Goal: Check status: Check status

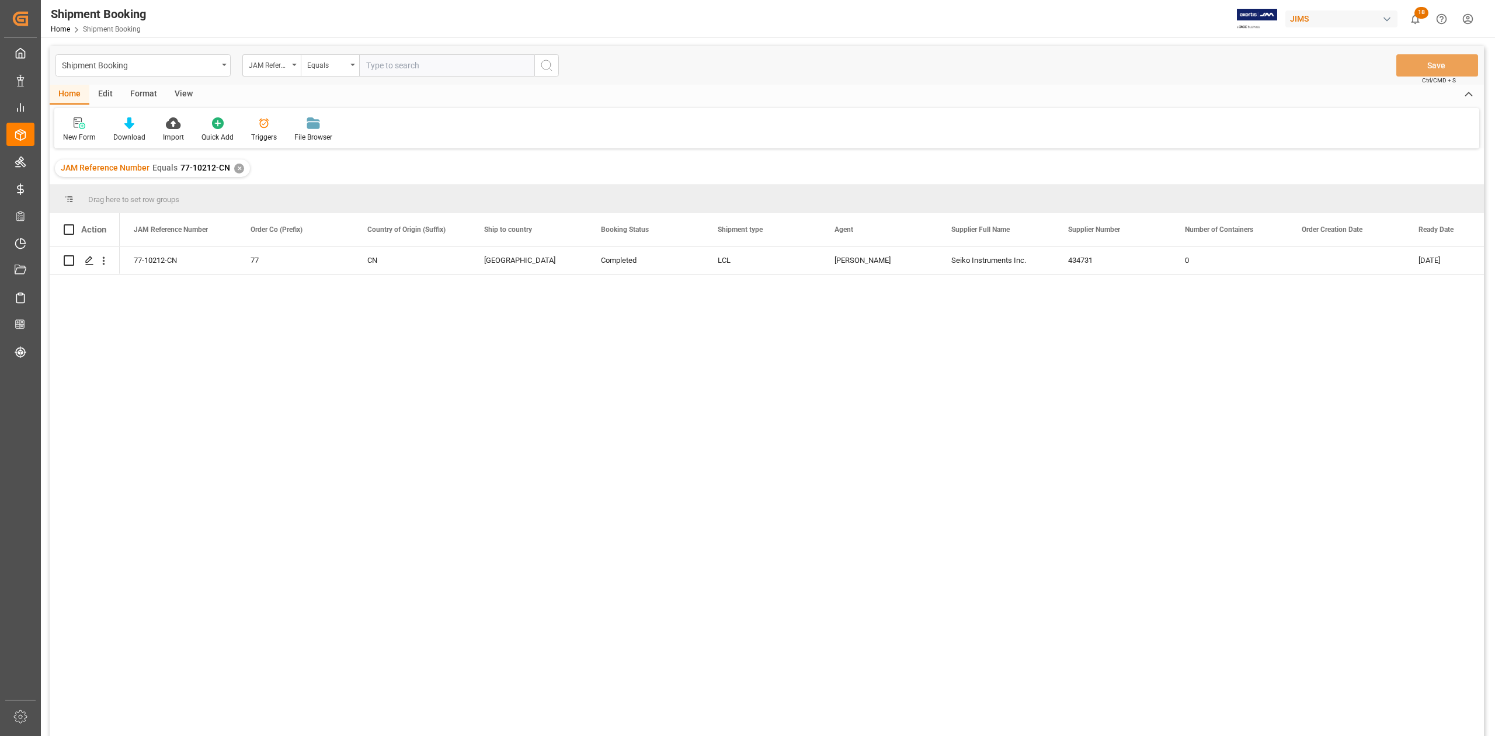
click at [241, 167] on div "✕" at bounding box center [239, 169] width 10 height 10
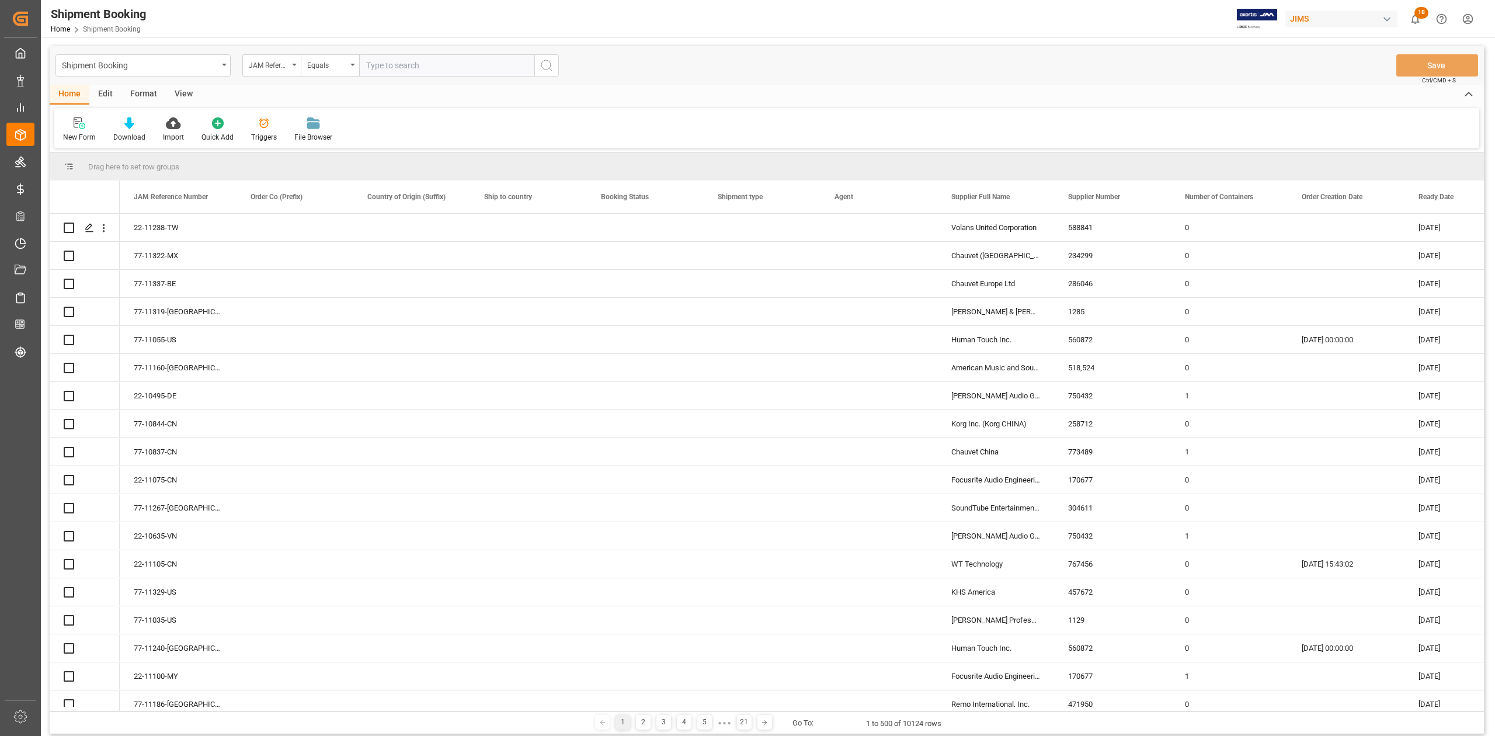
click at [441, 66] on input "text" at bounding box center [446, 65] width 175 height 22
paste input "77-10987-JP"
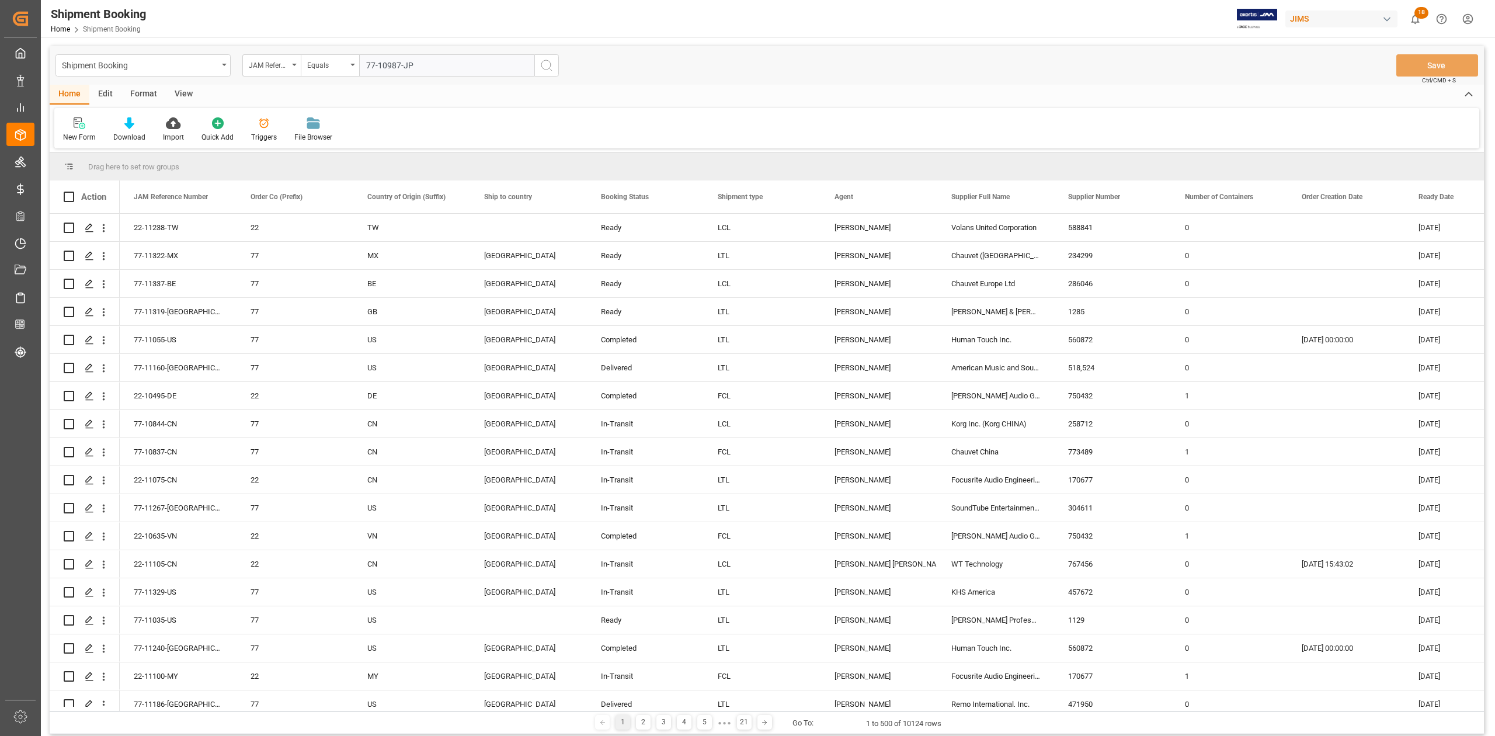
type input "77-10987-JP"
click at [541, 68] on icon "search button" at bounding box center [547, 65] width 14 height 14
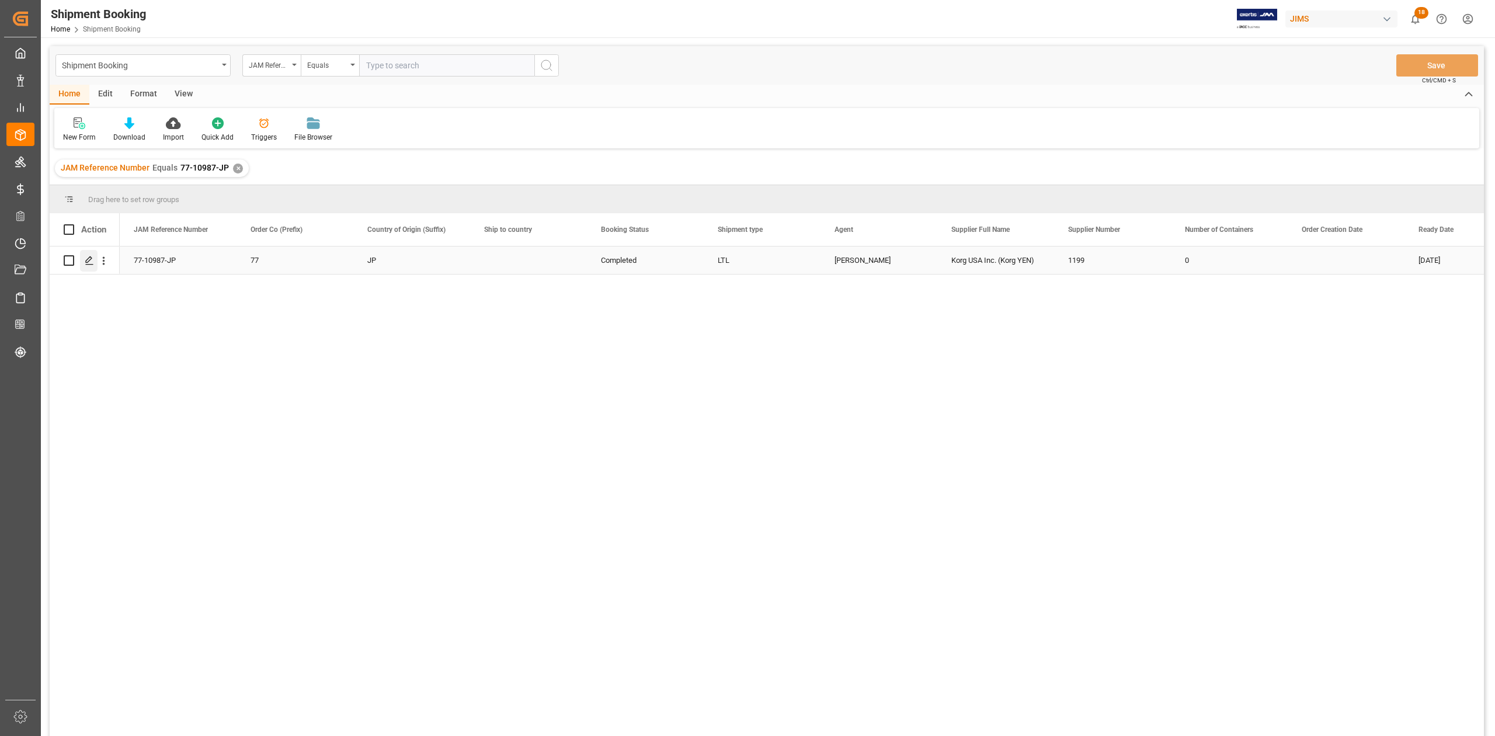
click at [91, 258] on polygon "Press SPACE to select this row." at bounding box center [89, 260] width 6 height 6
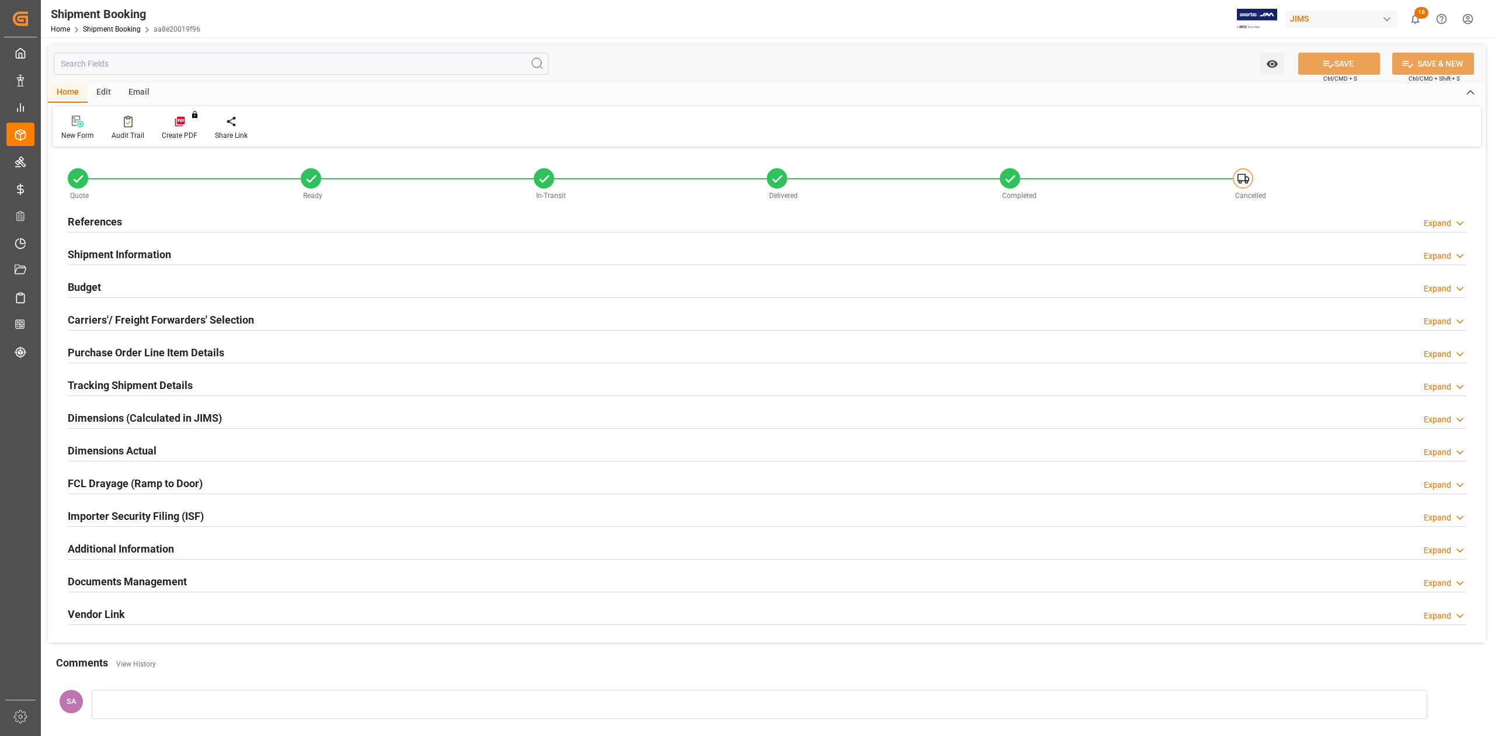
type input "2.4675"
type input "7.6316"
type input "25600"
type input "25070"
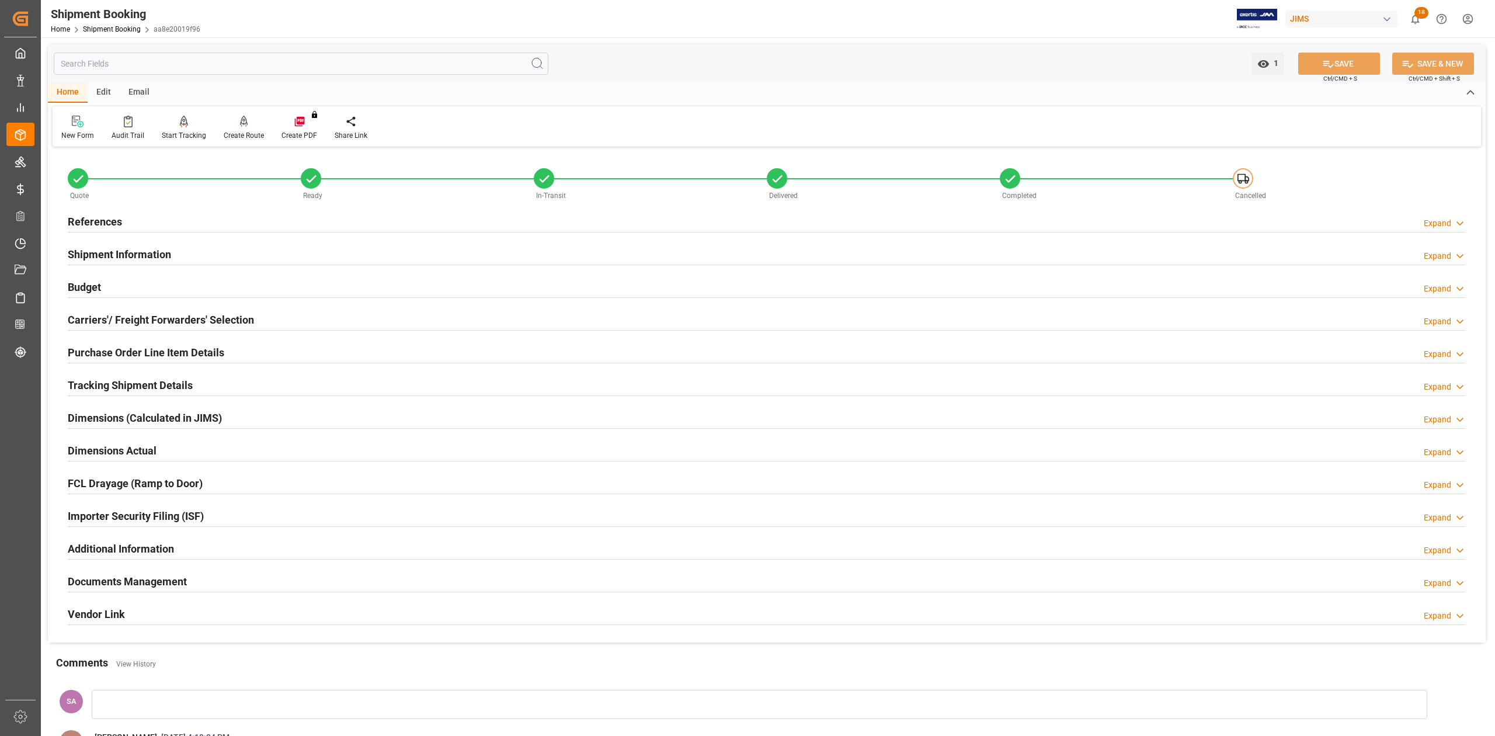
click at [92, 284] on h2 "Budget" at bounding box center [84, 287] width 33 height 16
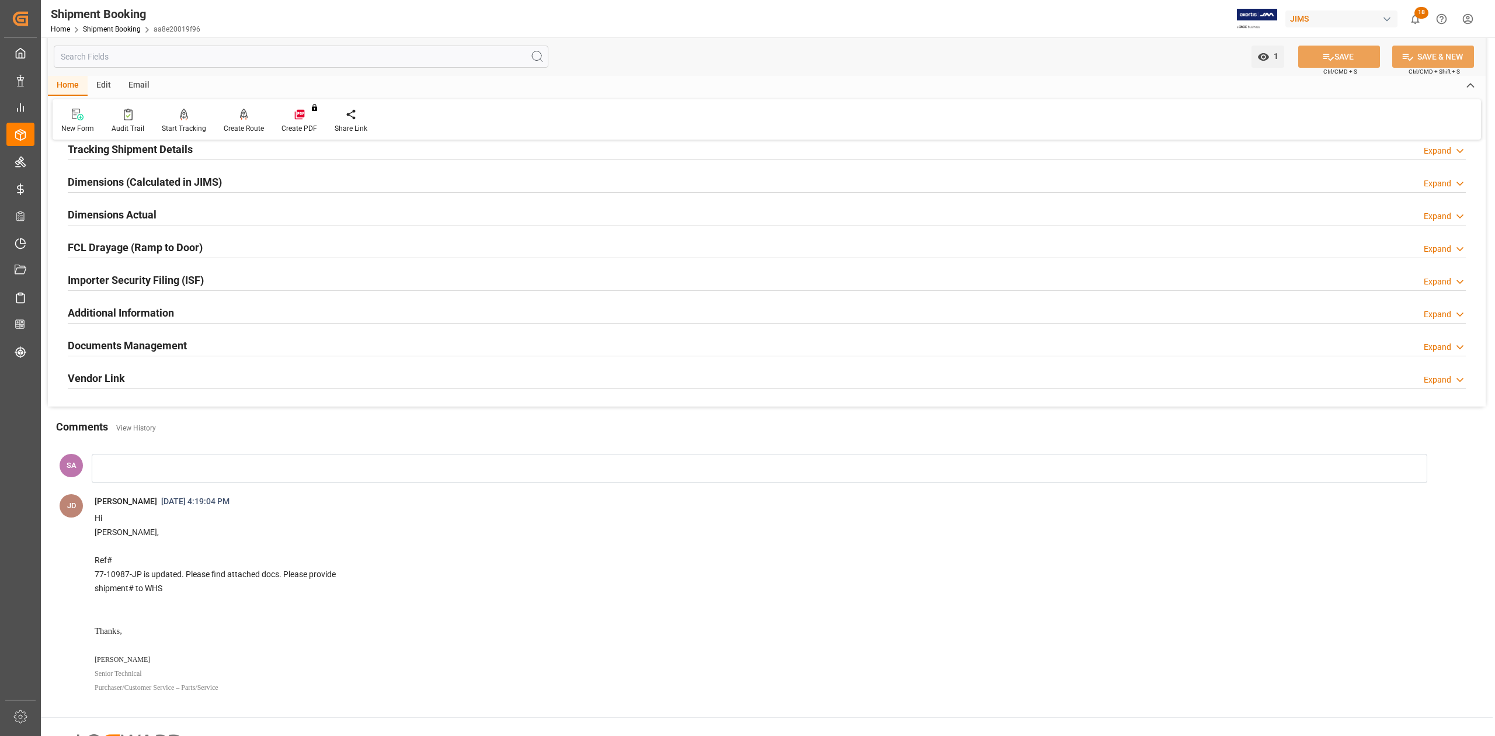
scroll to position [622, 0]
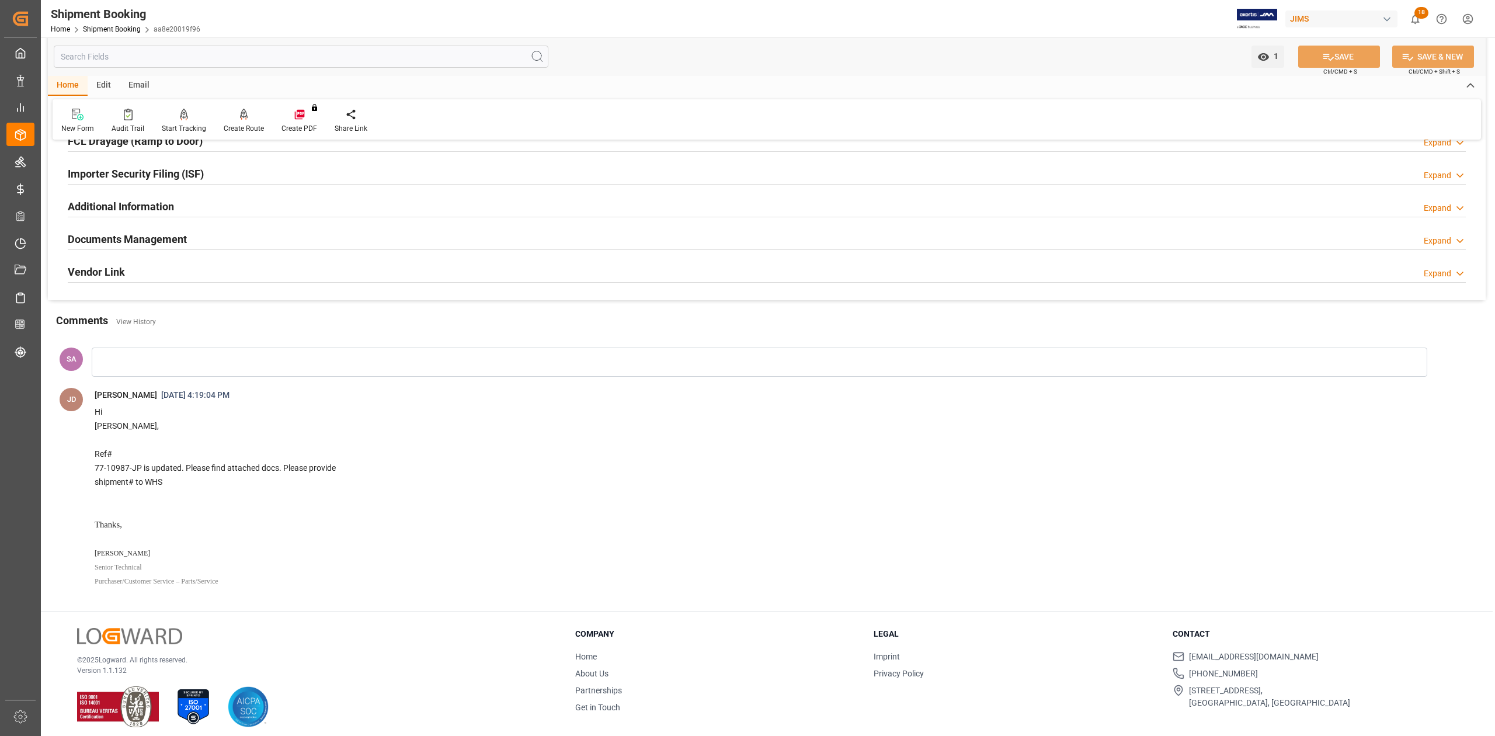
click at [158, 244] on h2 "Documents Management" at bounding box center [127, 239] width 119 height 16
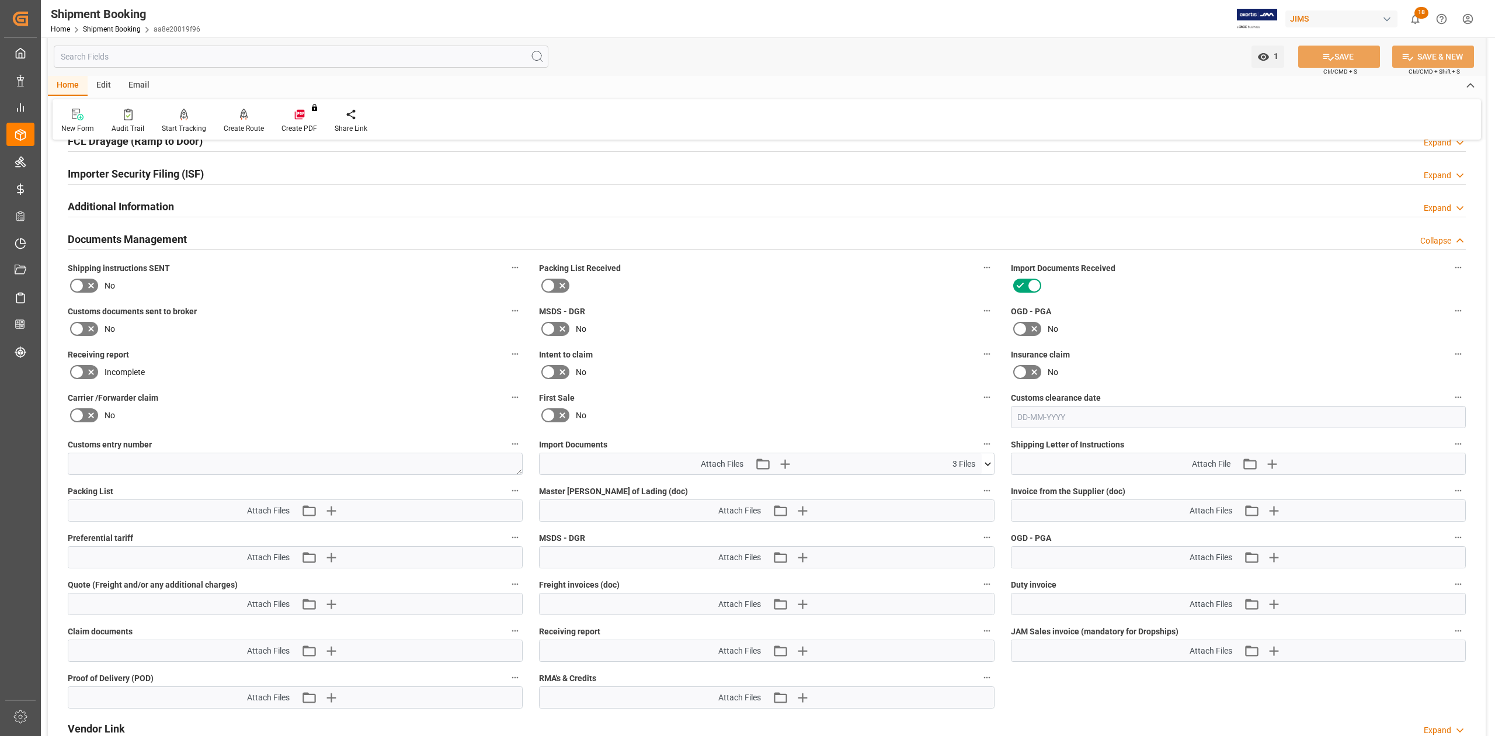
click at [987, 463] on icon at bounding box center [988, 464] width 12 height 12
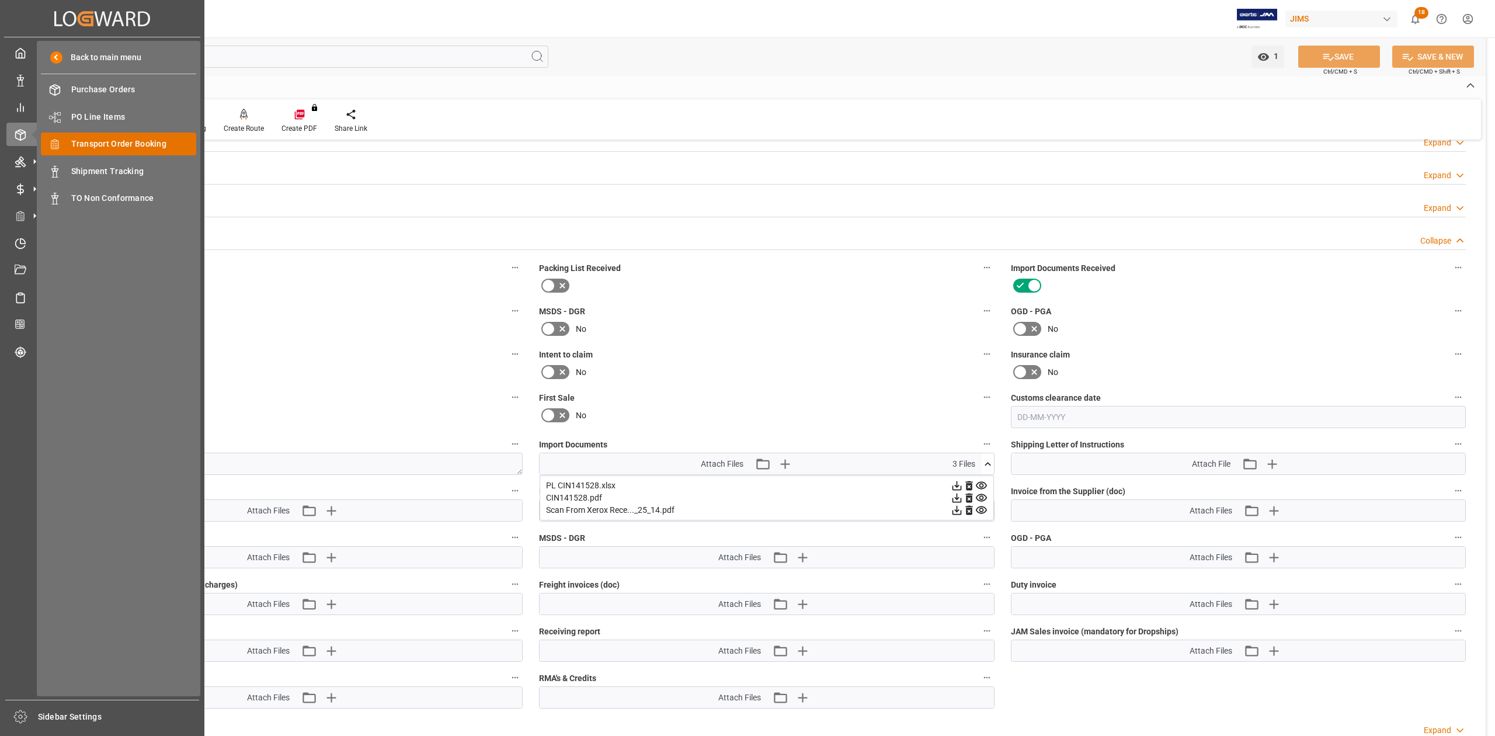
click at [130, 146] on span "Transport Order Booking" at bounding box center [134, 144] width 126 height 12
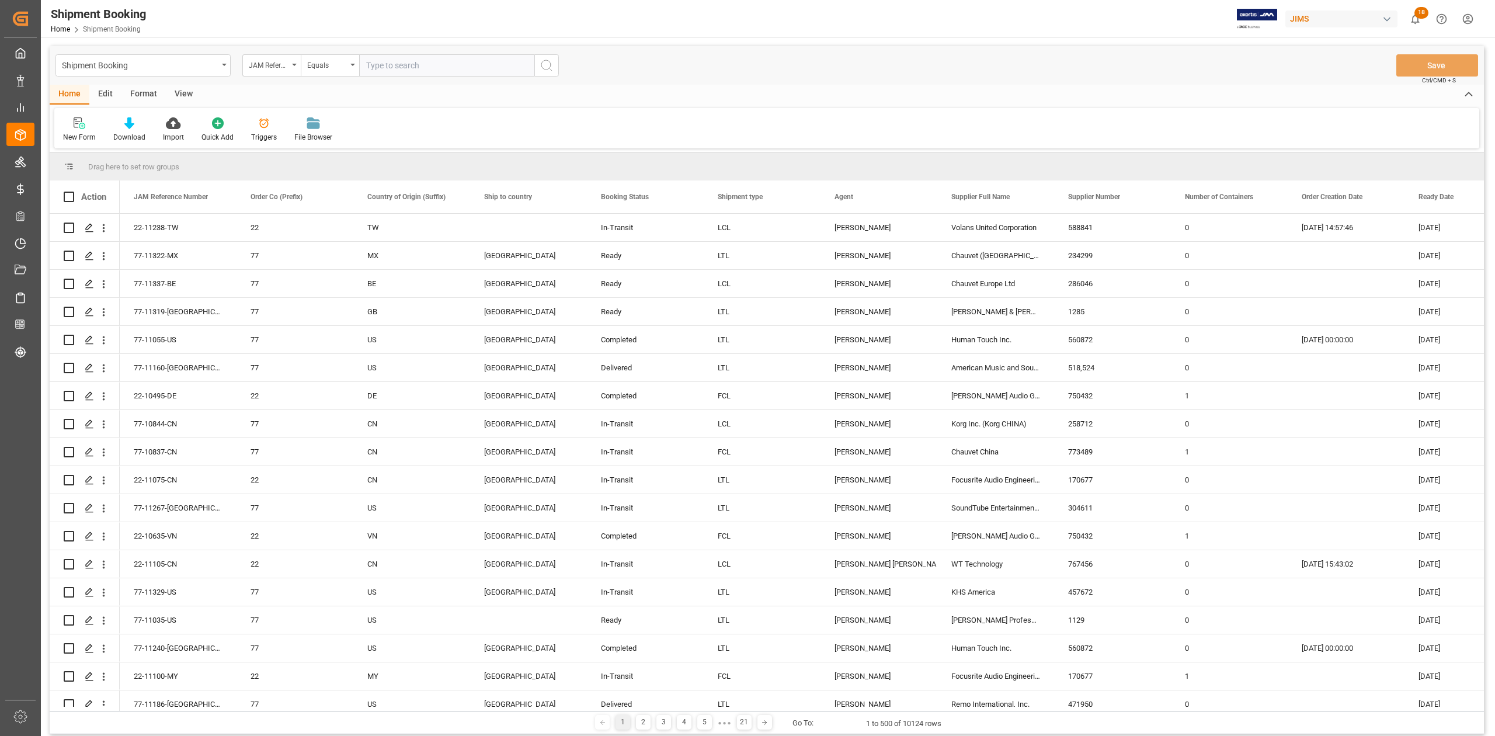
click at [433, 64] on input "text" at bounding box center [446, 65] width 175 height 22
type input "77-10785-JP"
click at [547, 75] on button "search button" at bounding box center [546, 65] width 25 height 22
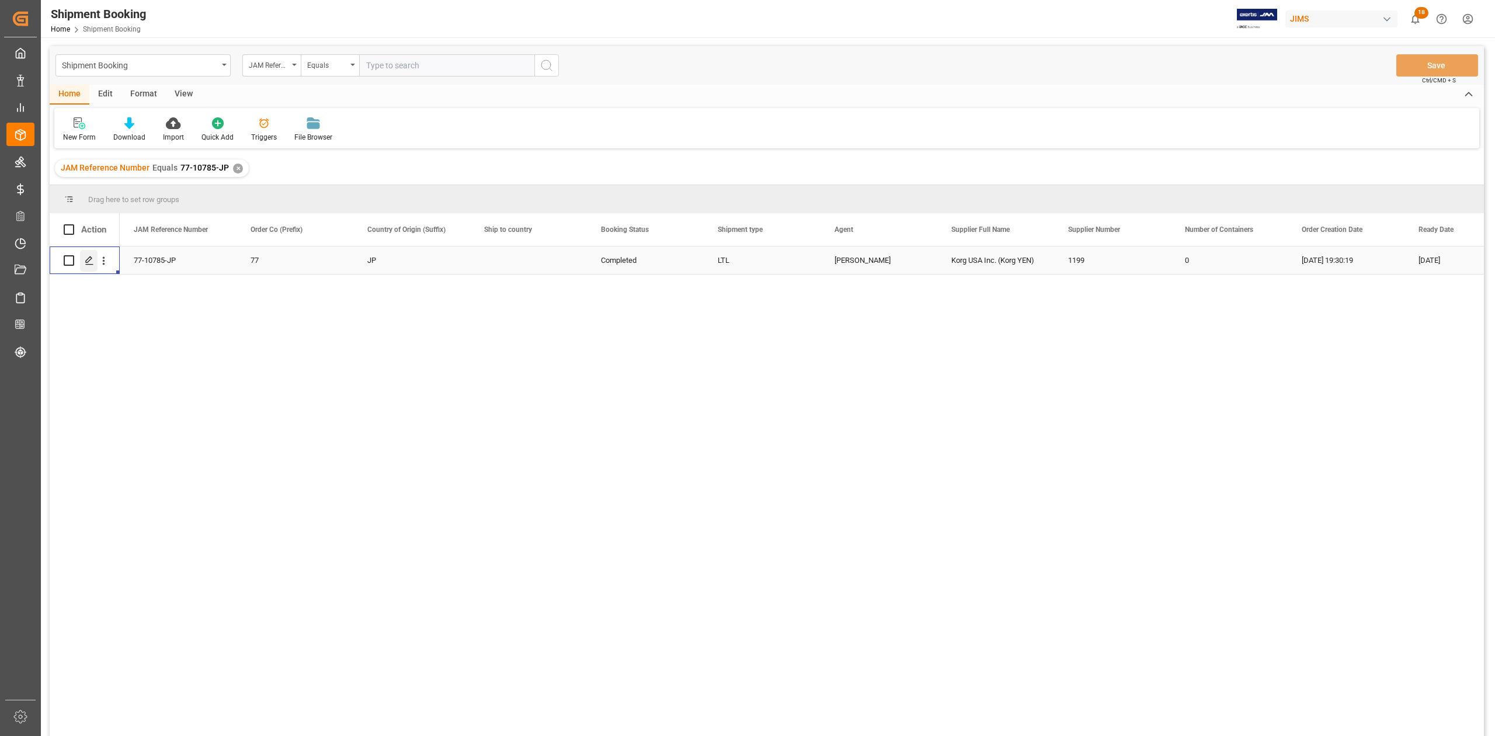
click at [92, 263] on icon "Press SPACE to select this row." at bounding box center [89, 260] width 9 height 9
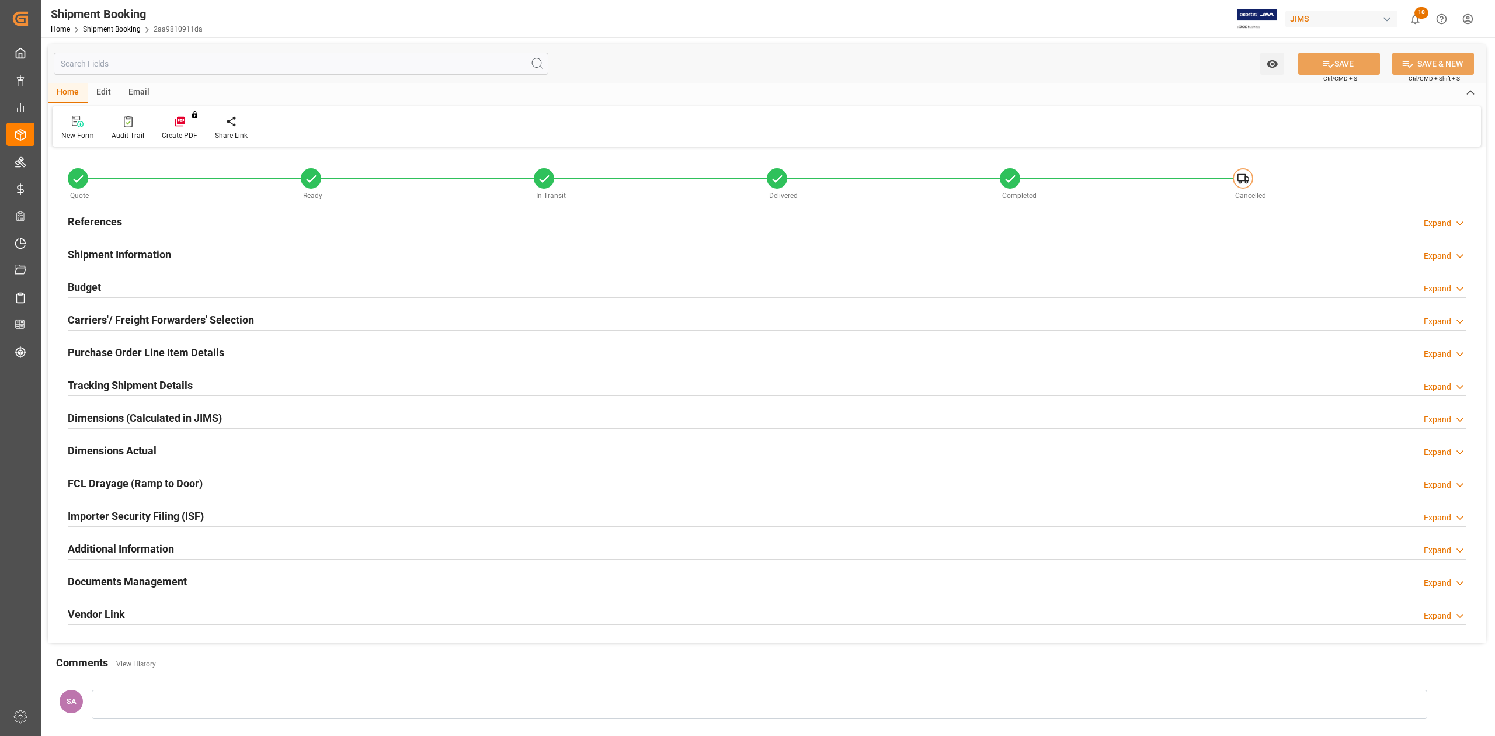
type input "0"
type input "2.3523"
type input "9850"
type input "8400"
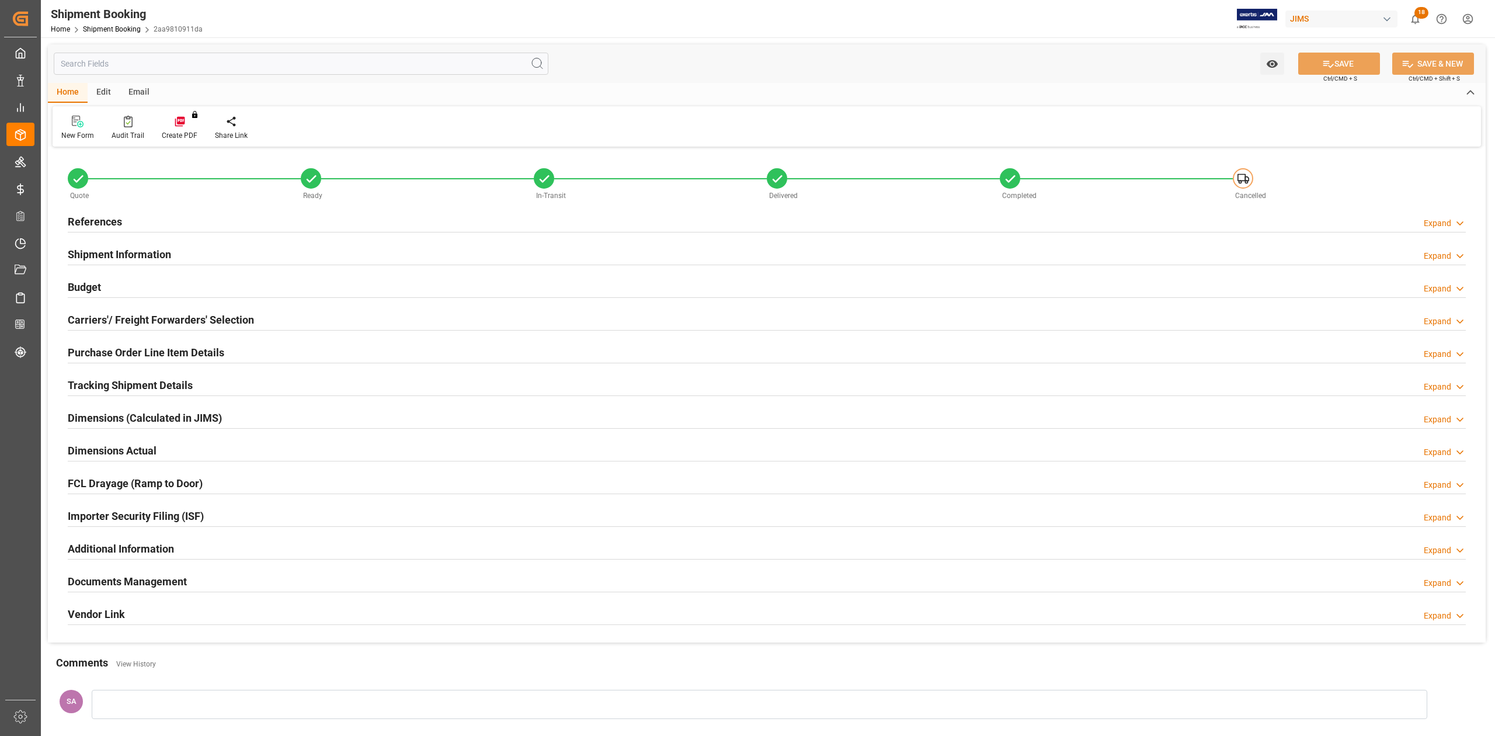
type input "1"
click at [91, 287] on h2 "Budget" at bounding box center [84, 287] width 33 height 16
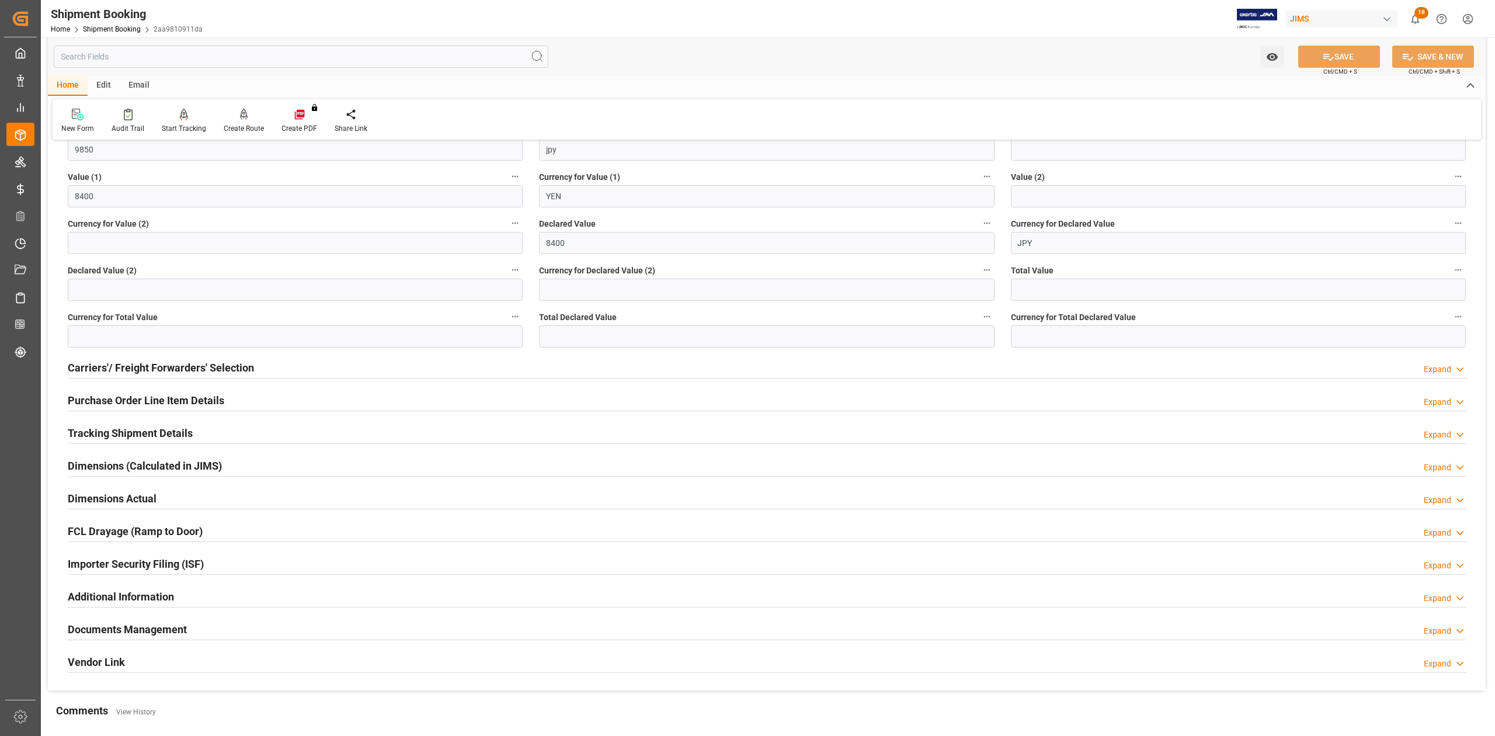
scroll to position [234, 0]
click at [156, 398] on h2 "Purchase Order Line Item Details" at bounding box center [146, 399] width 156 height 16
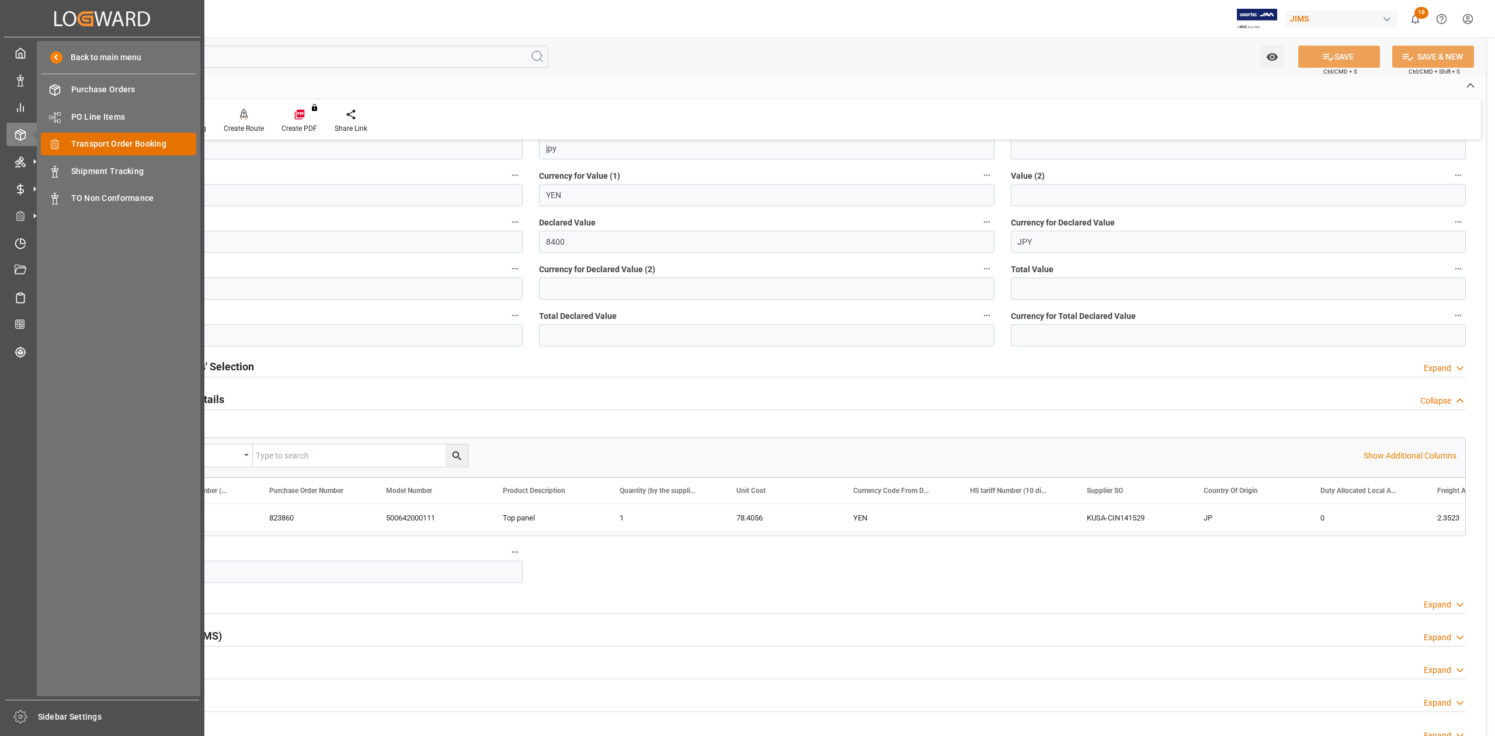
click at [117, 148] on span "Transport Order Booking" at bounding box center [134, 144] width 126 height 12
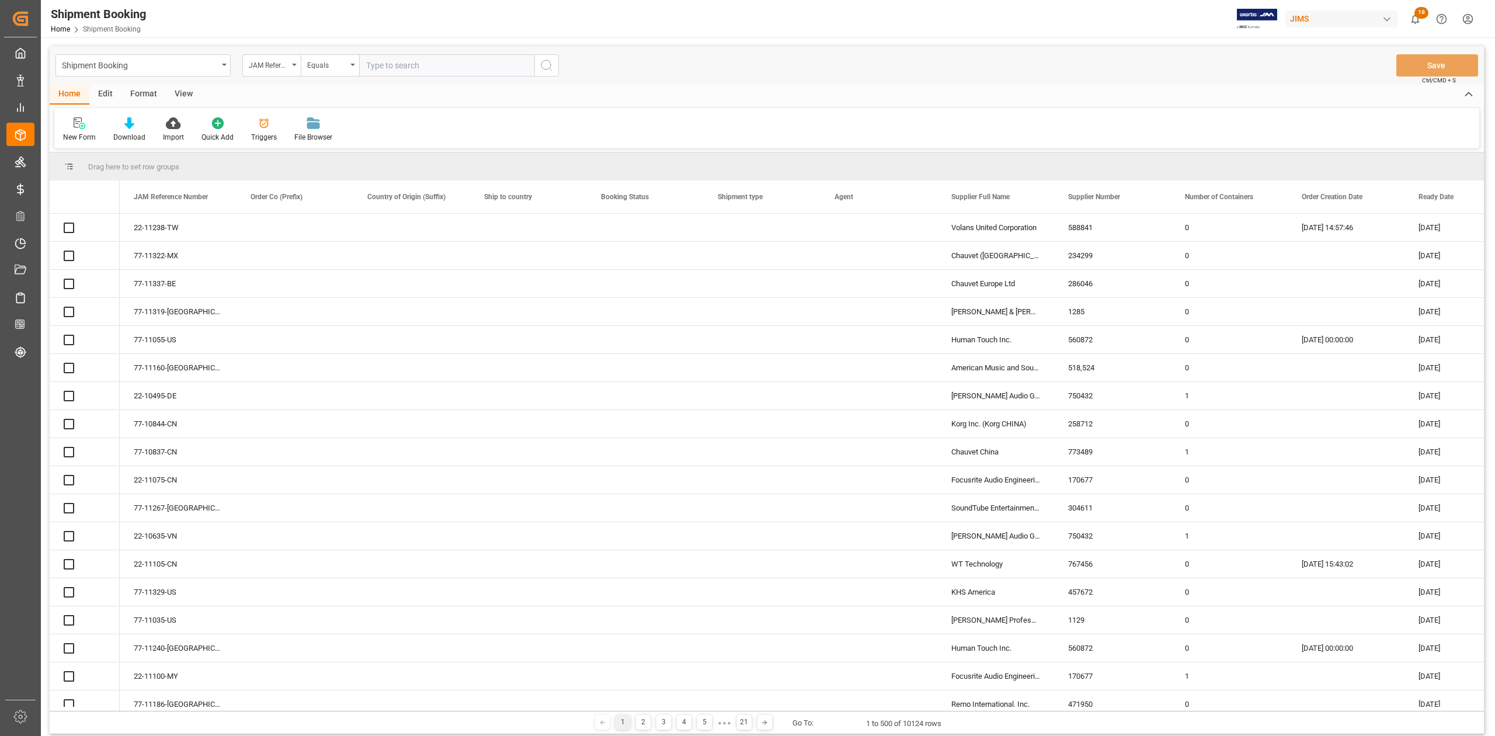
click at [437, 67] on input "text" at bounding box center [446, 65] width 175 height 22
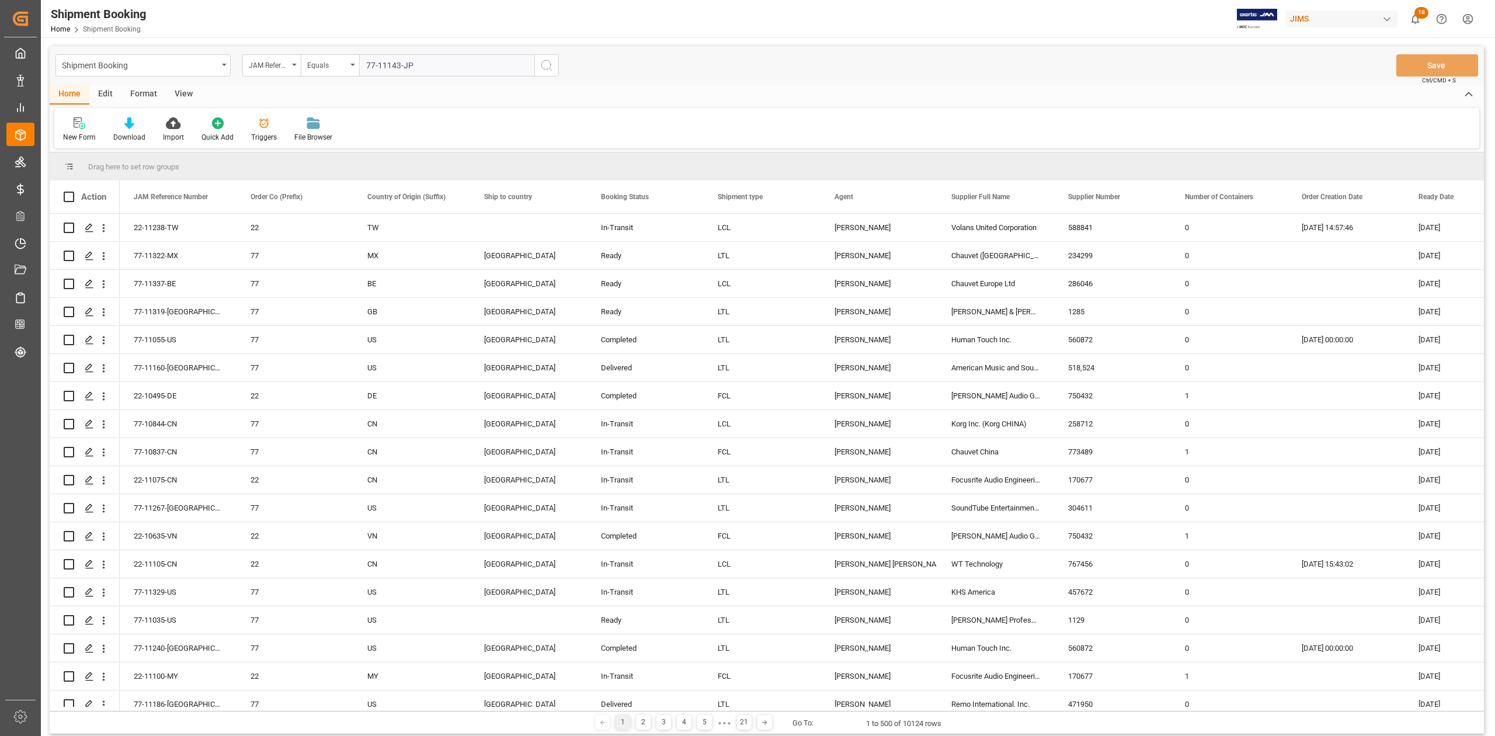
type input "77-11143-JP"
click at [547, 68] on icon "search button" at bounding box center [547, 65] width 14 height 14
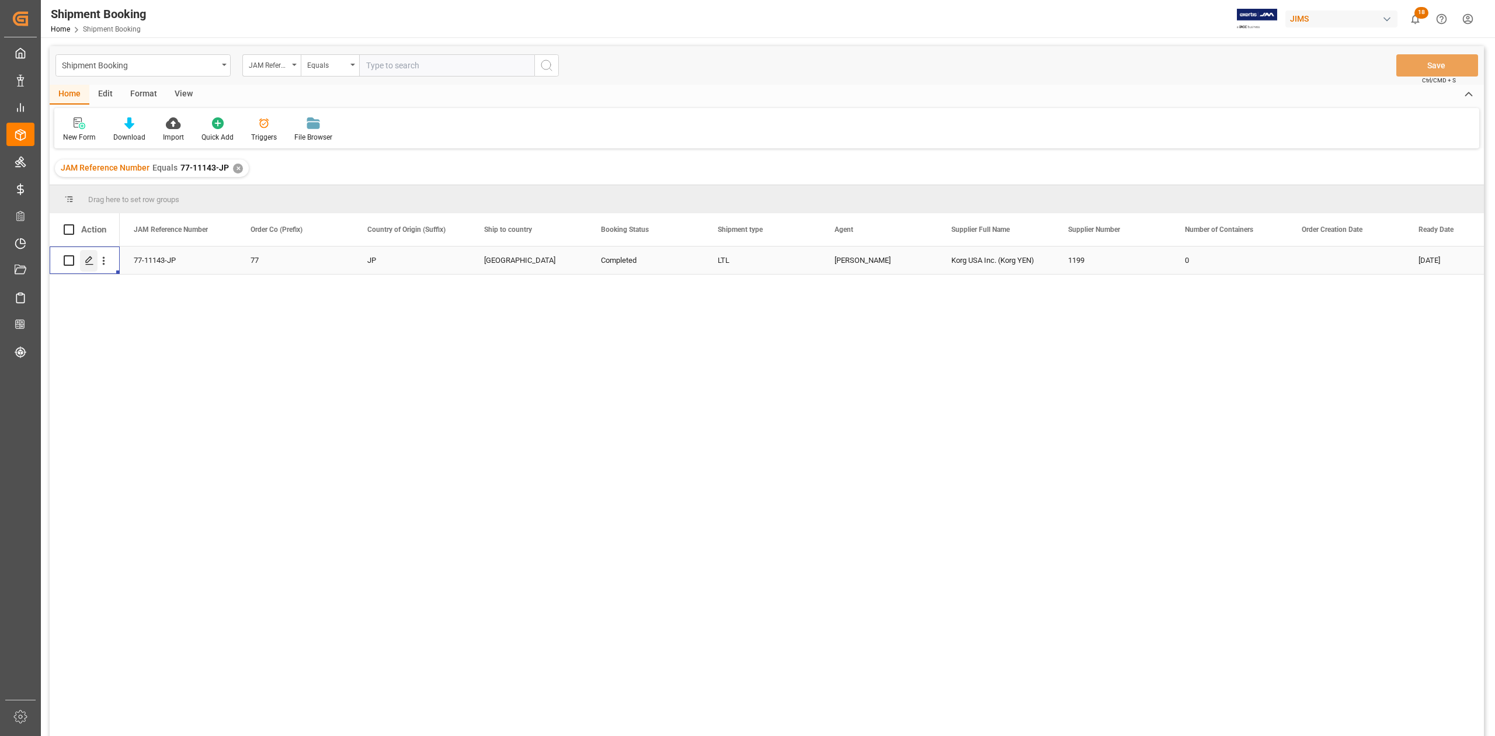
click at [91, 258] on polygon "Press SPACE to select this row." at bounding box center [89, 260] width 6 height 6
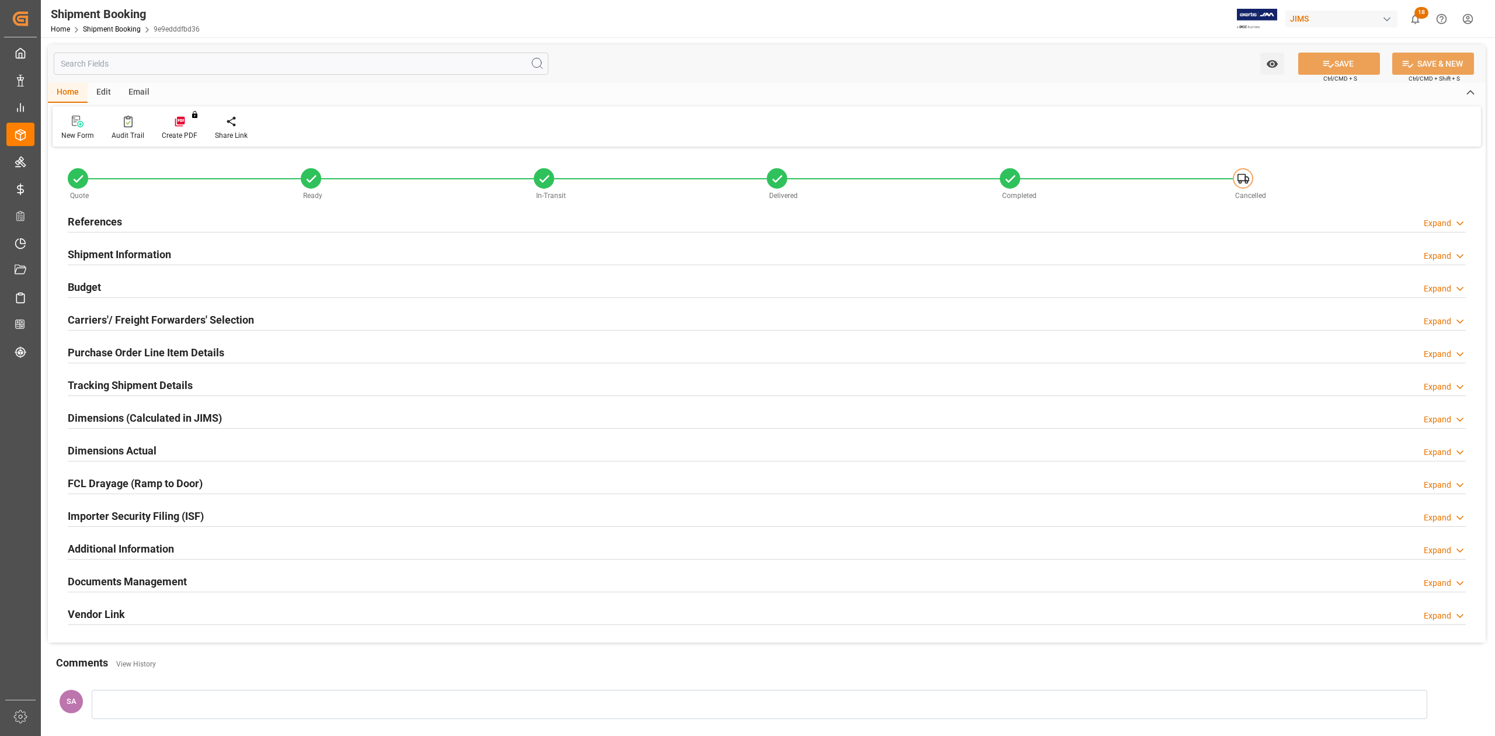
type input "0"
type input "9.4849"
type input "15100"
type input "21590"
click at [91, 287] on h2 "Budget" at bounding box center [84, 287] width 33 height 16
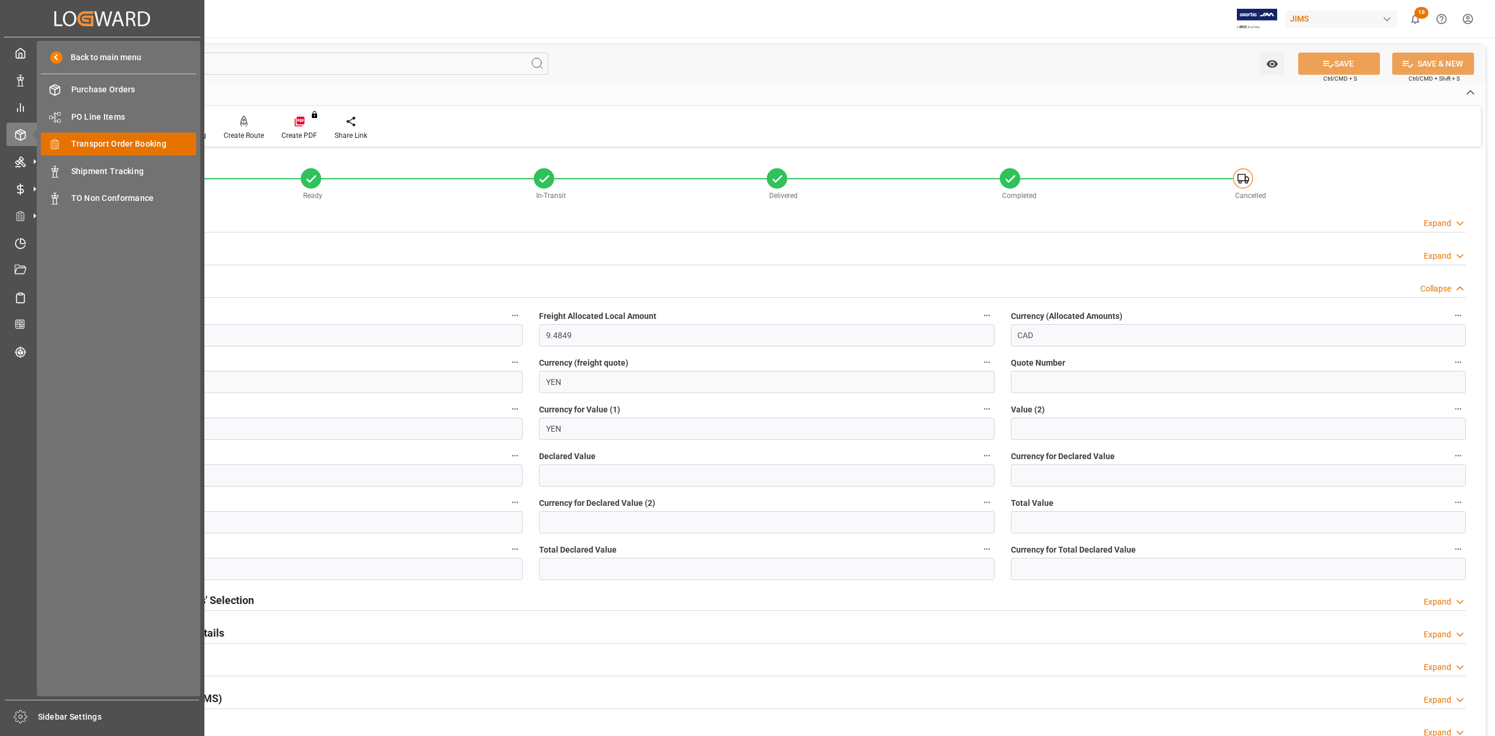
click at [111, 145] on span "Transport Order Booking" at bounding box center [134, 144] width 126 height 12
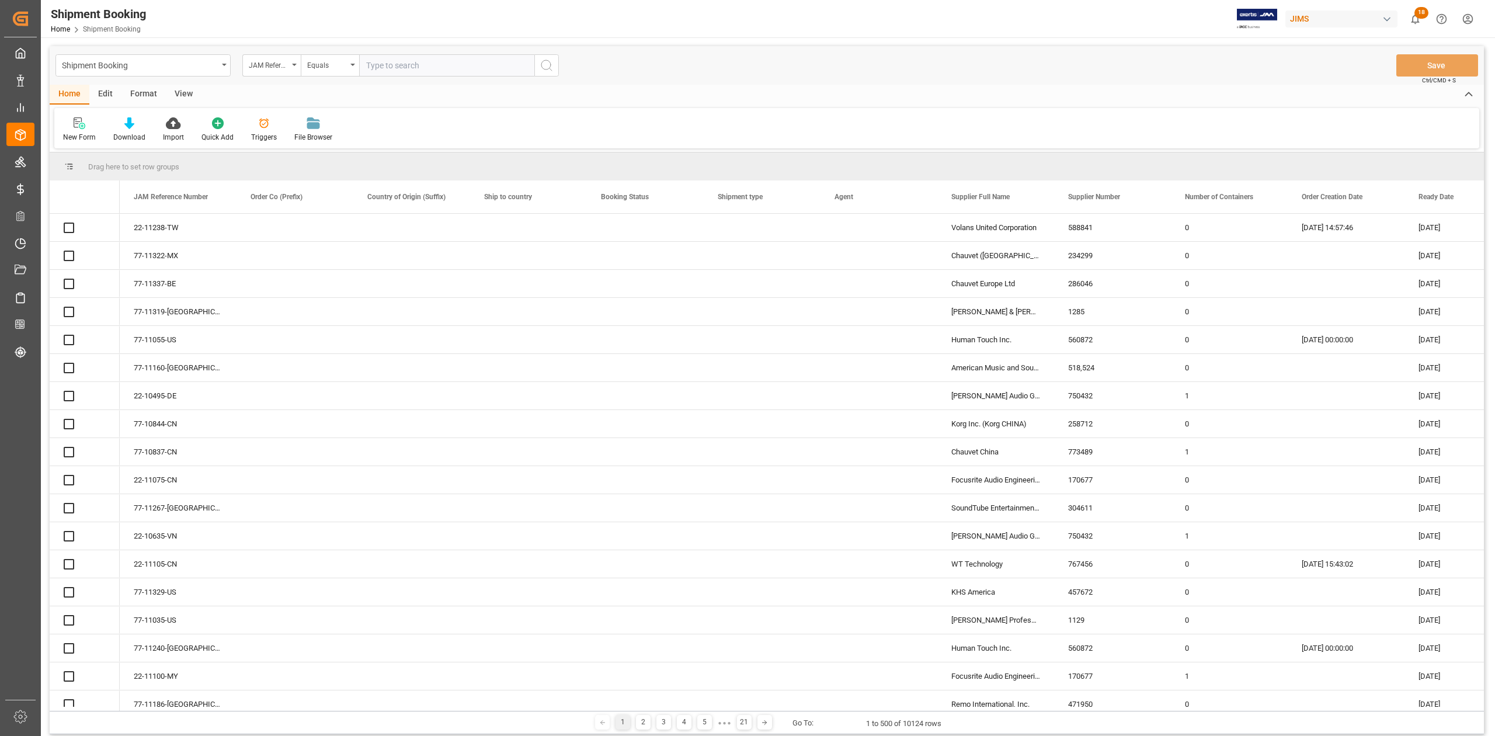
click at [480, 66] on input "text" at bounding box center [446, 65] width 175 height 22
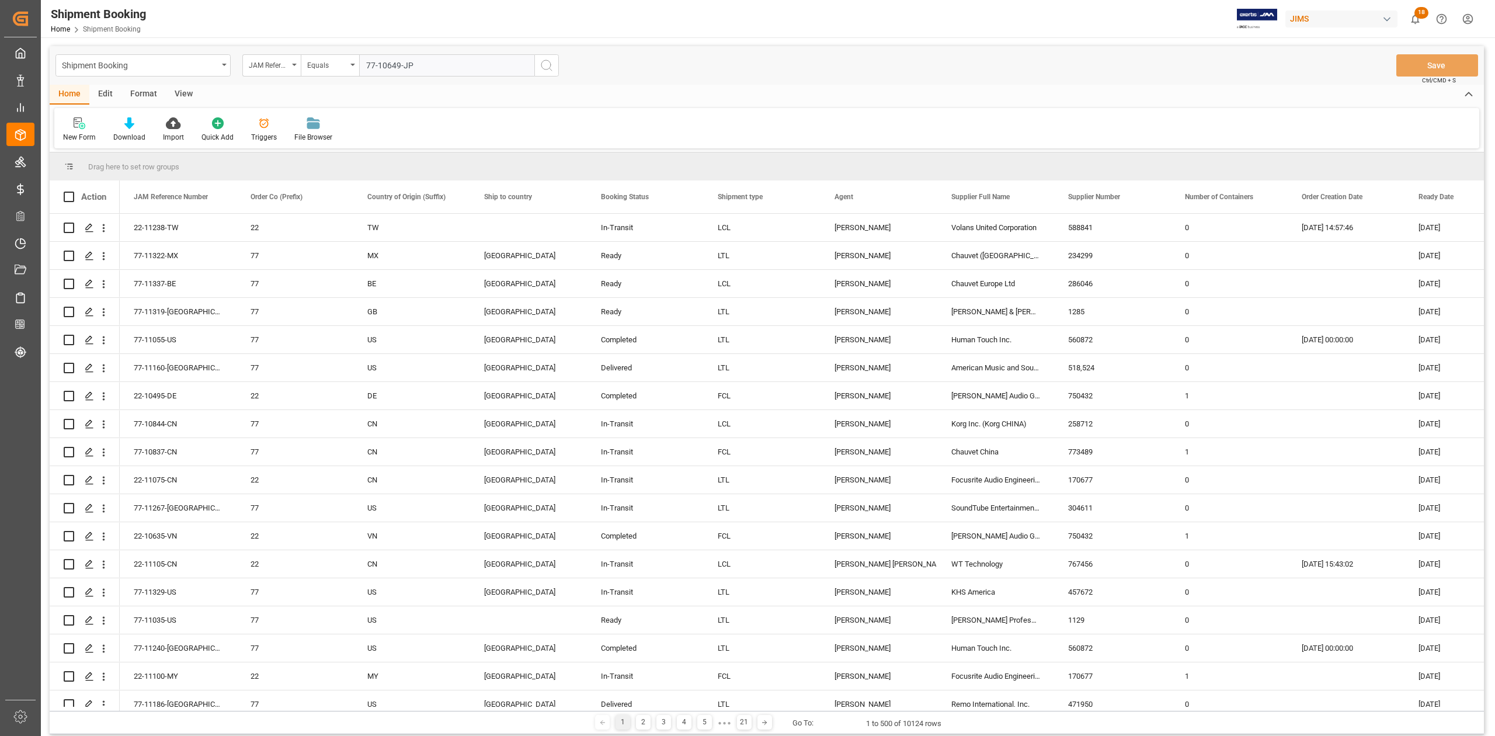
type input "77-10649-JP"
click at [543, 65] on icon "search button" at bounding box center [547, 65] width 14 height 14
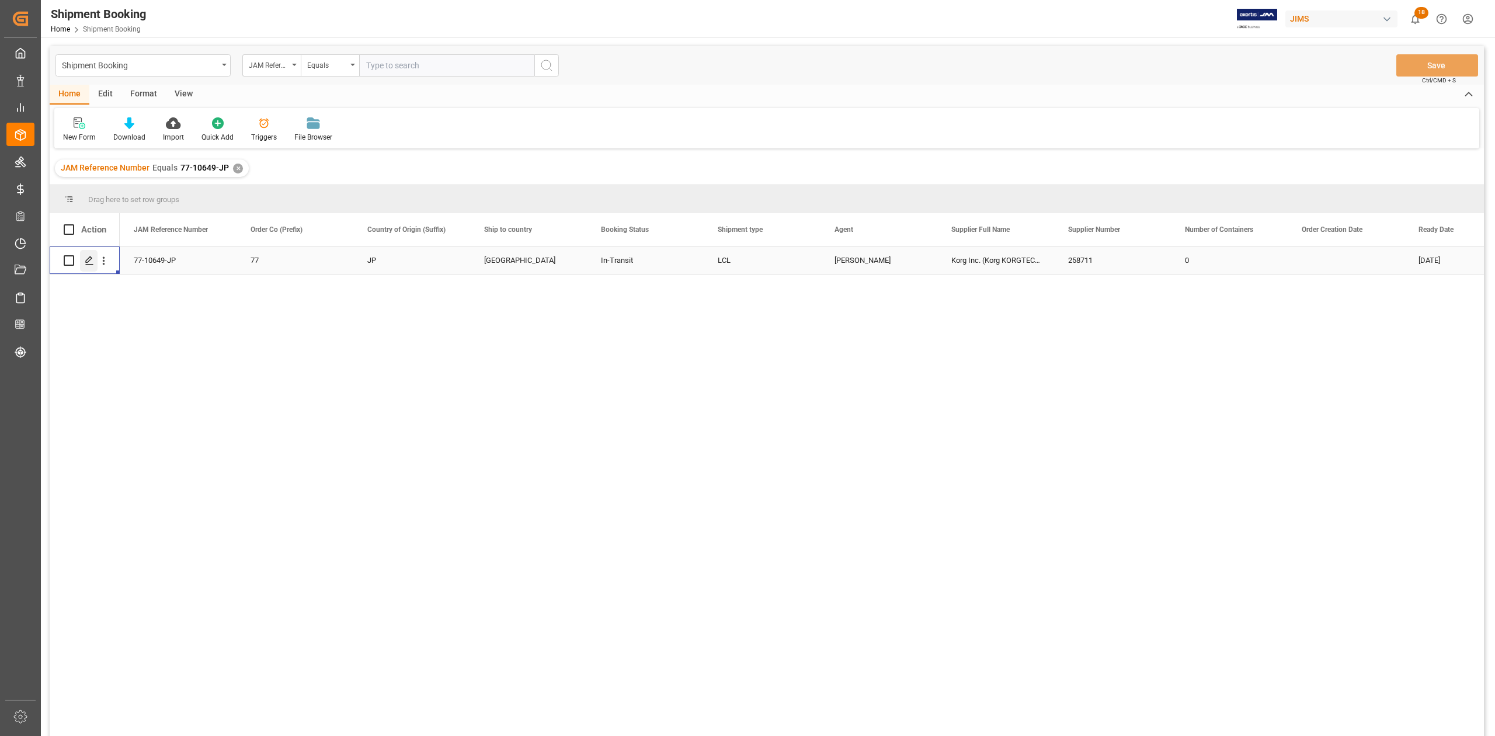
click at [90, 264] on icon "Press SPACE to select this row." at bounding box center [89, 260] width 9 height 9
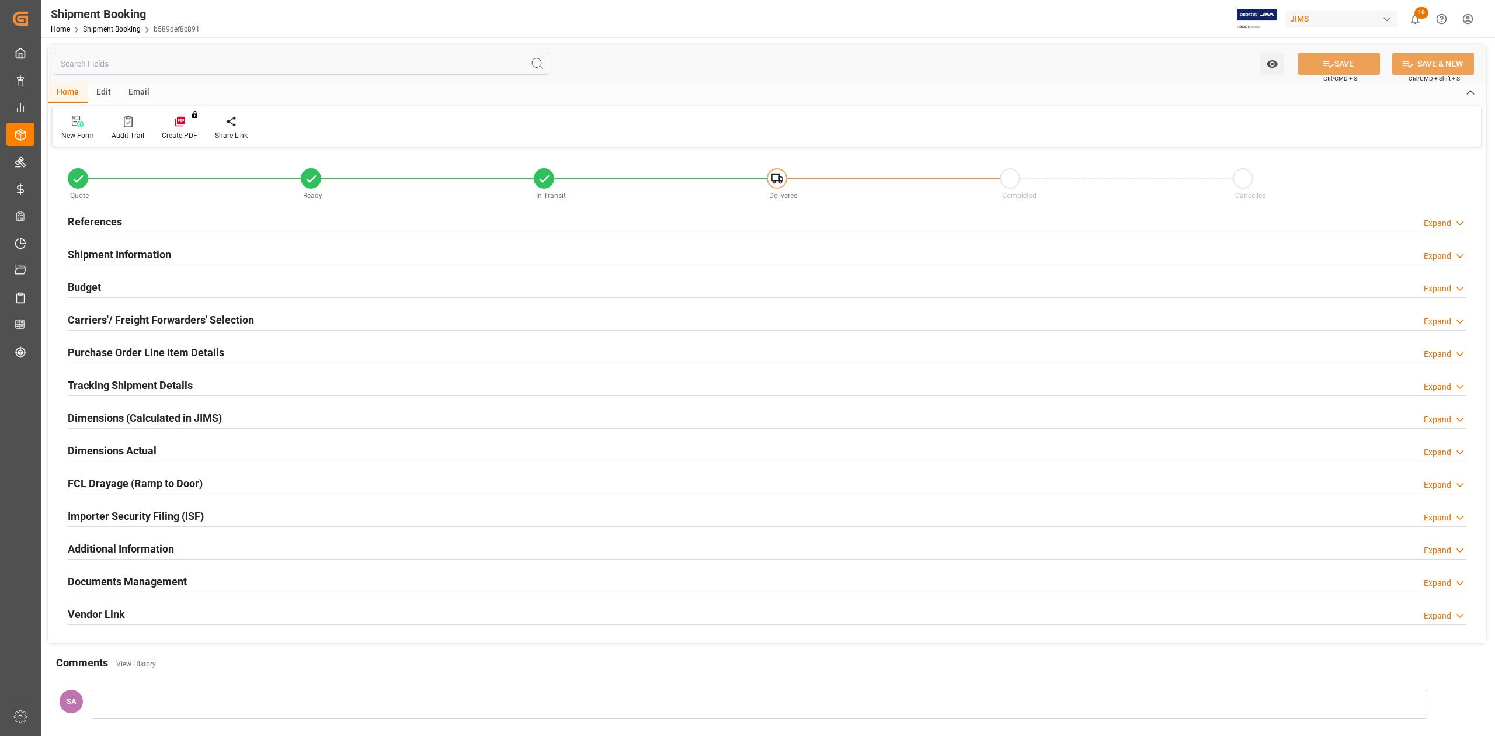
type input "351.1257"
type input "1085.0676"
type input "650"
type input "1790430.22"
type input "5840.98"
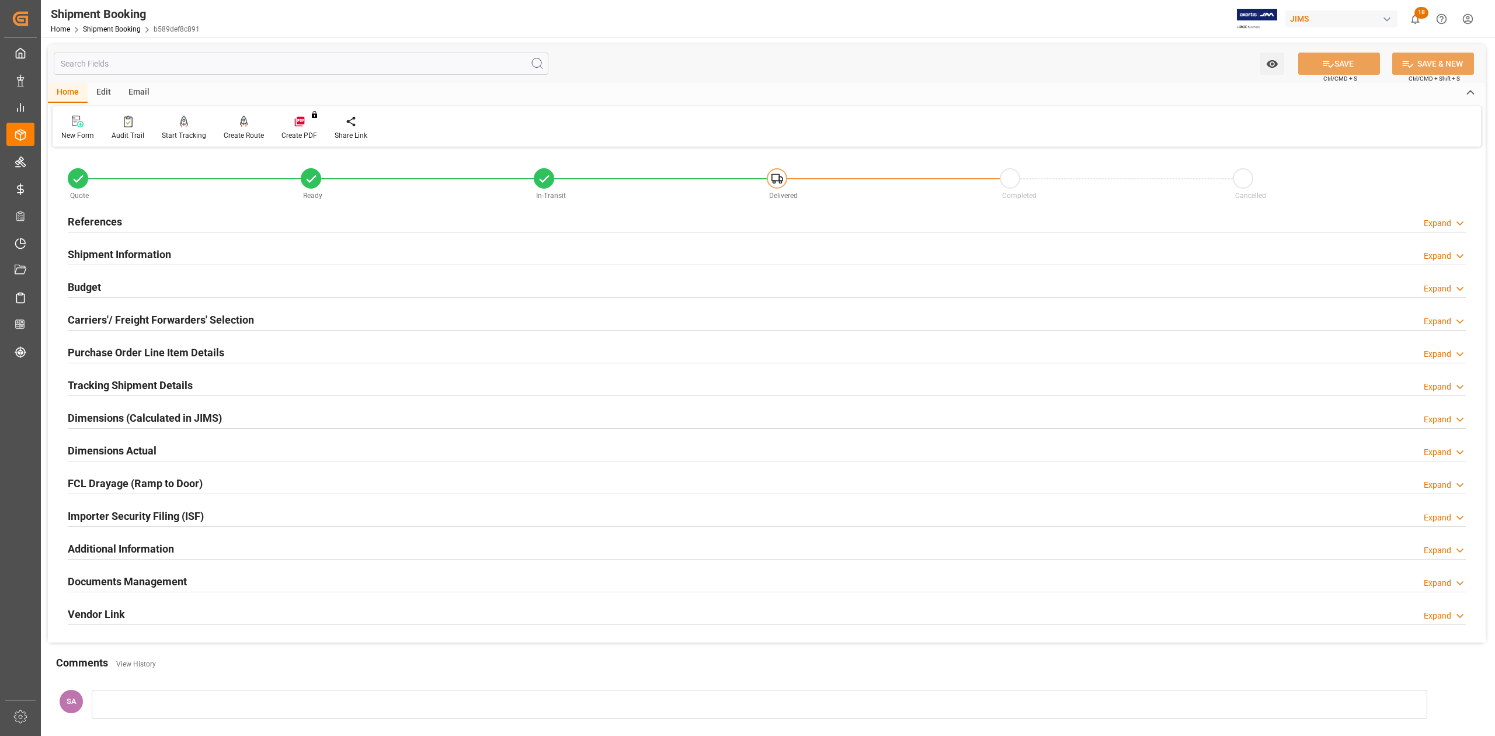
click at [78, 283] on h2 "Budget" at bounding box center [84, 287] width 33 height 16
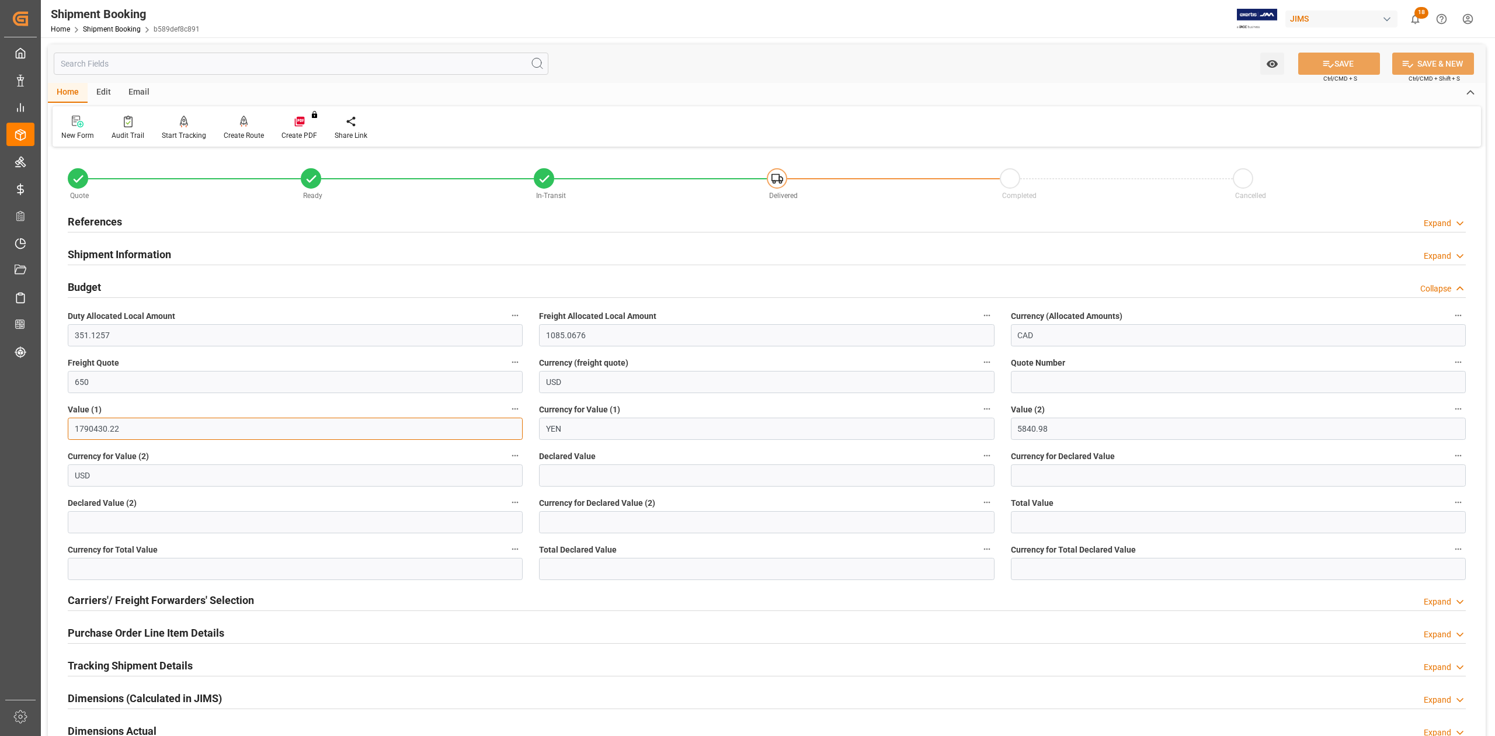
drag, startPoint x: 141, startPoint y: 428, endPoint x: 60, endPoint y: 422, distance: 81.4
click at [60, 422] on div "Value (1) 1790430.22" at bounding box center [295, 420] width 471 height 47
drag, startPoint x: 1052, startPoint y: 430, endPoint x: 982, endPoint y: 426, distance: 70.7
click at [982, 426] on div "Quote Ready In-Transit Delivered Completed Cancelled References Expand JAM Refe…" at bounding box center [767, 536] width 1438 height 773
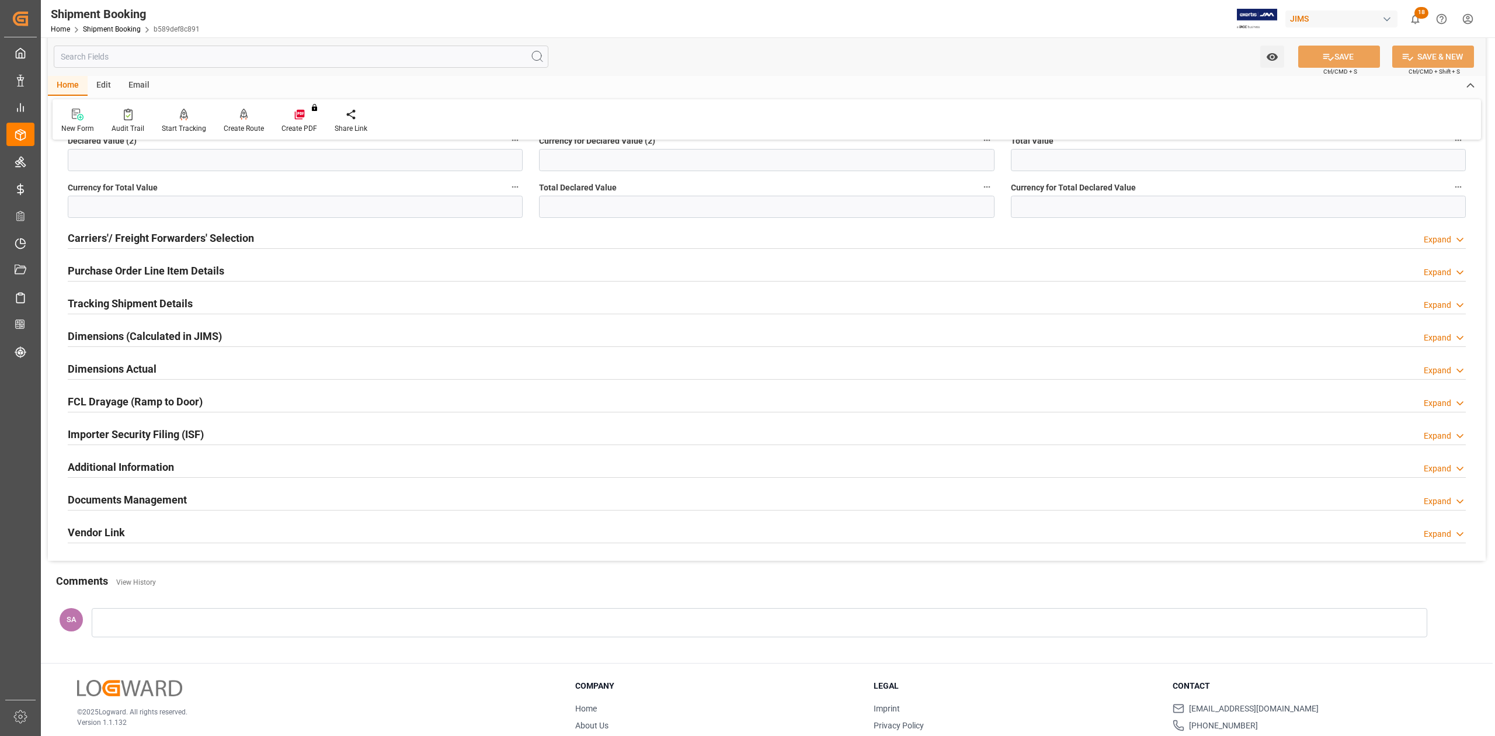
scroll to position [389, 0]
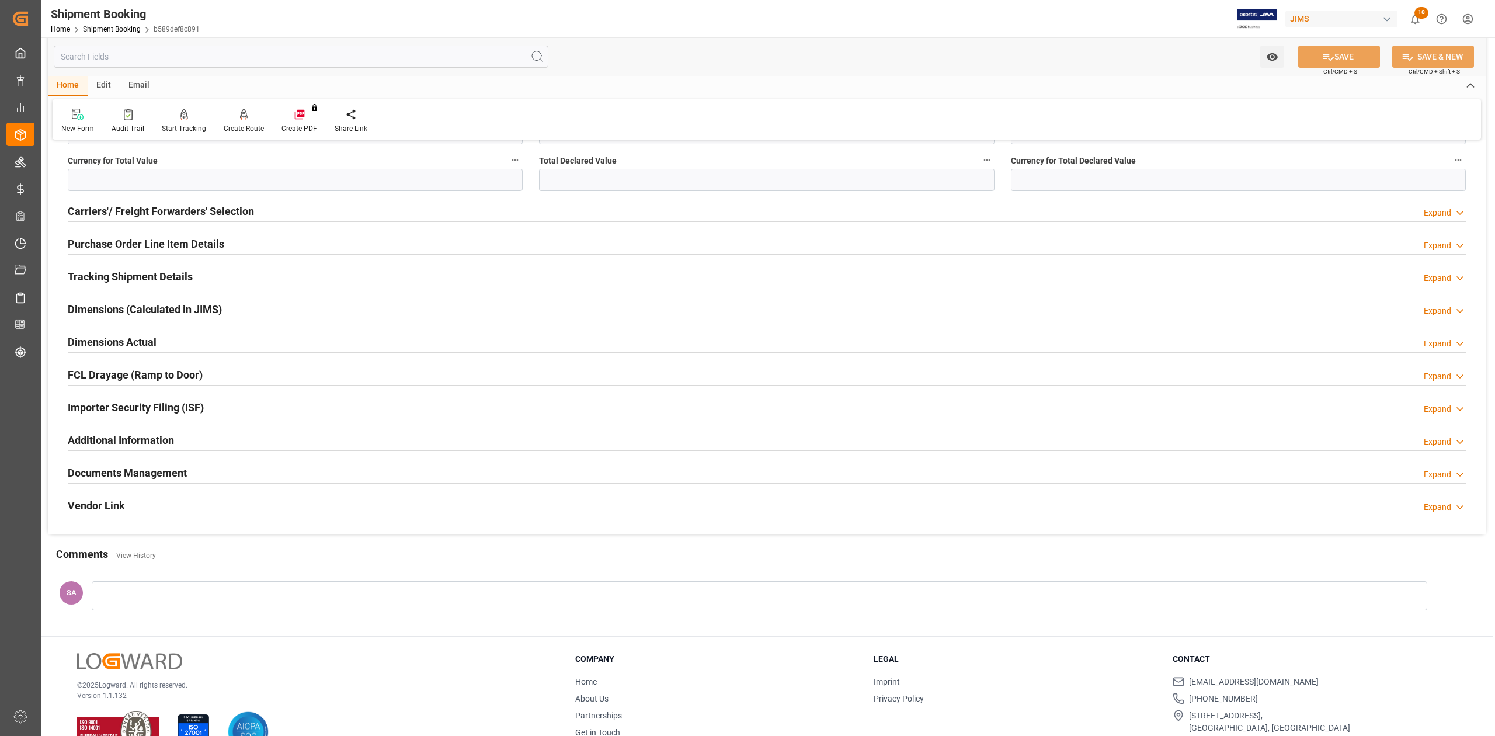
click at [176, 478] on h2 "Documents Management" at bounding box center [127, 473] width 119 height 16
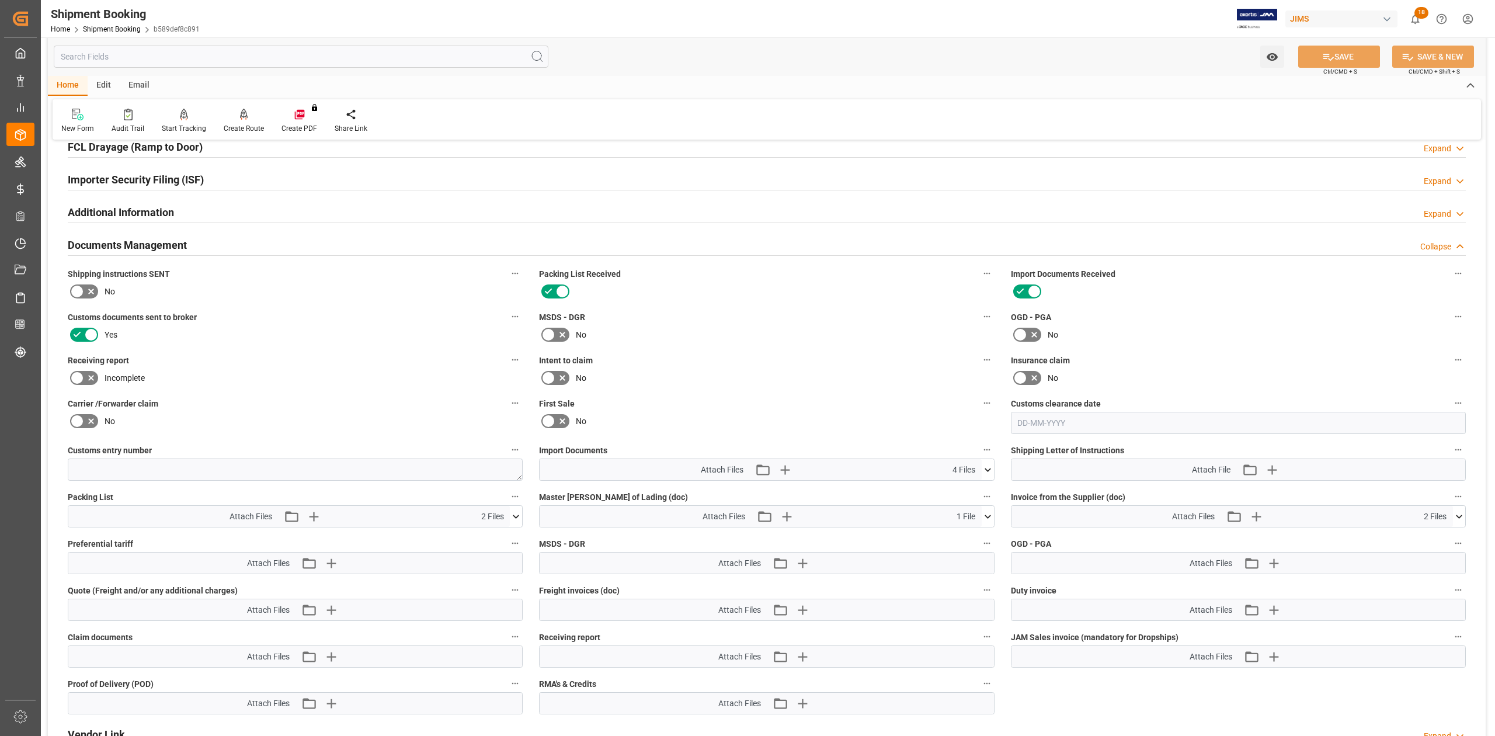
scroll to position [622, 0]
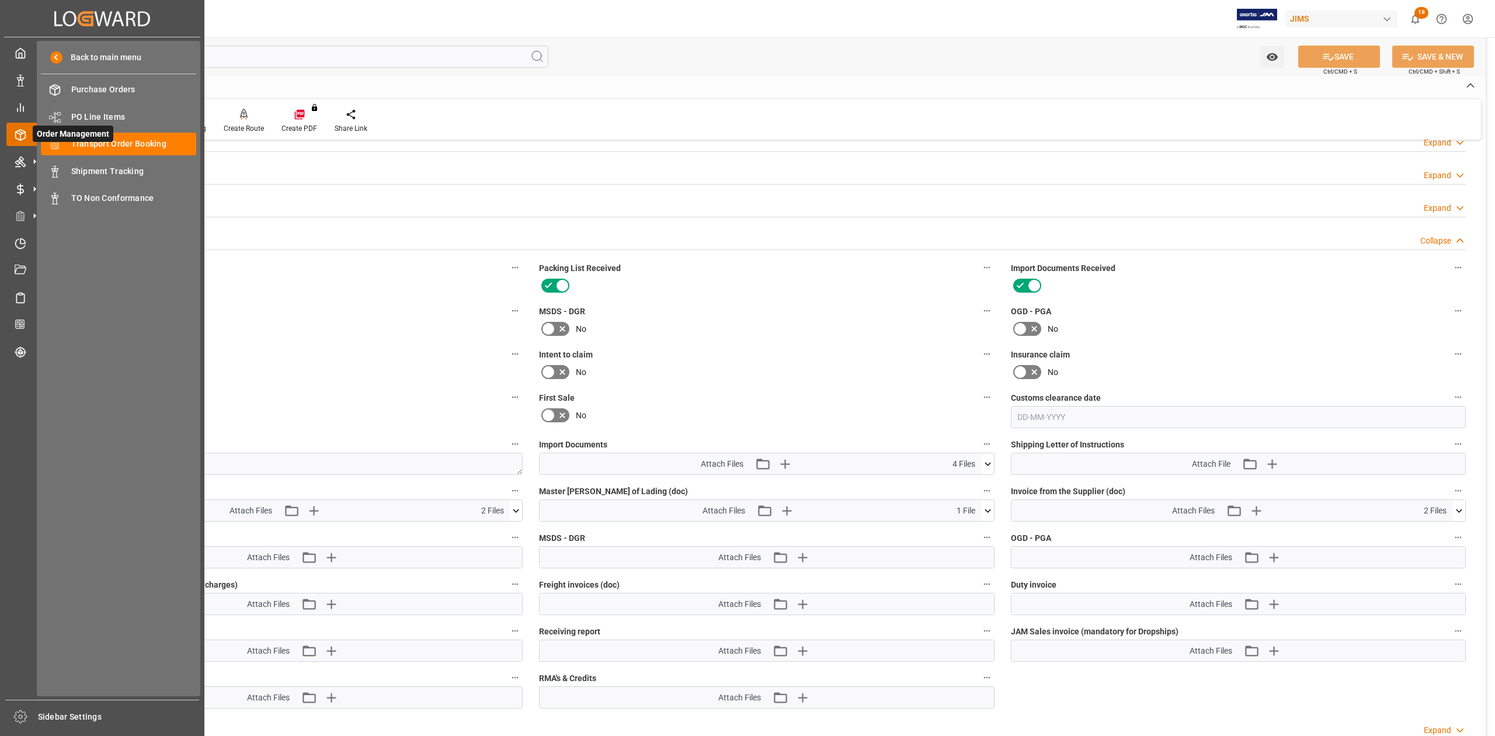
click at [95, 138] on span "Order Management" at bounding box center [73, 134] width 81 height 16
click at [148, 141] on span "Transport Order Booking" at bounding box center [134, 144] width 126 height 12
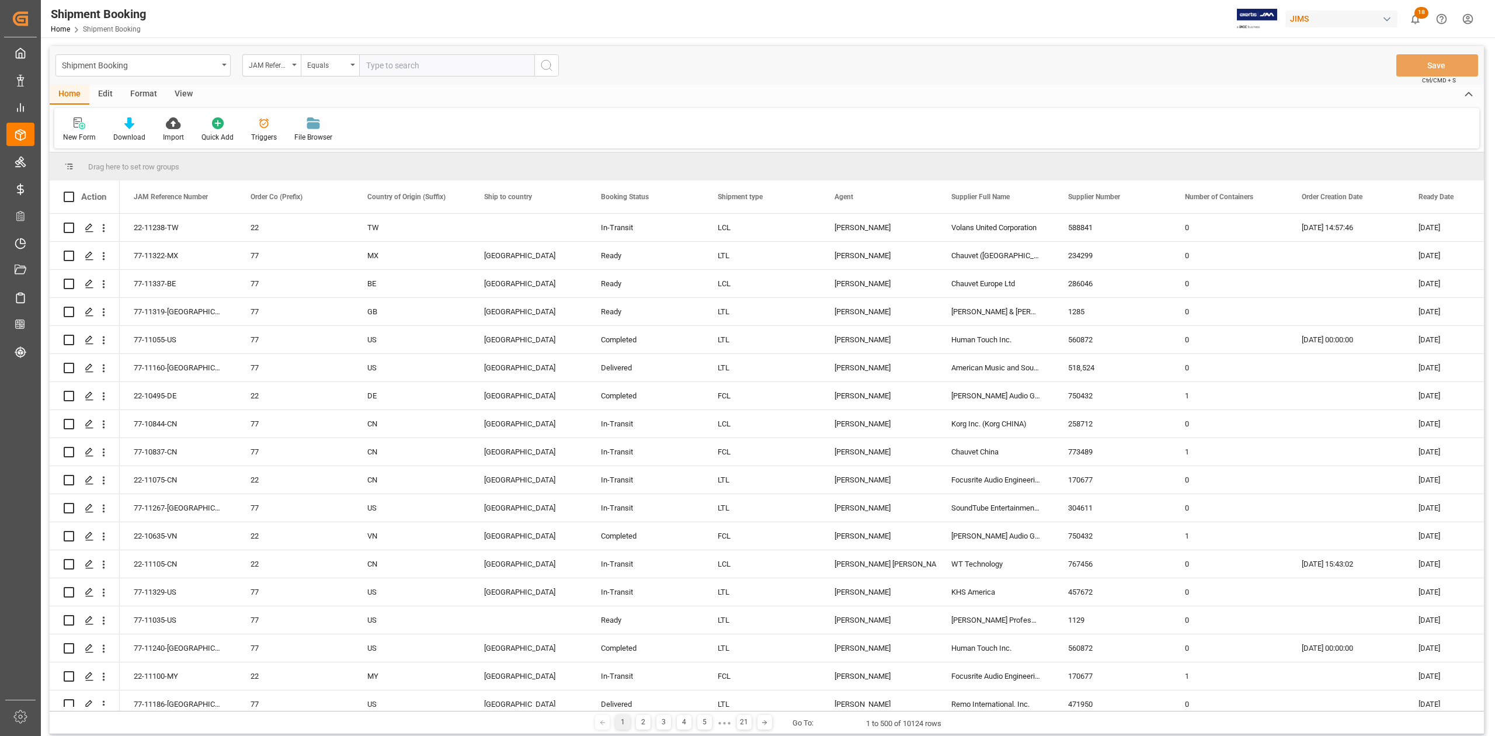
click at [443, 68] on input "text" at bounding box center [446, 65] width 175 height 22
type input "77-10700-VN"
click at [552, 67] on icon "search button" at bounding box center [547, 65] width 14 height 14
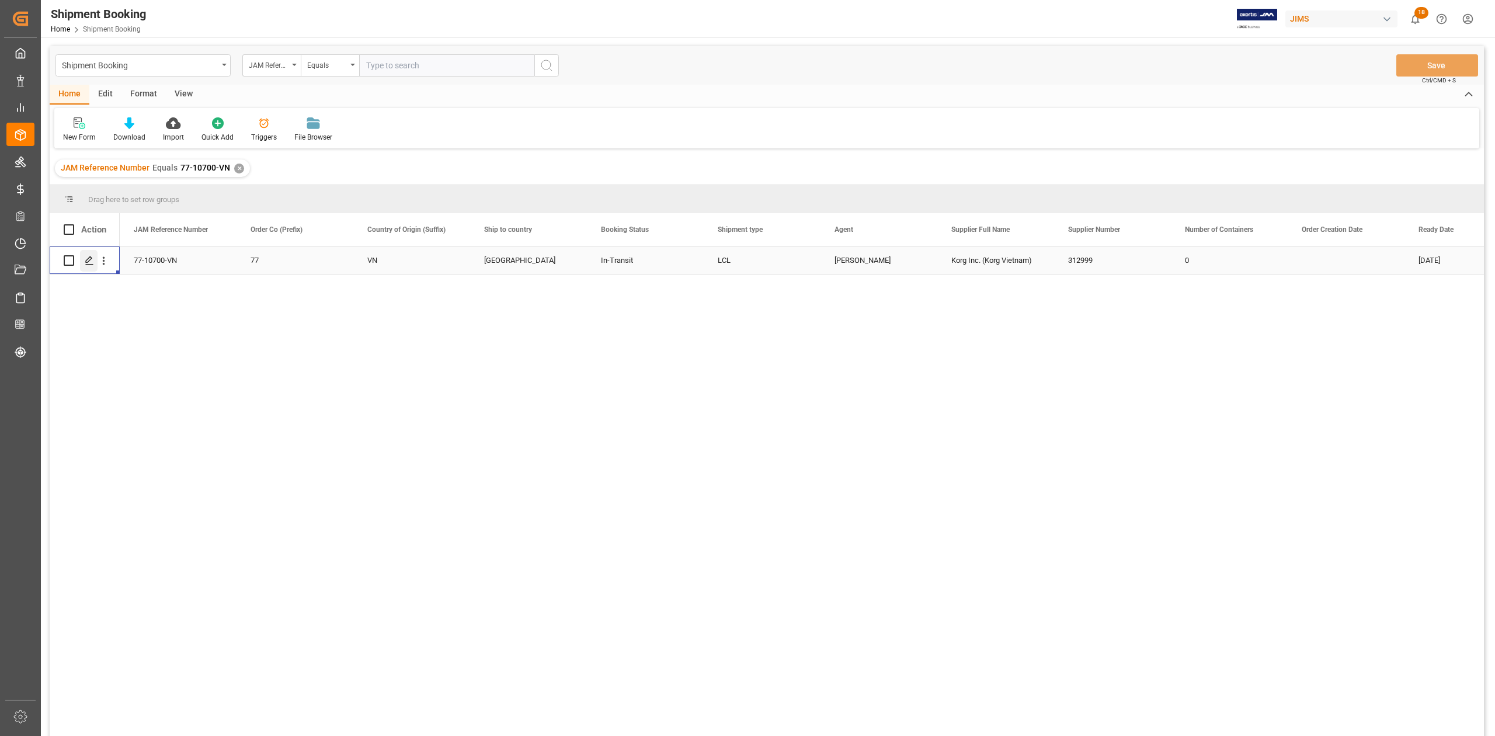
click at [90, 262] on icon "Press SPACE to select this row." at bounding box center [89, 260] width 9 height 9
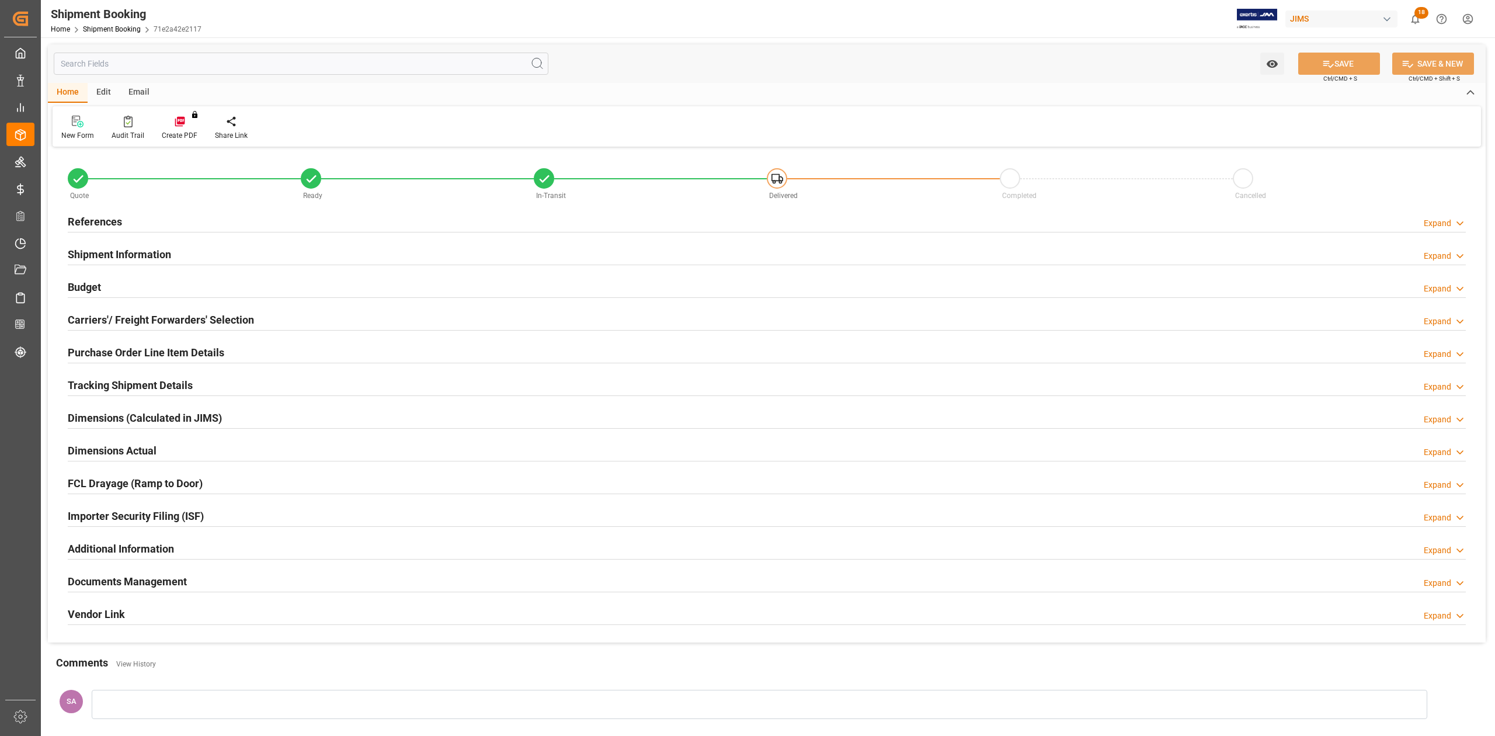
type input "0"
type input "1579.1343"
type input "800"
type input "26650.08"
click at [87, 288] on h2 "Budget" at bounding box center [84, 287] width 33 height 16
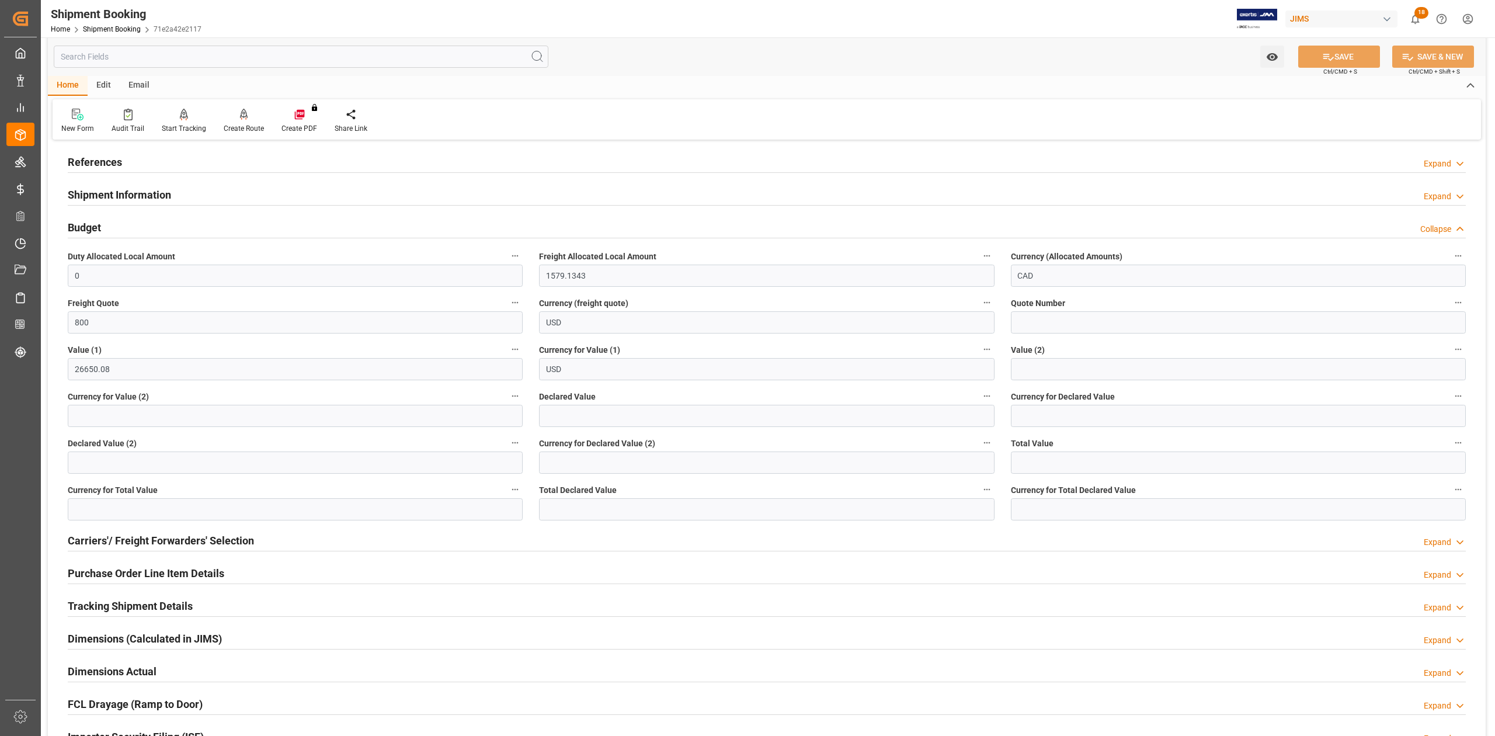
scroll to position [155, 0]
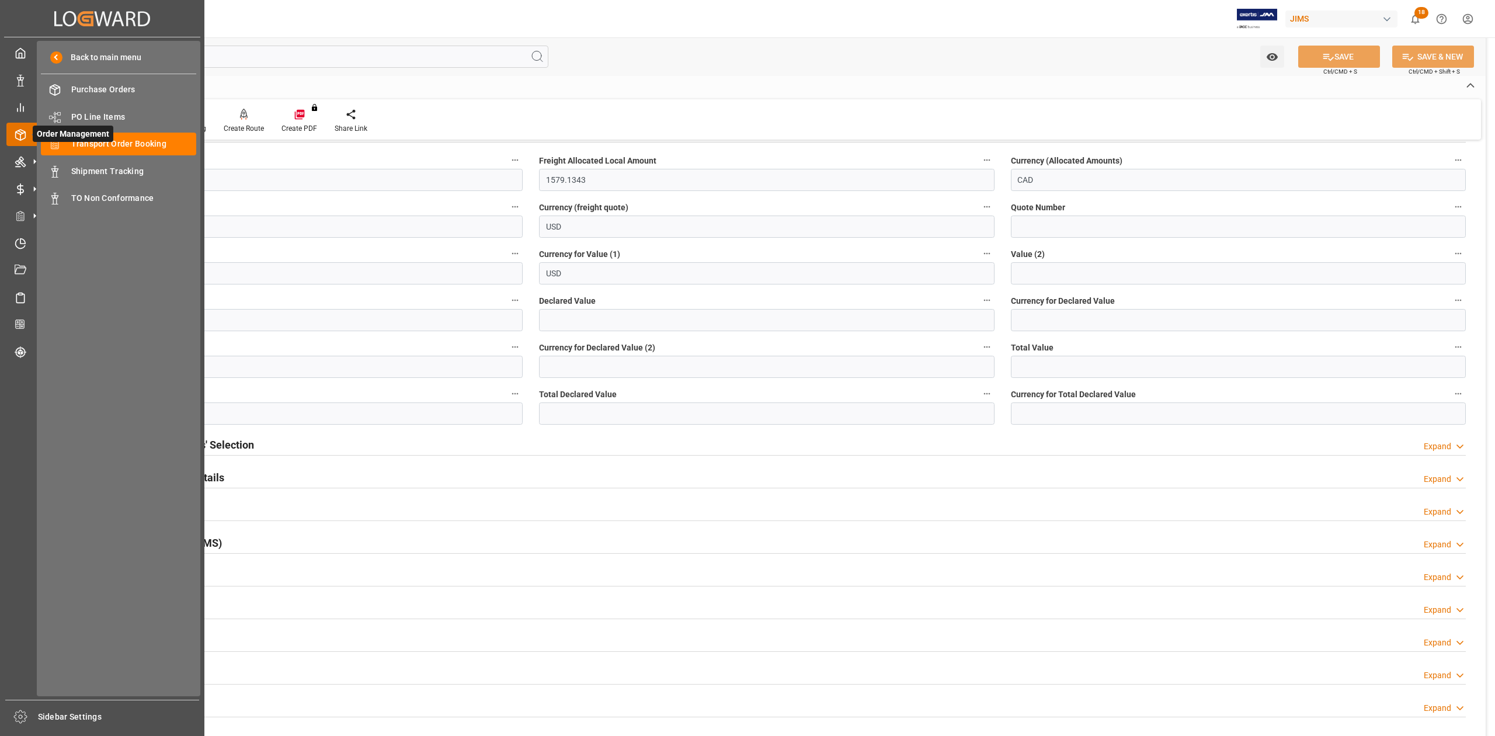
click at [89, 138] on span "Order Management" at bounding box center [73, 134] width 81 height 16
click at [152, 145] on span "Transport Order Booking" at bounding box center [134, 144] width 126 height 12
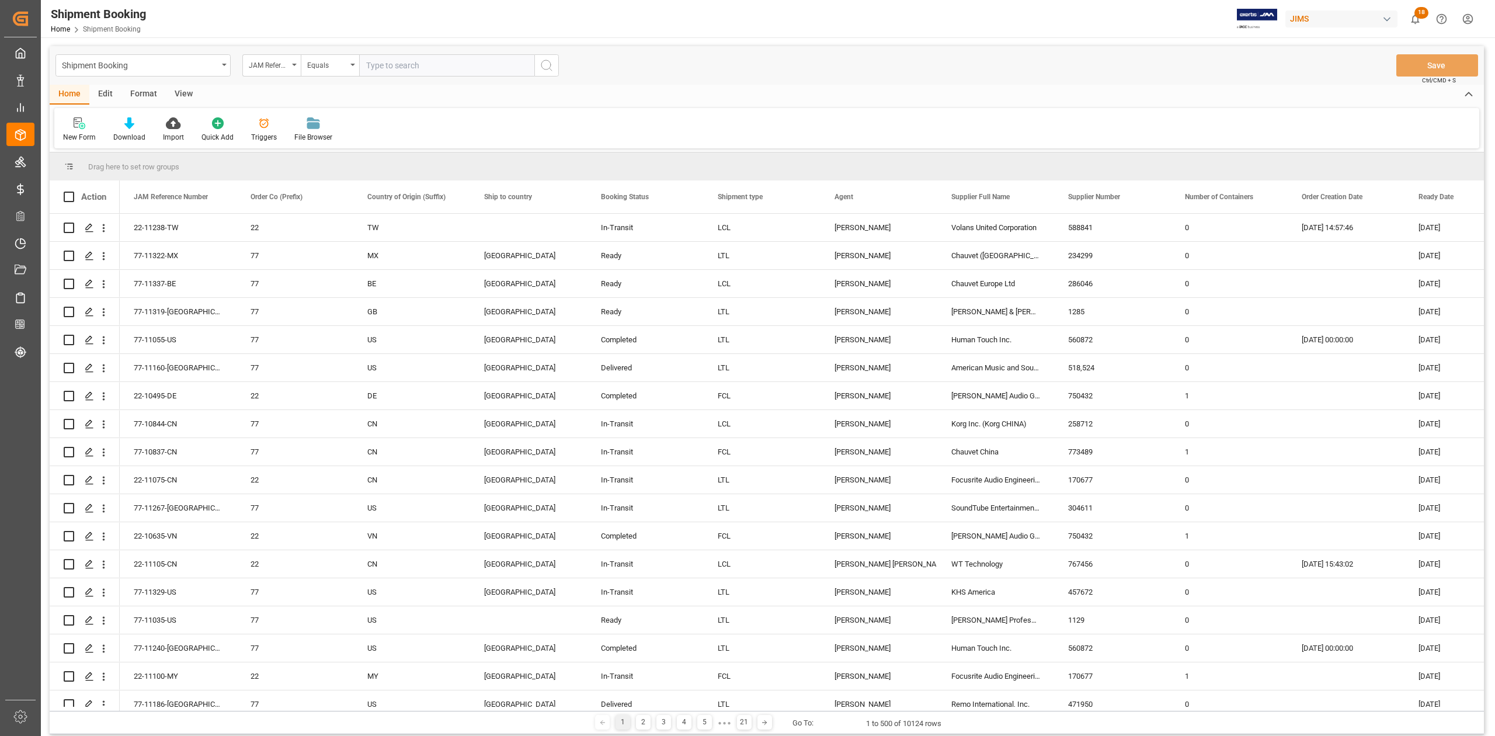
click at [392, 61] on input "text" at bounding box center [446, 65] width 175 height 22
type input "77-11143-JP"
click at [543, 65] on icon "search button" at bounding box center [547, 65] width 14 height 14
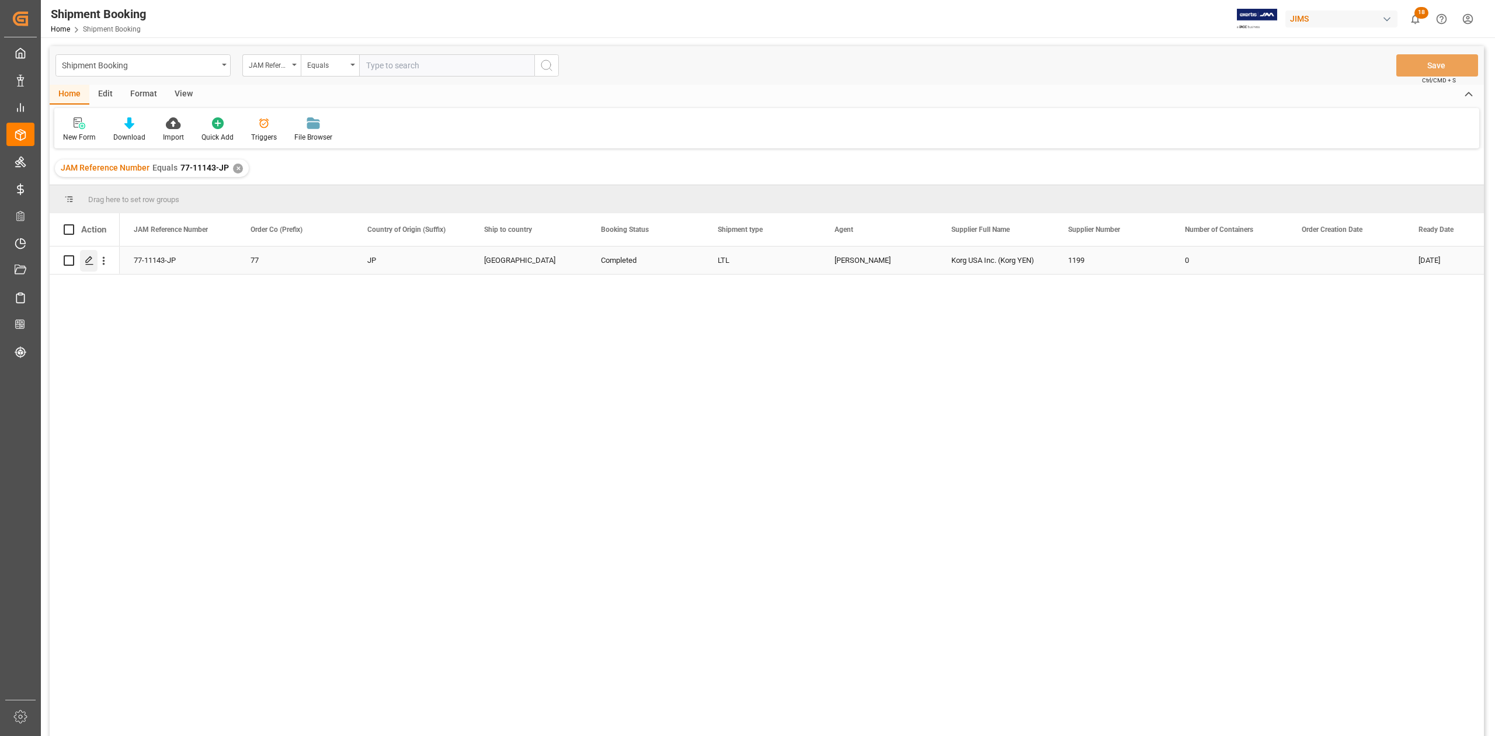
click at [90, 263] on icon "Press SPACE to select this row." at bounding box center [89, 260] width 9 height 9
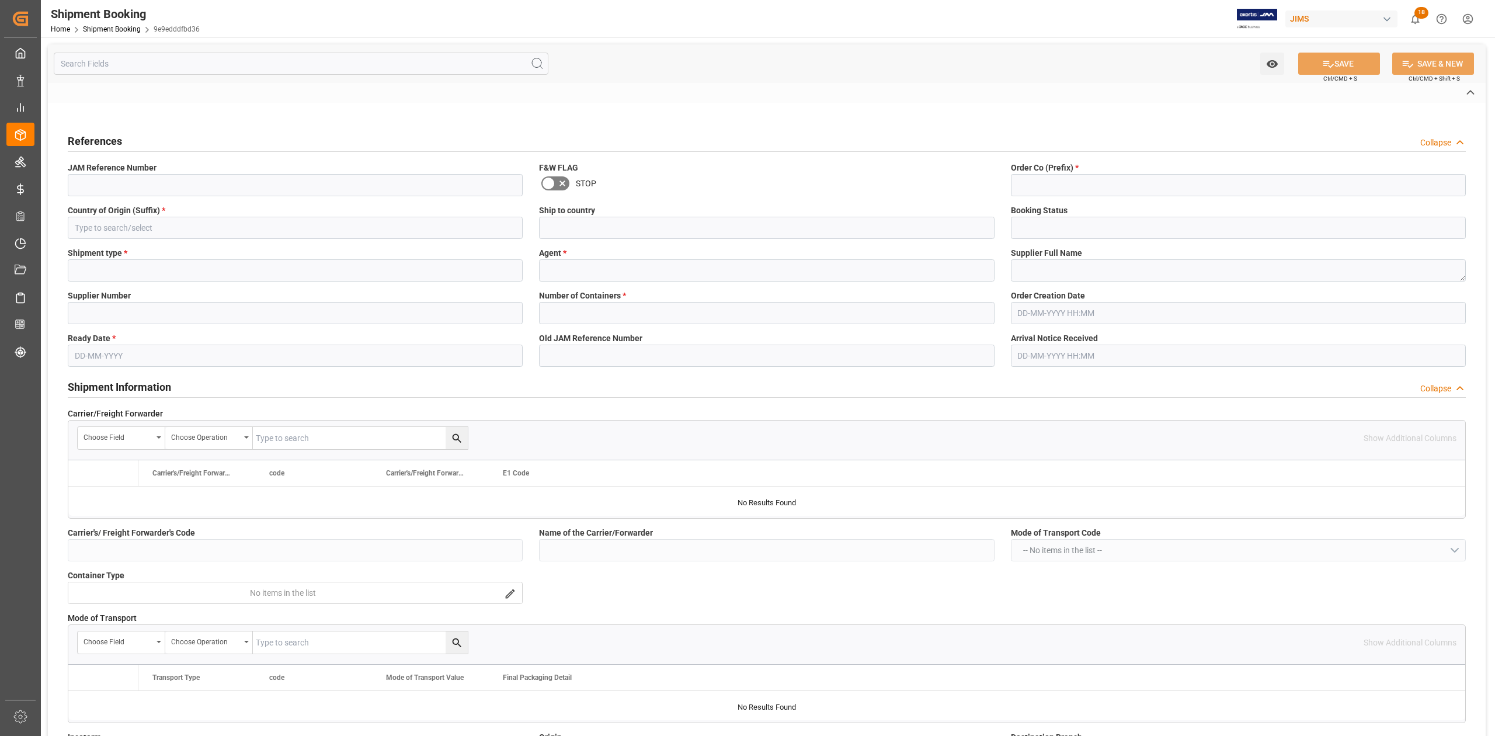
type input "CAD"
type input "YEN"
type input "0"
type input "9.4849"
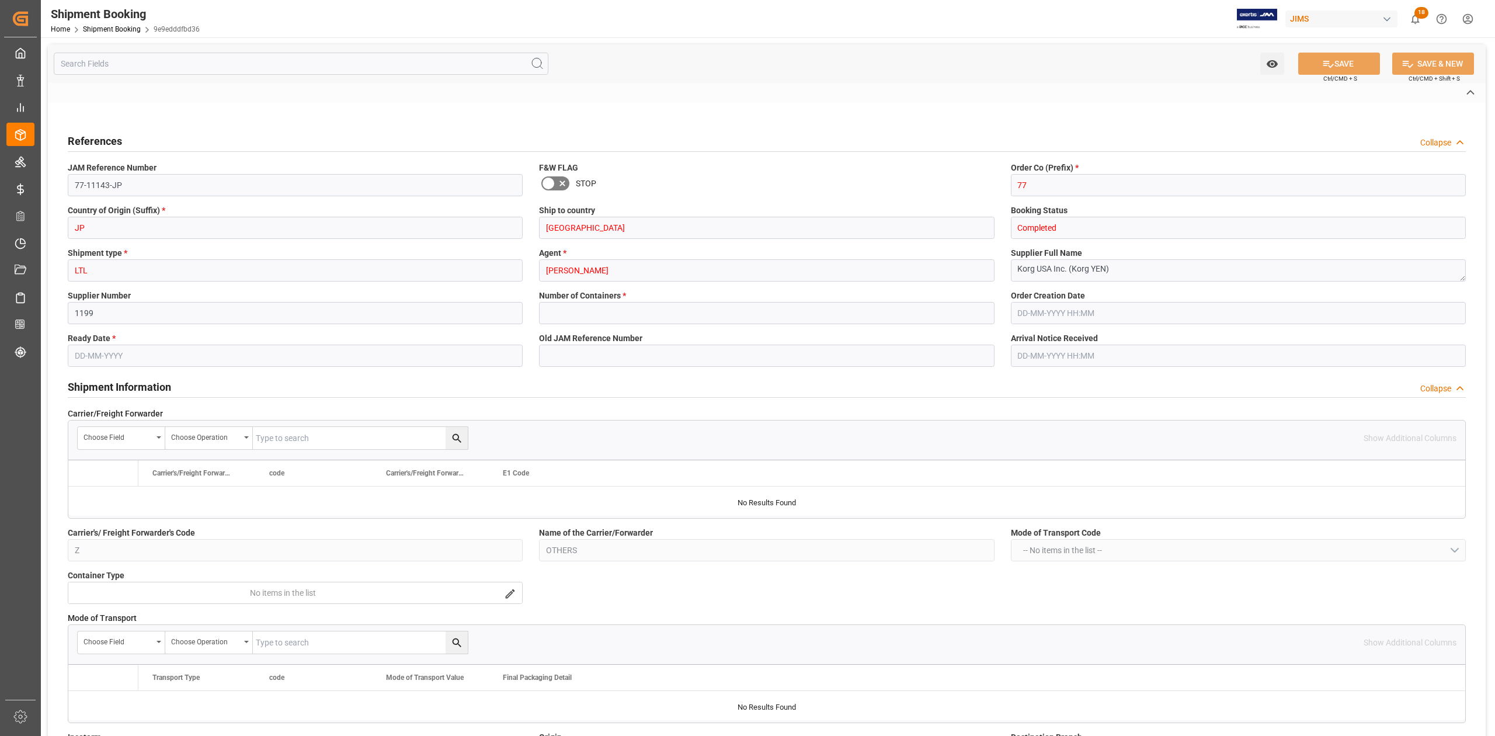
type input "15100"
type input "21590"
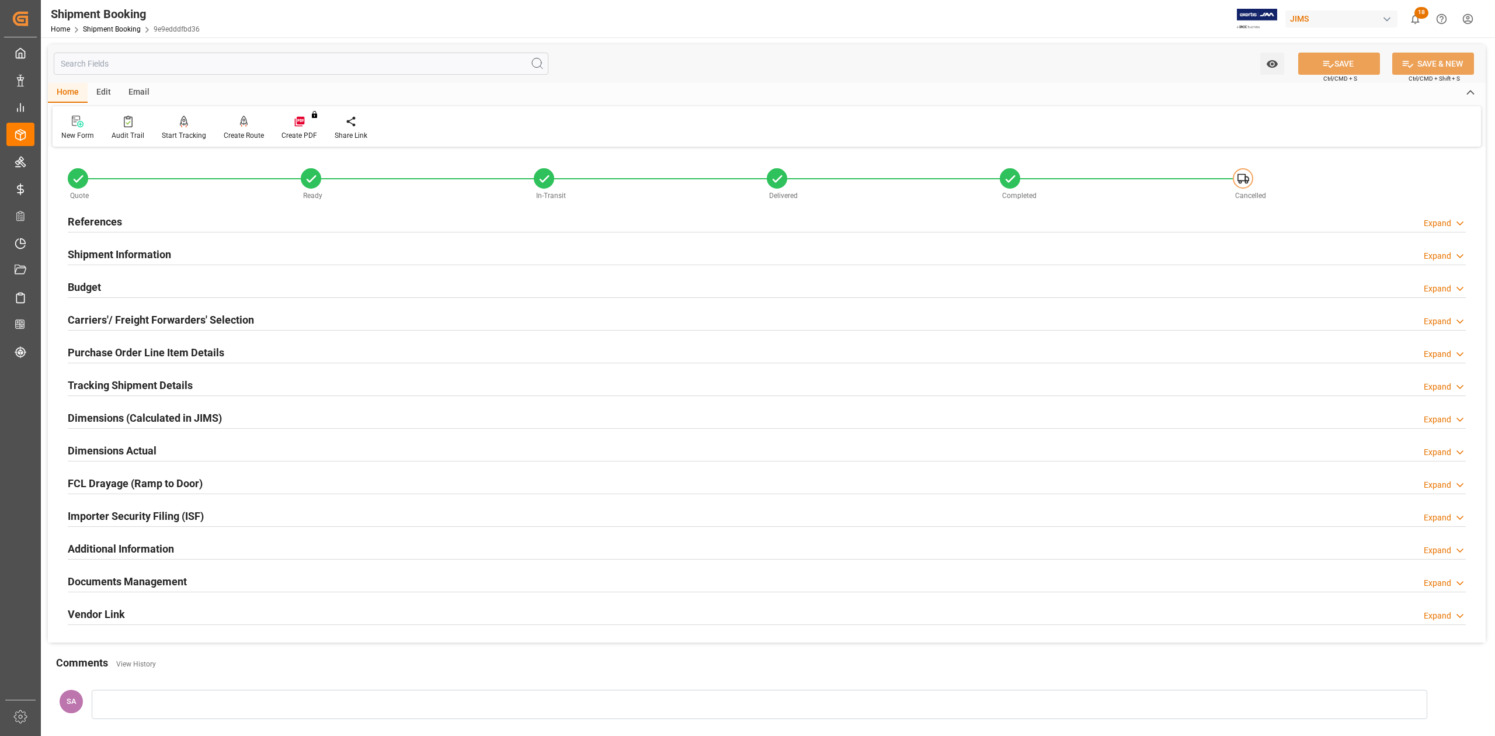
click at [85, 288] on h2 "Budget" at bounding box center [84, 287] width 33 height 16
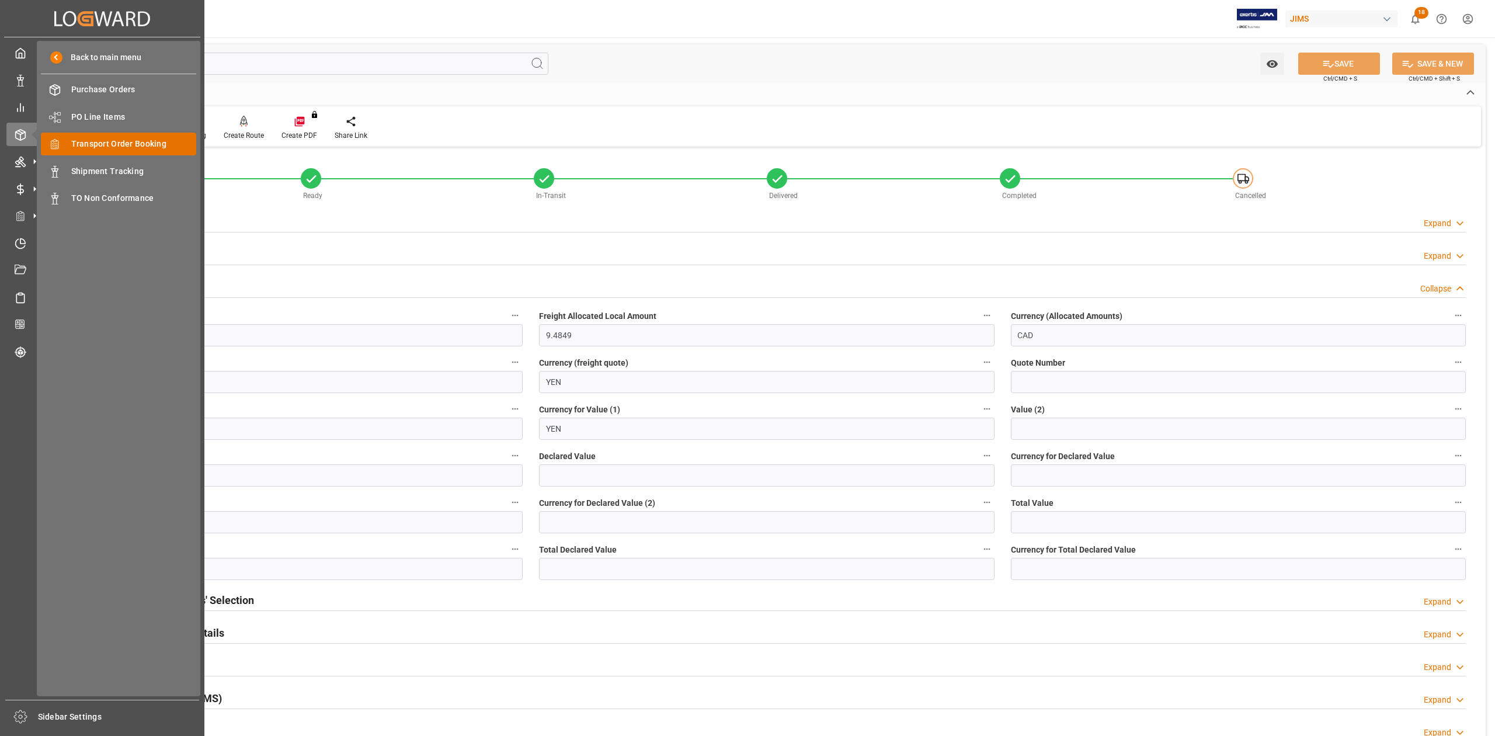
click at [119, 146] on span "Transport Order Booking" at bounding box center [134, 144] width 126 height 12
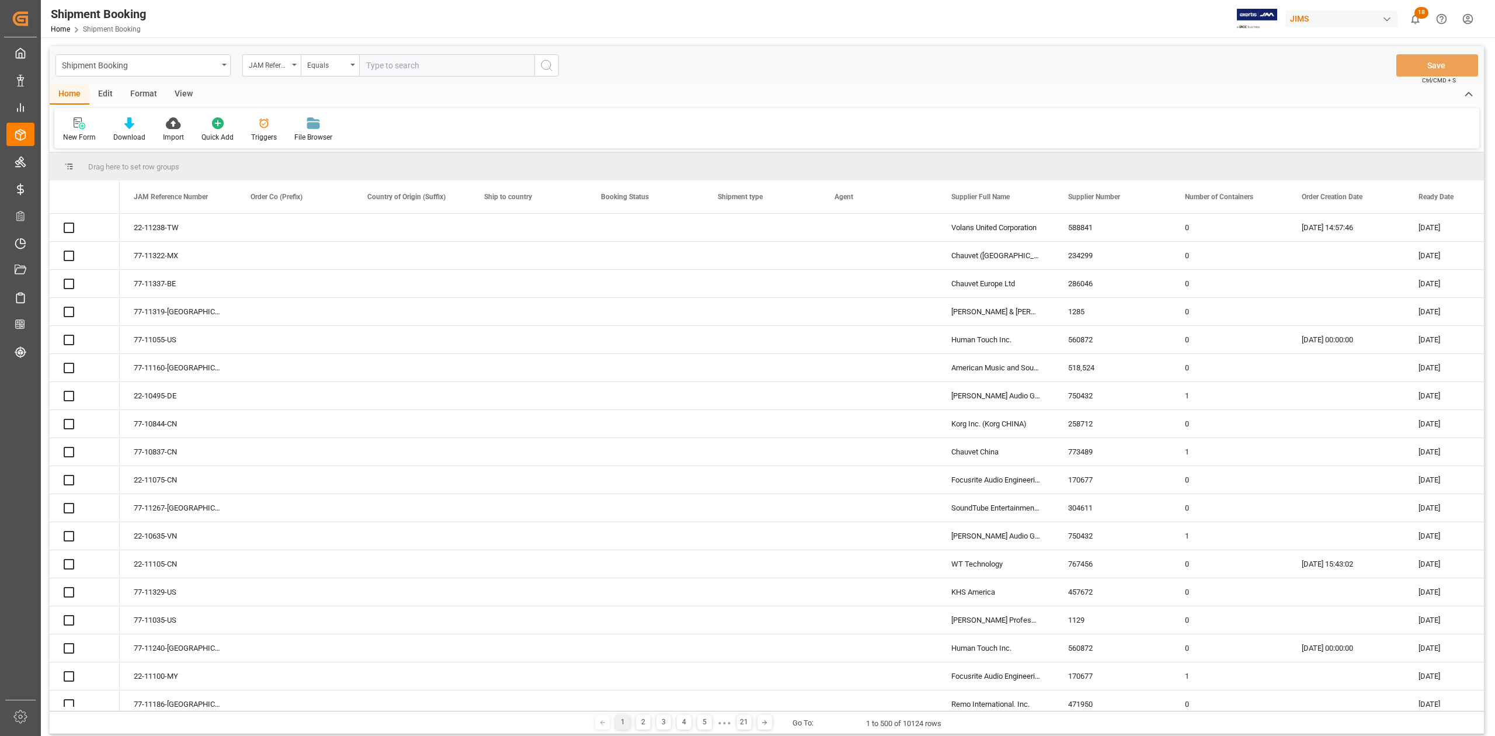
click at [405, 63] on input "text" at bounding box center [446, 65] width 175 height 22
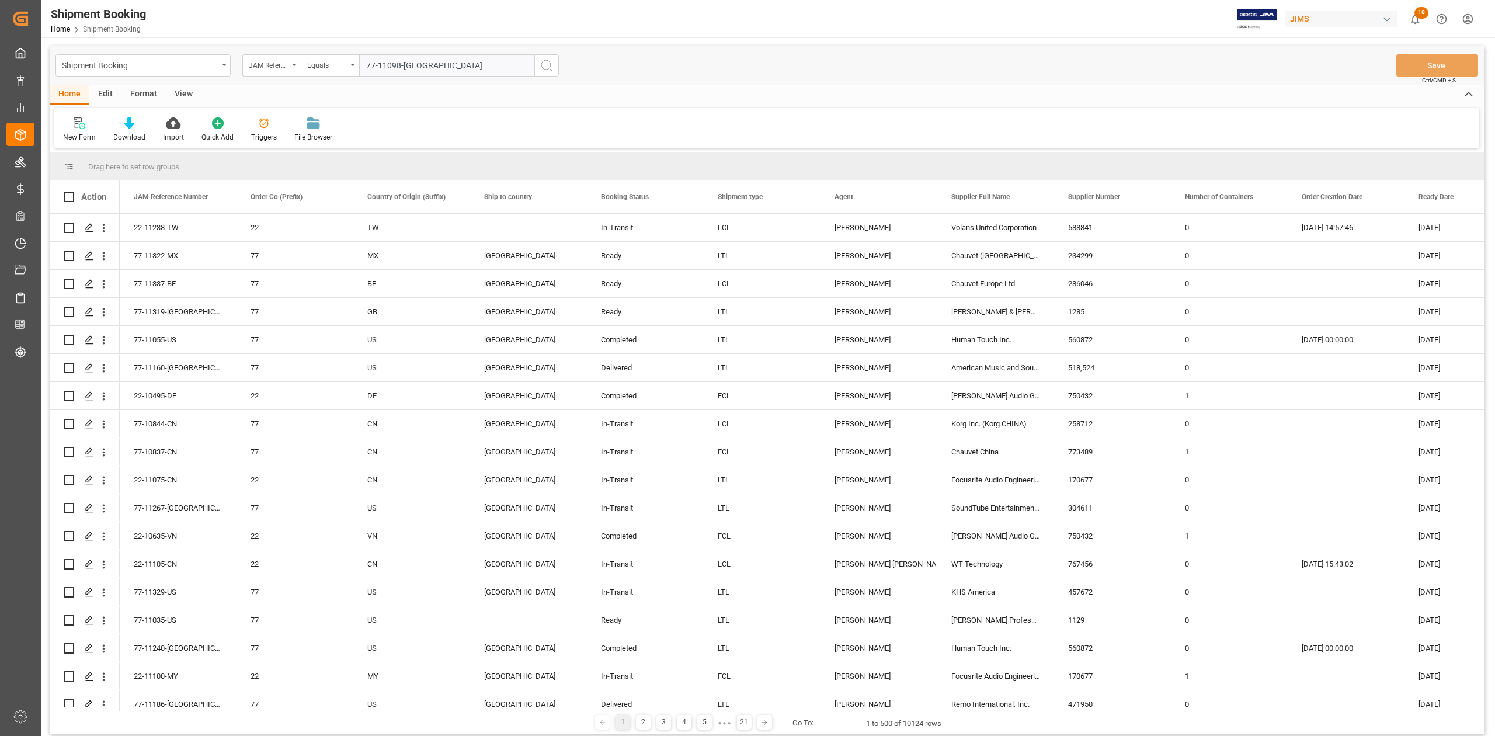
type input "77-11098-US"
click at [549, 61] on circle "search button" at bounding box center [545, 64] width 9 height 9
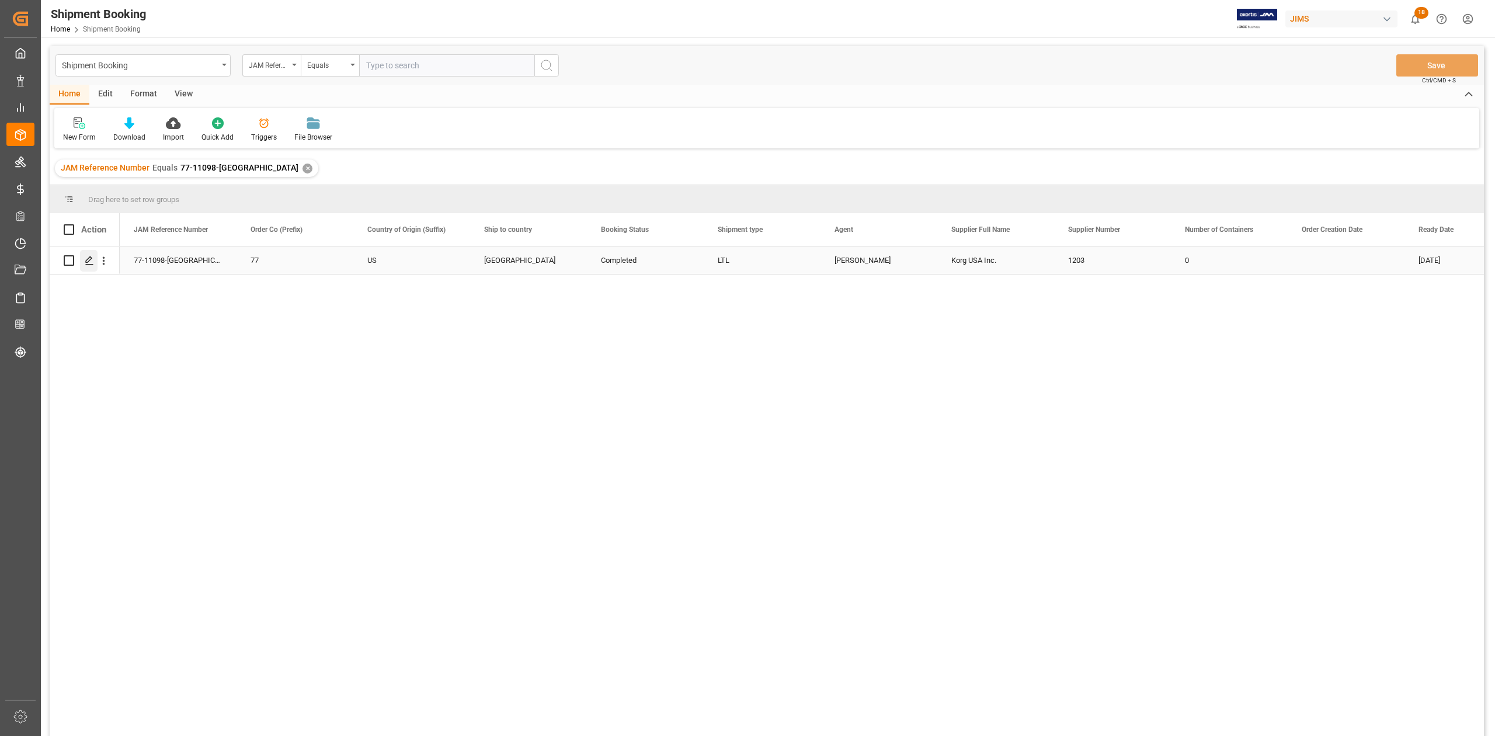
click at [91, 262] on icon "Press SPACE to select this row." at bounding box center [89, 260] width 9 height 9
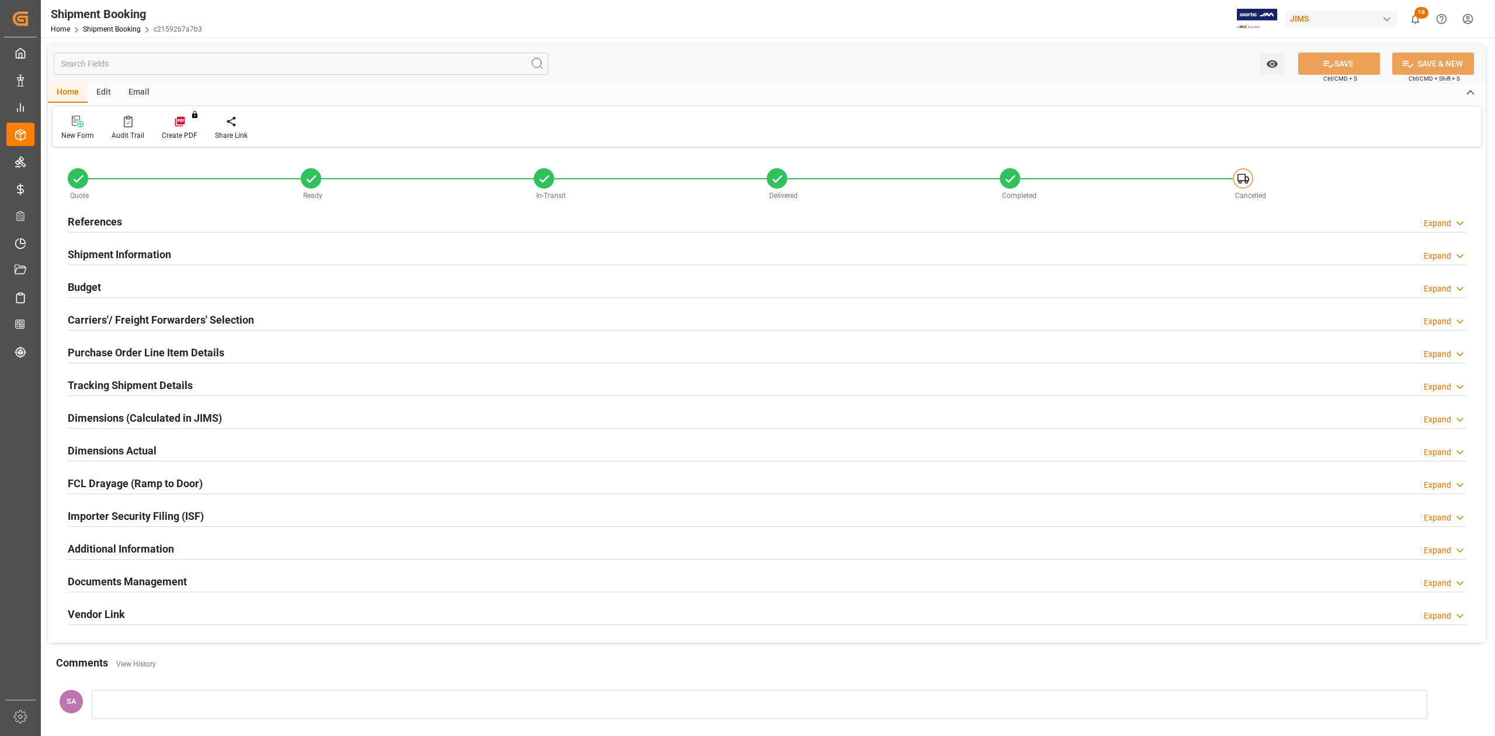
type input "0"
type input "11.87"
type input "60"
type input "108.85"
click at [99, 284] on h2 "Budget" at bounding box center [84, 287] width 33 height 16
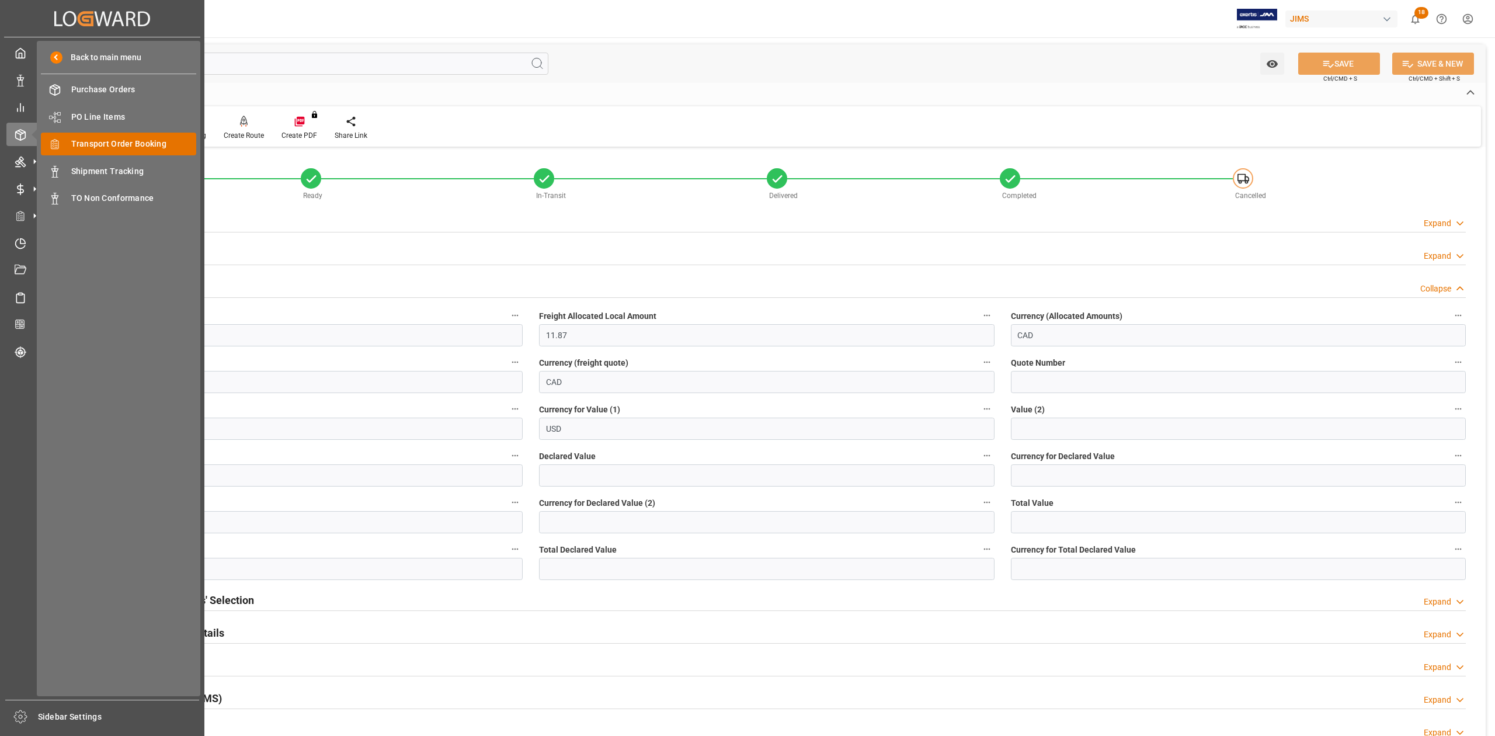
click at [106, 144] on span "Transport Order Booking" at bounding box center [134, 144] width 126 height 12
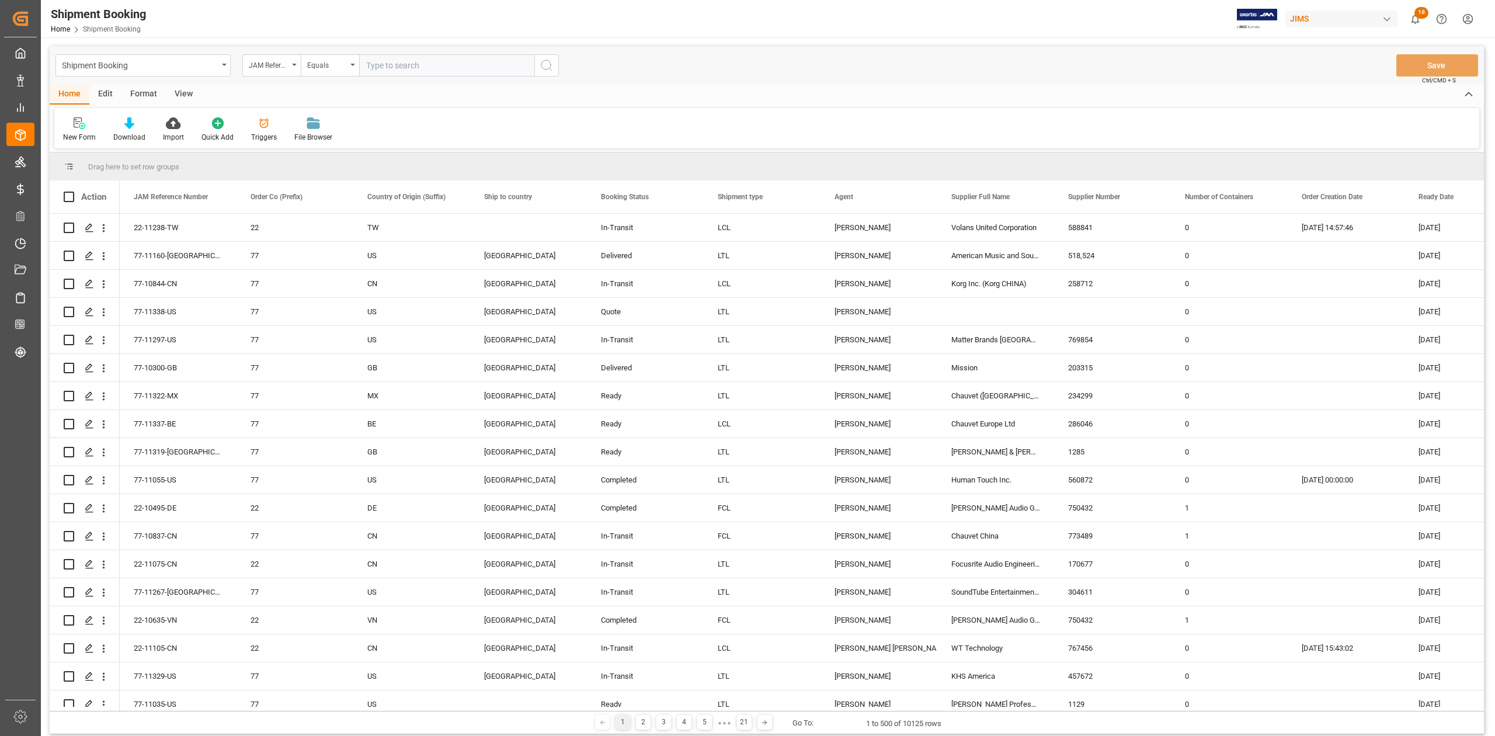
click at [415, 65] on input "text" at bounding box center [446, 65] width 175 height 22
type input "77-7739-CN"
click at [542, 66] on icon "search button" at bounding box center [547, 65] width 14 height 14
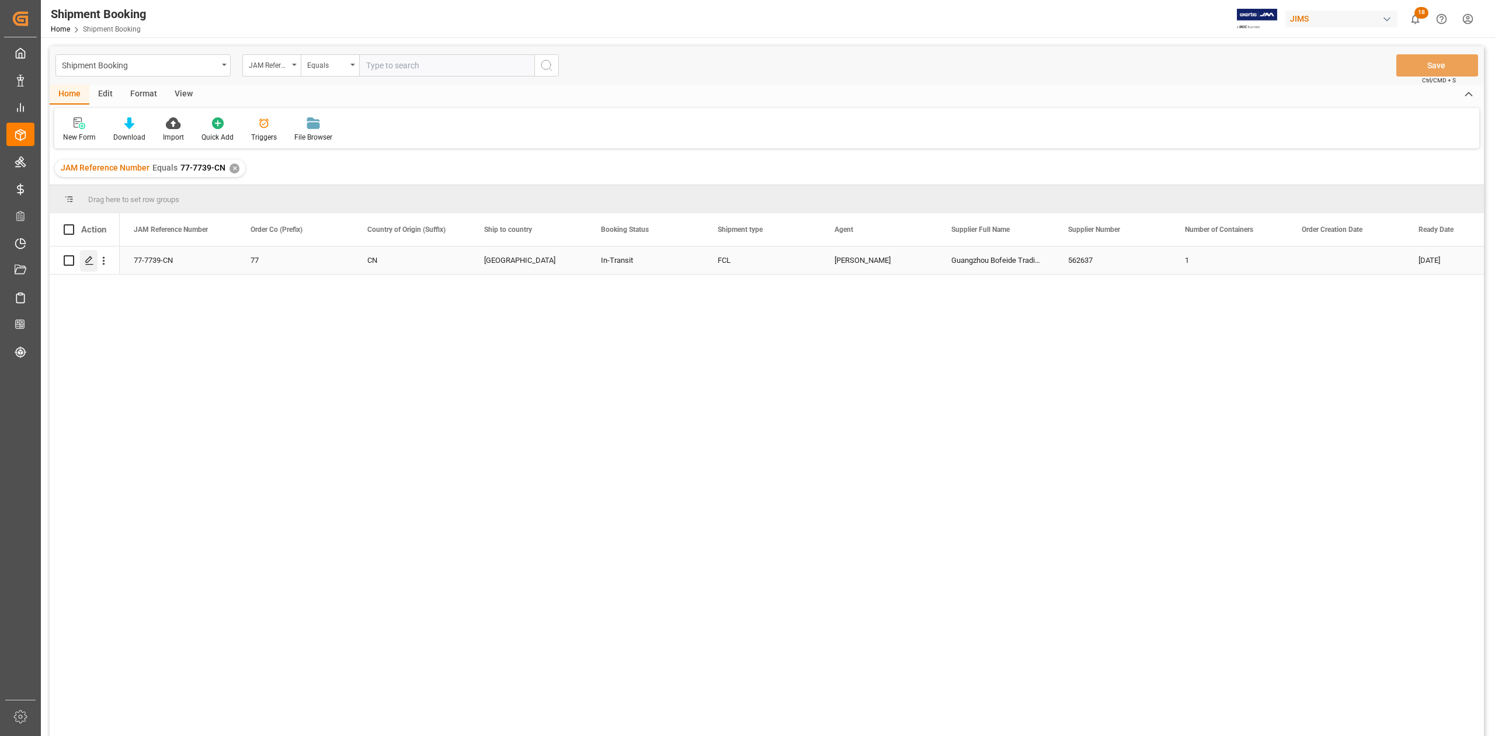
click at [89, 260] on icon "Press SPACE to select this row." at bounding box center [89, 260] width 9 height 9
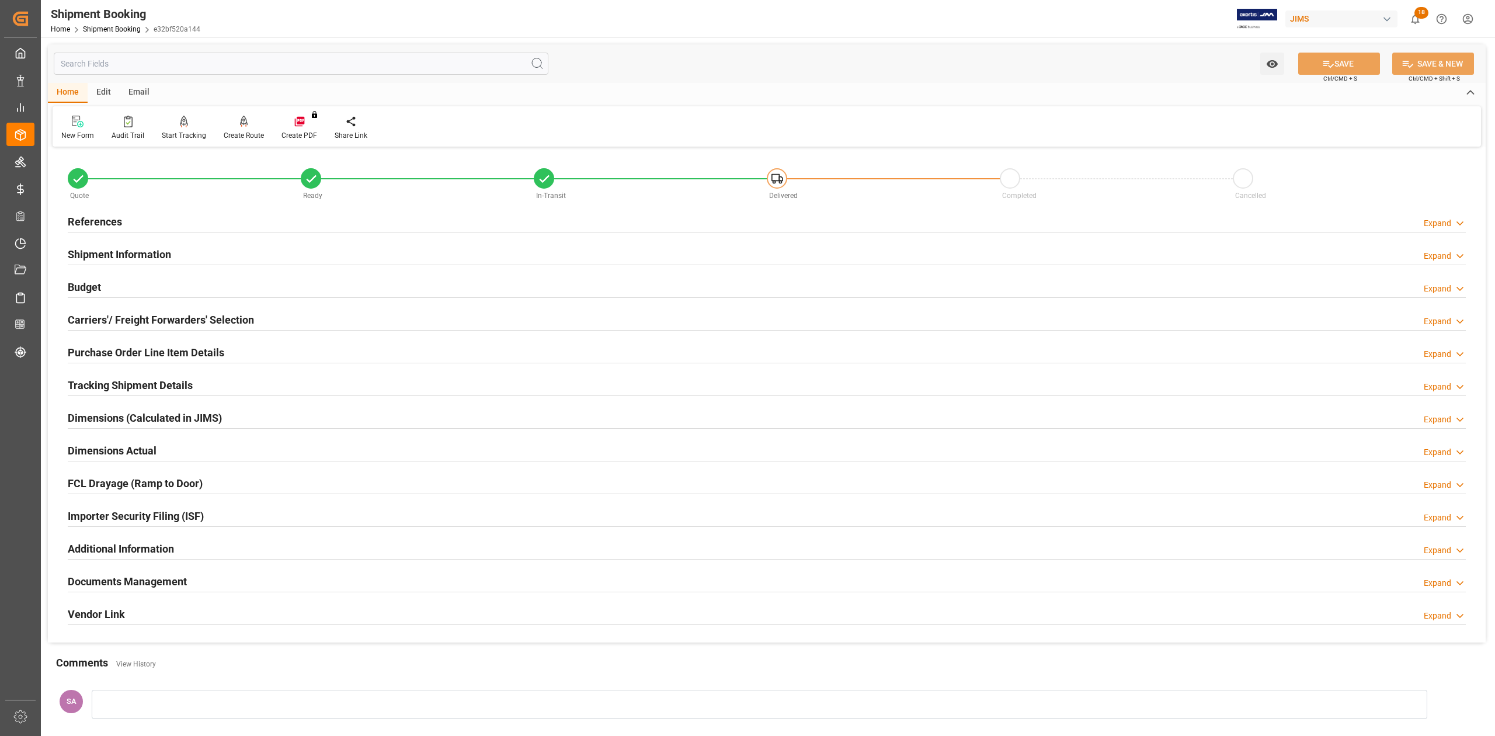
click at [89, 384] on h2 "Tracking Shipment Details" at bounding box center [130, 385] width 125 height 16
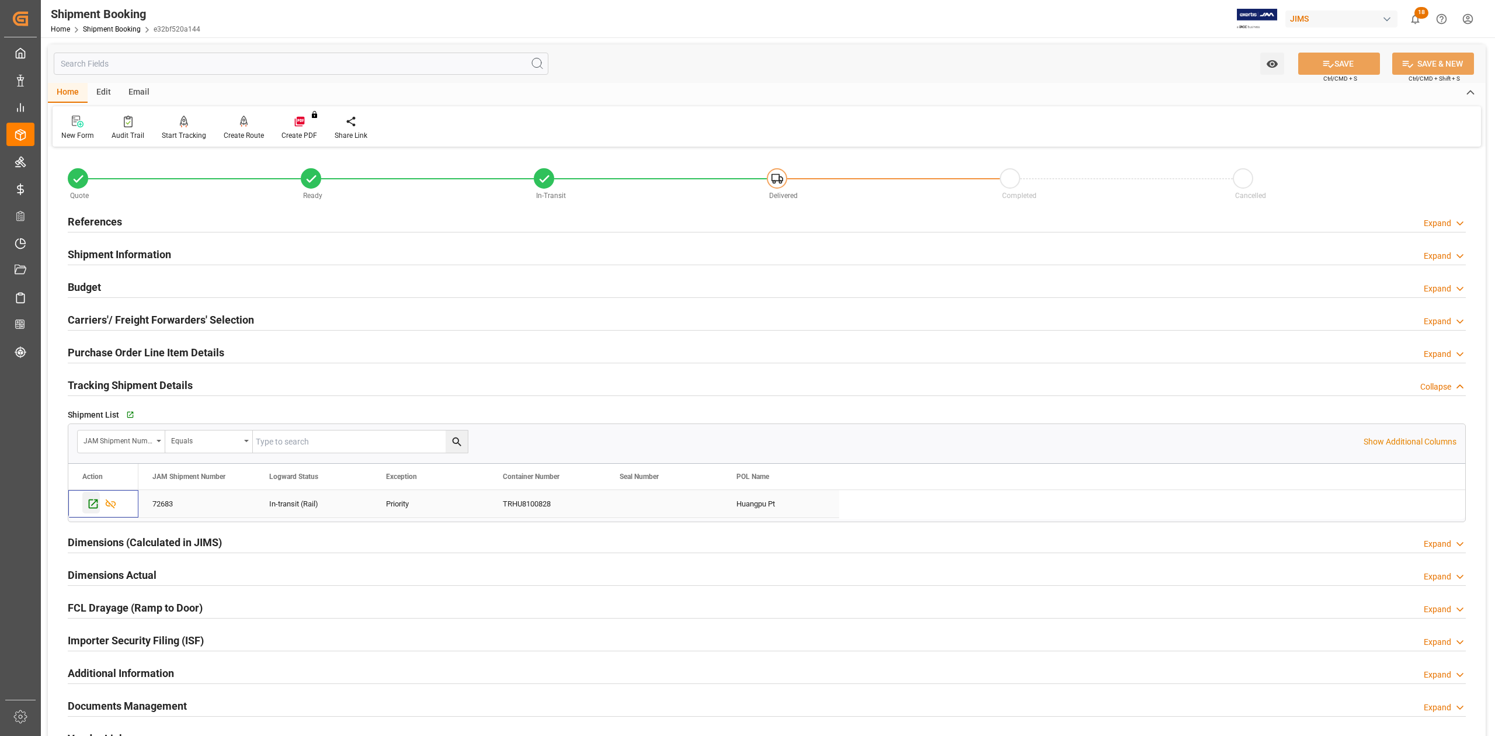
click at [92, 506] on icon "Press SPACE to select this row." at bounding box center [93, 503] width 9 height 9
click at [110, 218] on h2 "References" at bounding box center [95, 222] width 54 height 16
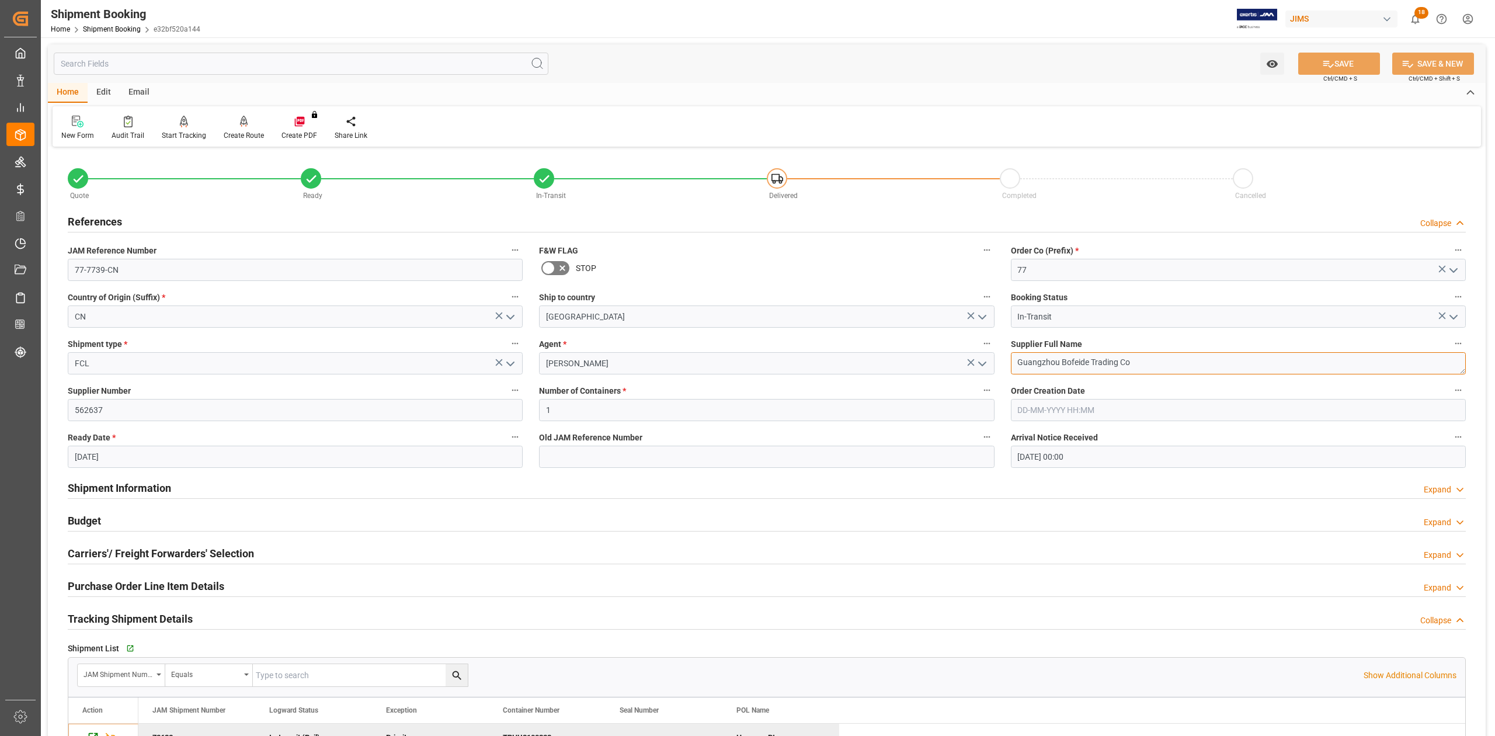
drag, startPoint x: 1148, startPoint y: 360, endPoint x: 989, endPoint y: 360, distance: 159.4
click at [989, 360] on div "Quote Ready In-Transit Delivered Completed Cancelled References Collapse JAM Re…" at bounding box center [767, 575] width 1438 height 850
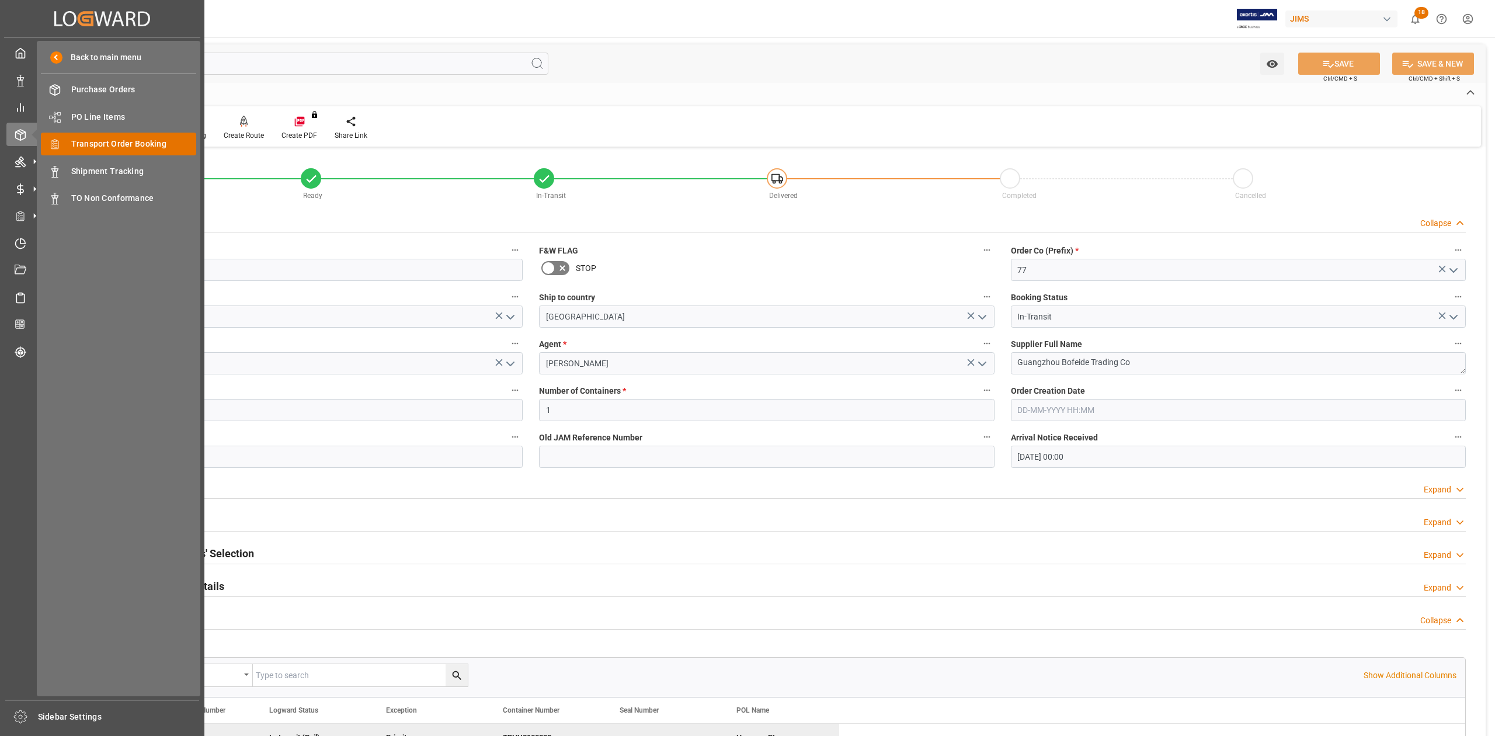
click at [136, 138] on span "Transport Order Booking" at bounding box center [134, 144] width 126 height 12
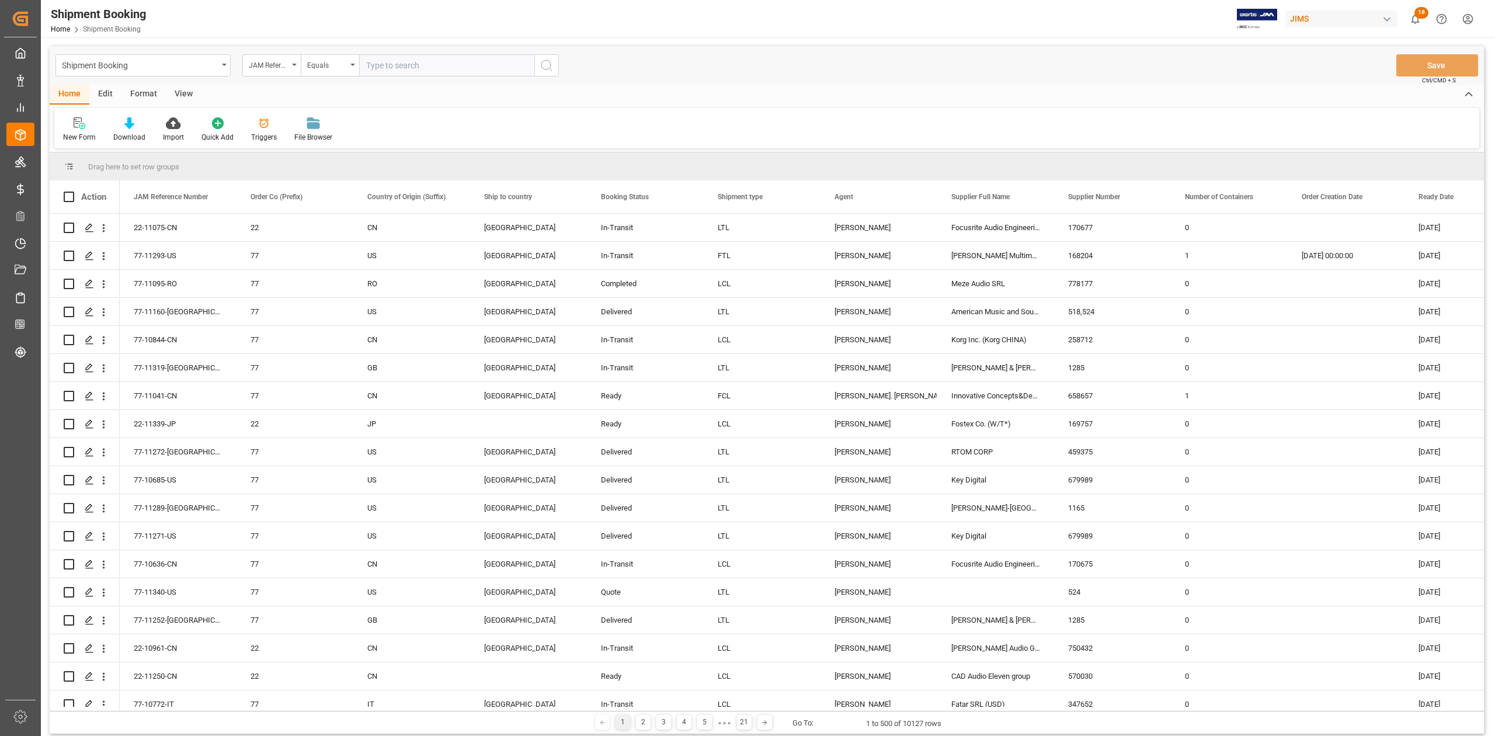
click at [434, 68] on input "text" at bounding box center [446, 65] width 175 height 22
type input "77-10310-CN"
click at [538, 62] on button "search button" at bounding box center [546, 65] width 25 height 22
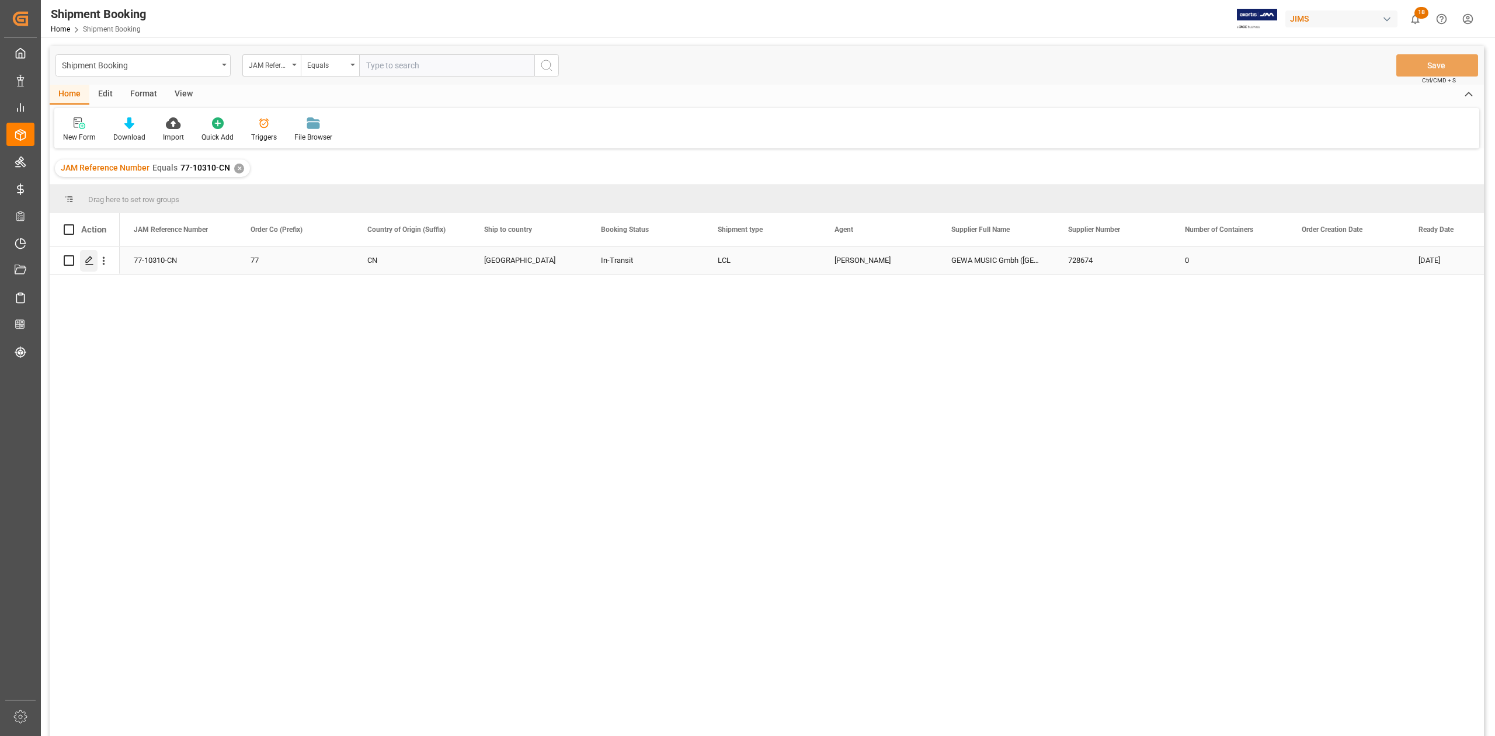
click at [90, 259] on polygon "Press SPACE to select this row." at bounding box center [89, 260] width 6 height 6
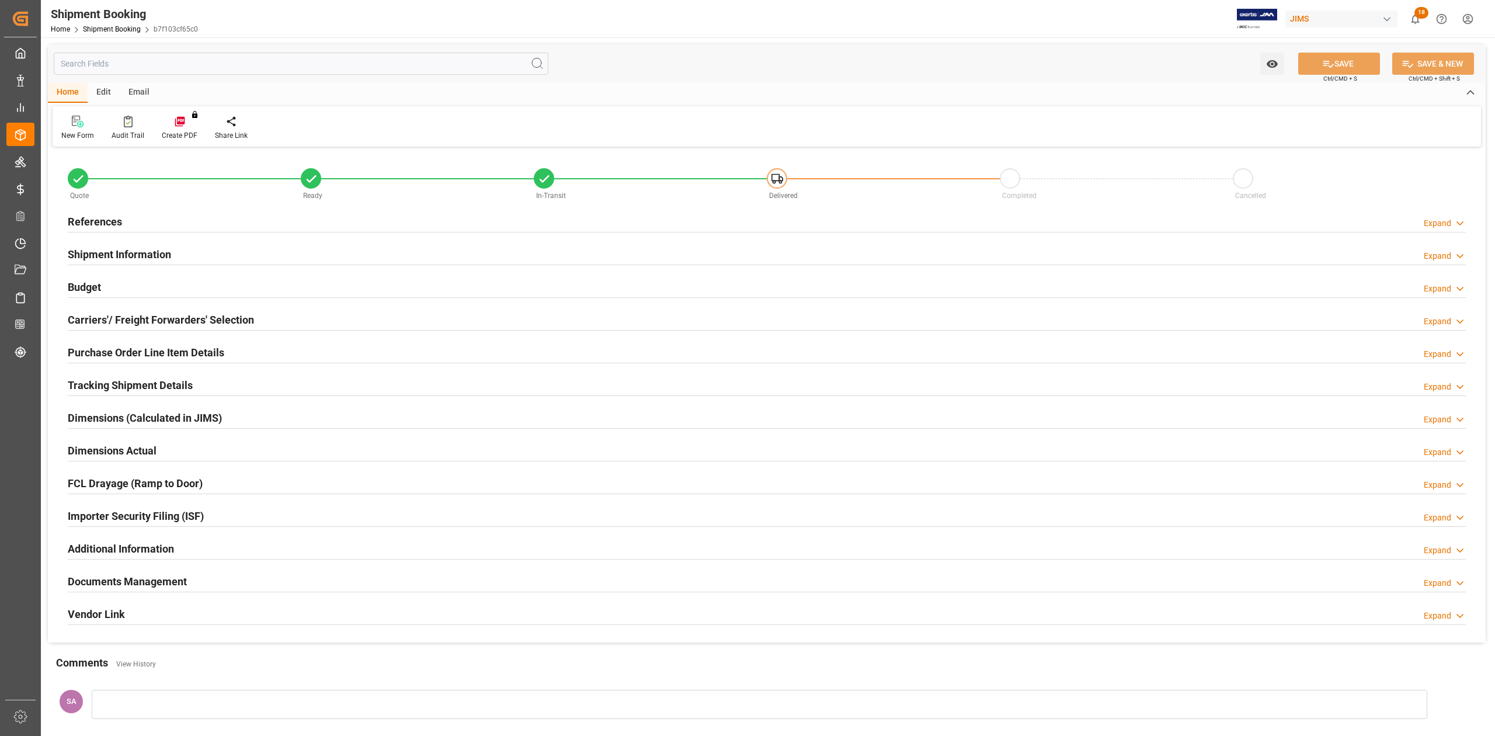
type input "0"
type input "20-08-2025"
click at [99, 225] on h2 "References" at bounding box center [95, 222] width 54 height 16
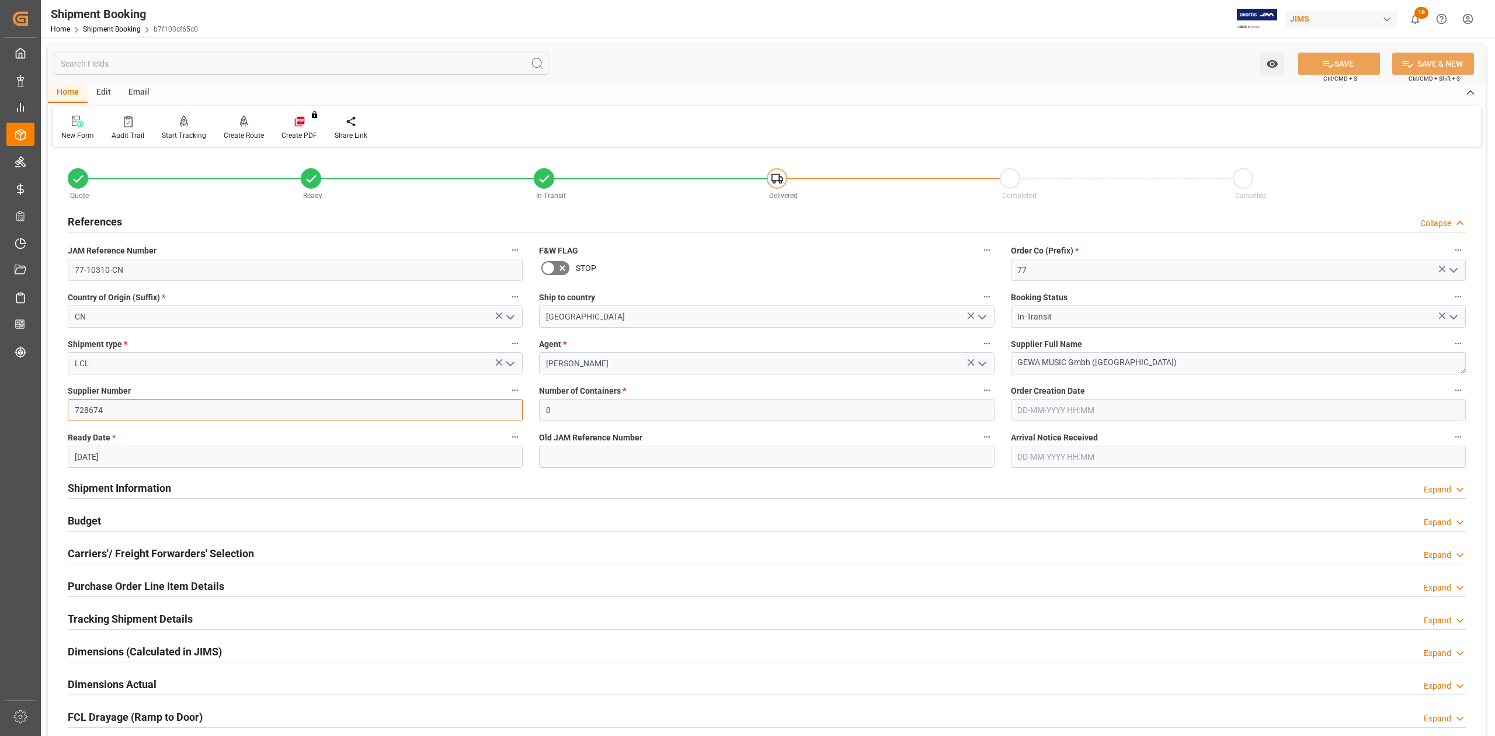
click at [117, 409] on input "728674" at bounding box center [295, 410] width 455 height 22
click at [110, 489] on h2 "Shipment Information" at bounding box center [119, 488] width 103 height 16
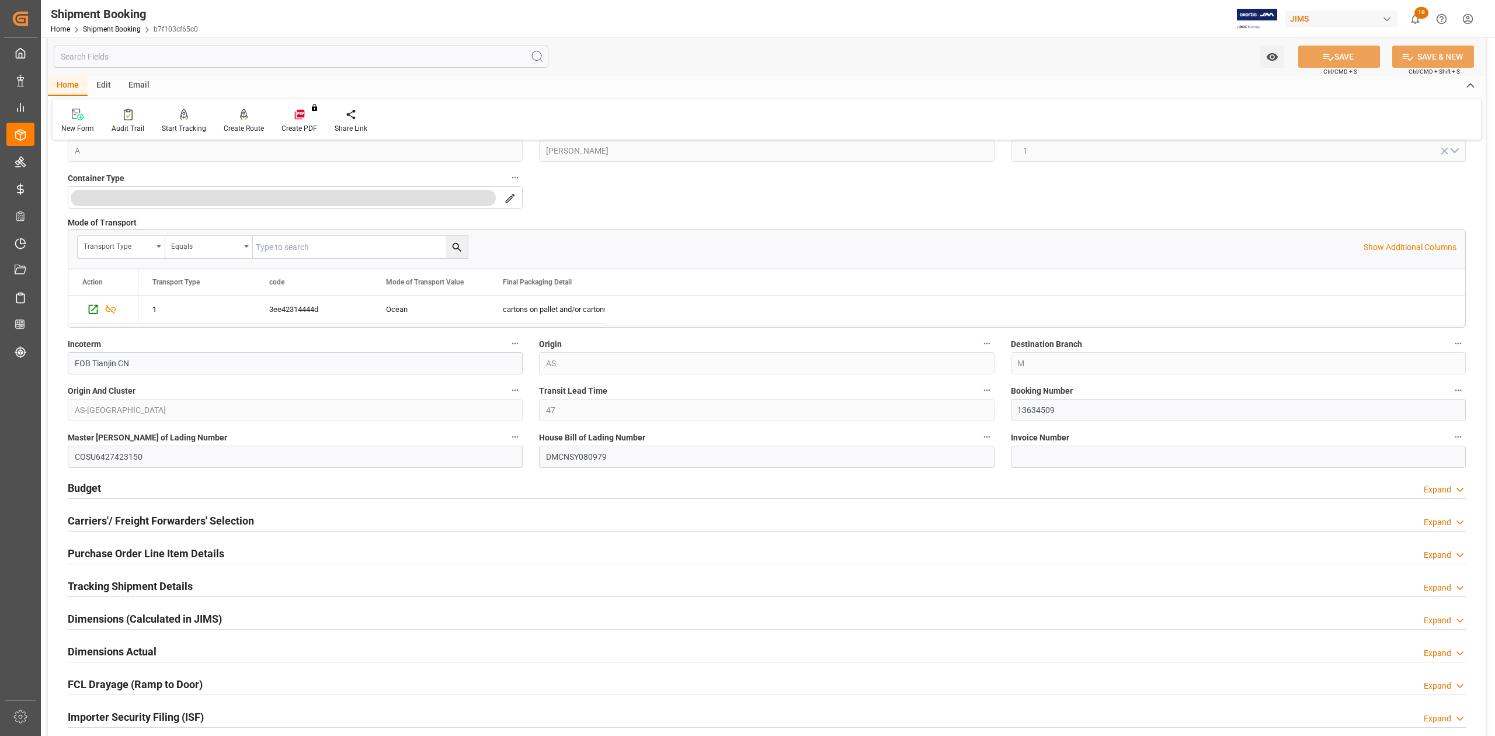
scroll to position [622, 0]
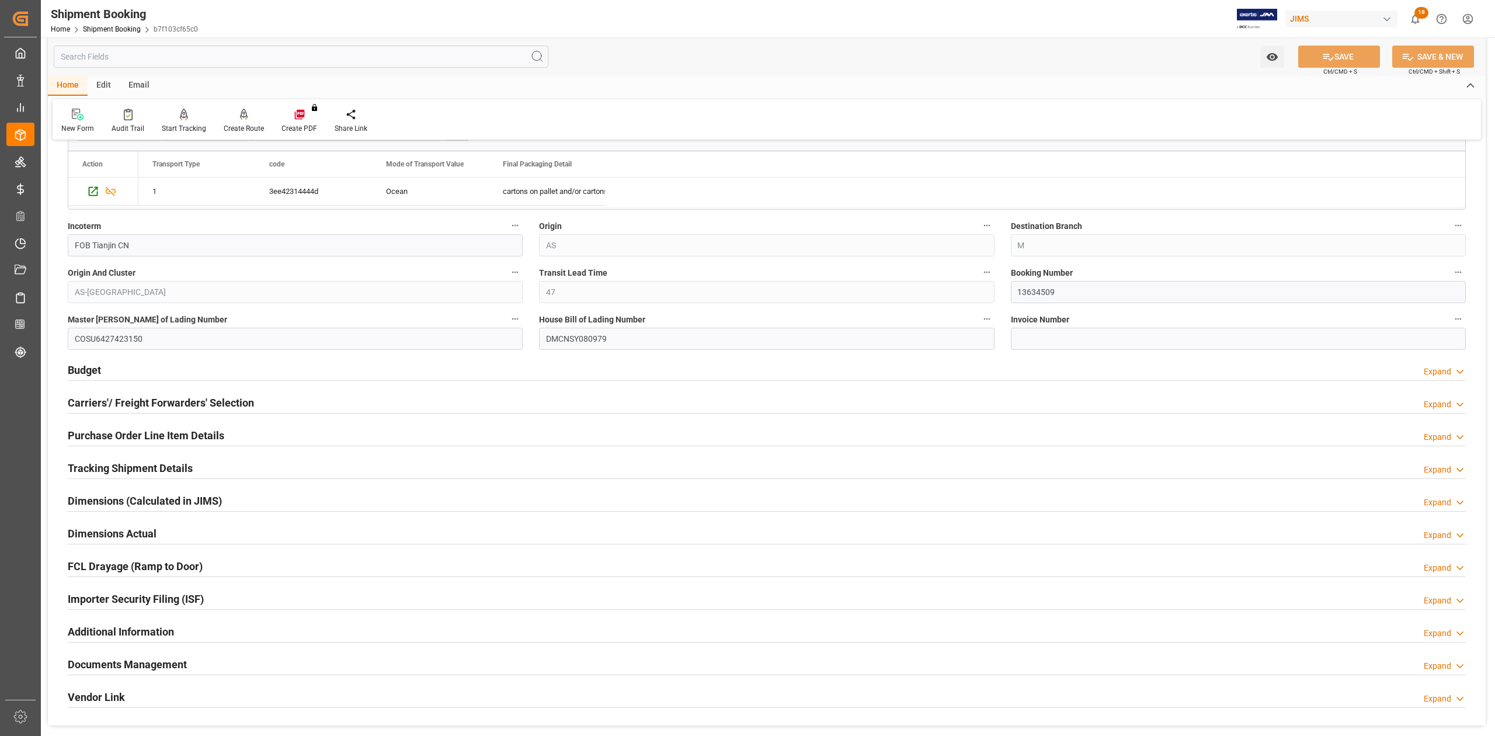
click at [113, 431] on h2 "Purchase Order Line Item Details" at bounding box center [146, 435] width 156 height 16
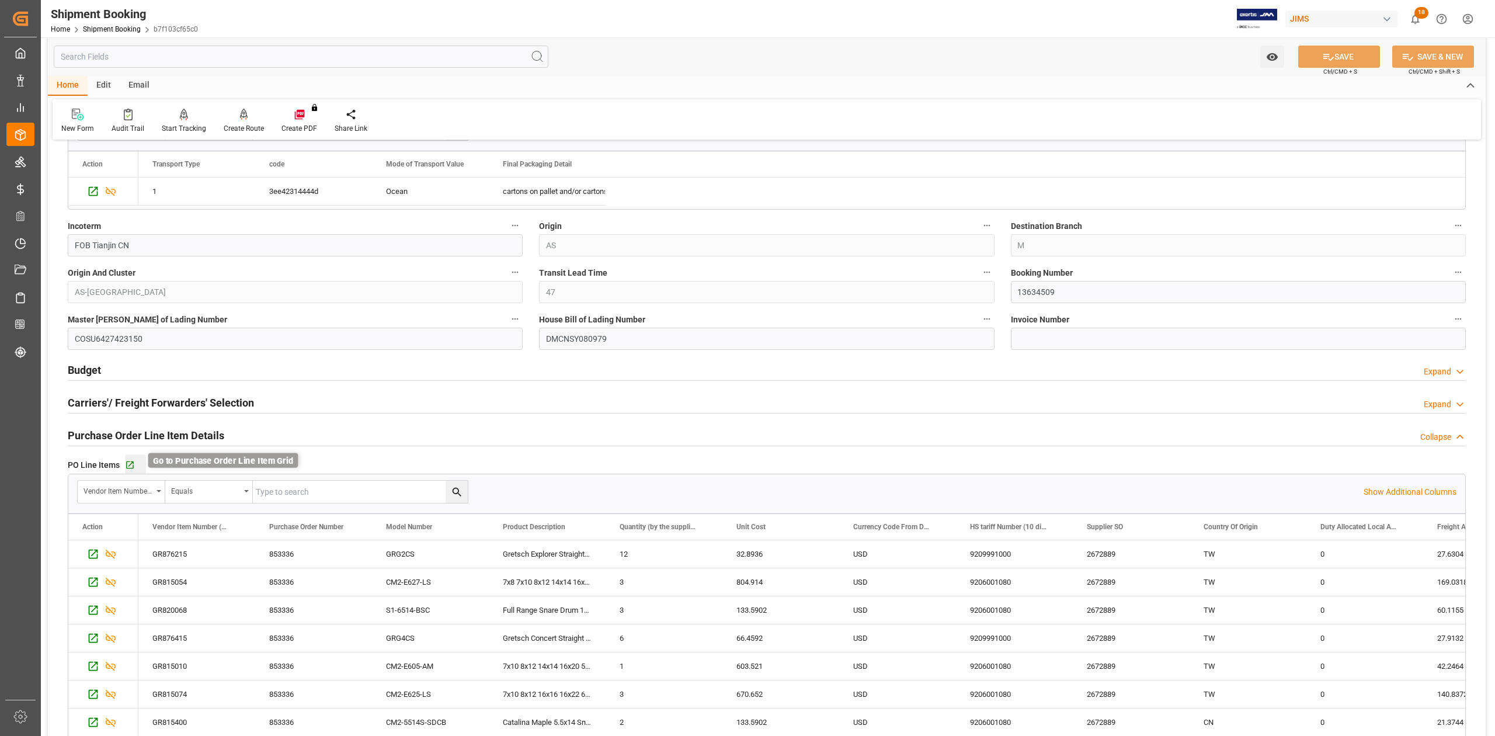
click at [132, 467] on icon "button" at bounding box center [130, 465] width 8 height 8
click at [1038, 297] on input "13634509" at bounding box center [1238, 292] width 455 height 22
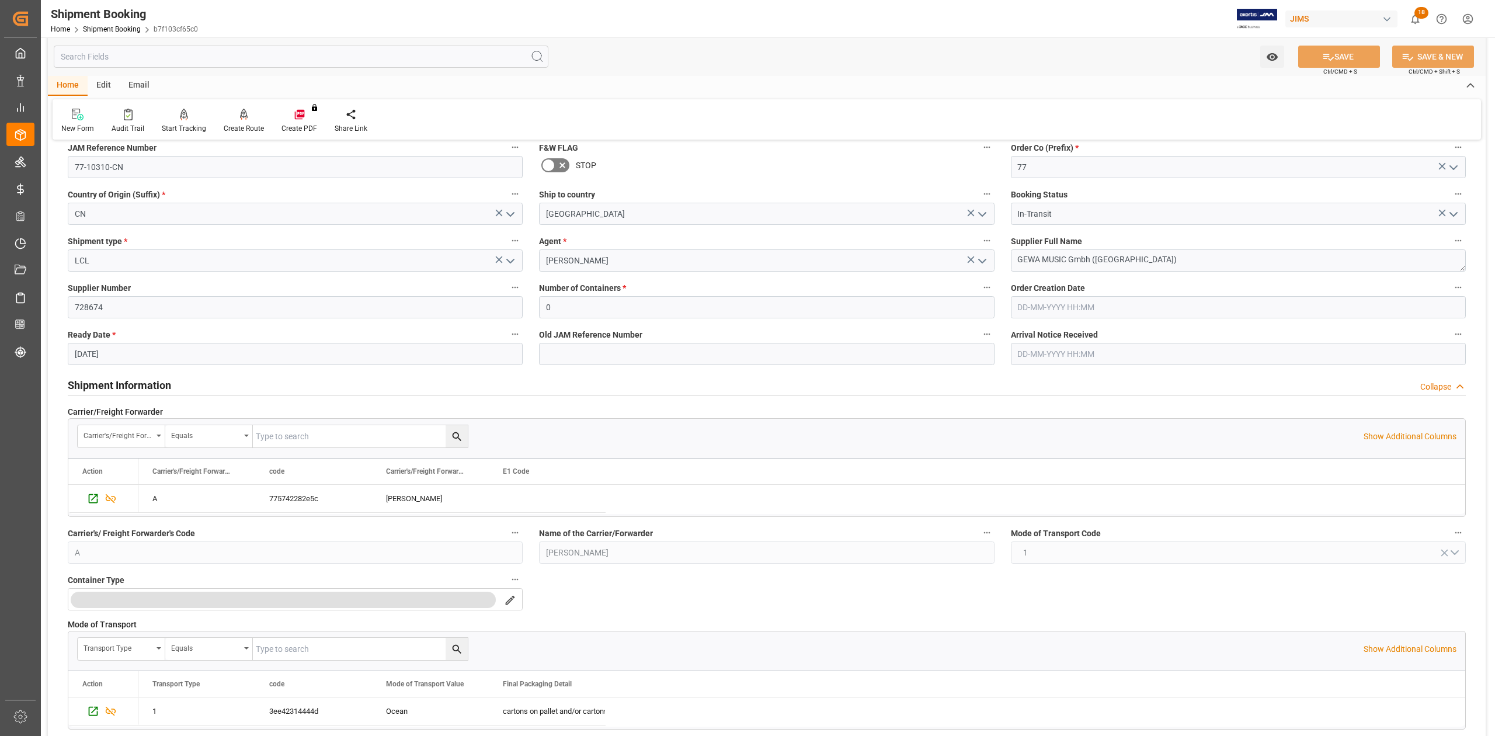
scroll to position [0, 0]
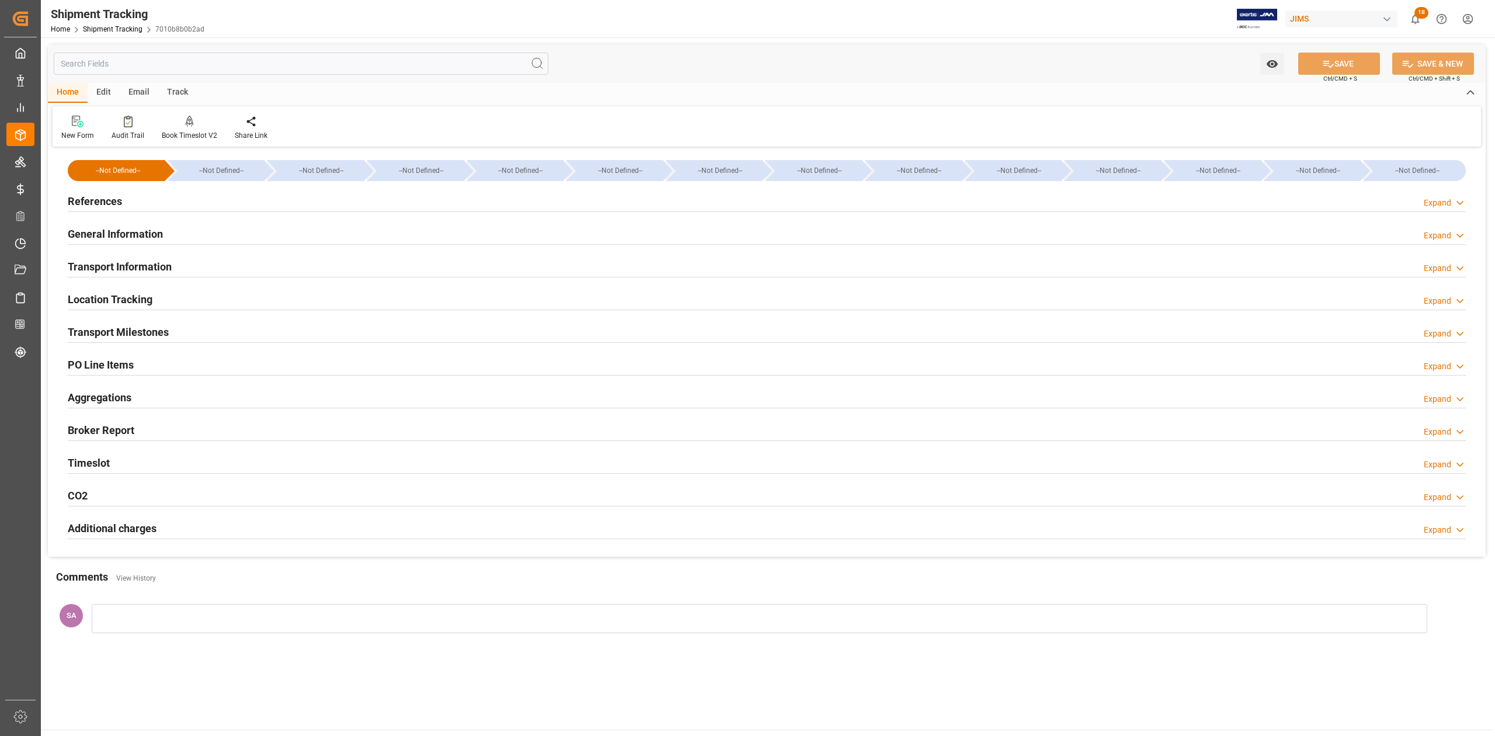
type input "[DATE] 00:00"
type input "[DATE]"
type input "15-08-2025 00:00"
type input "21-09-2025"
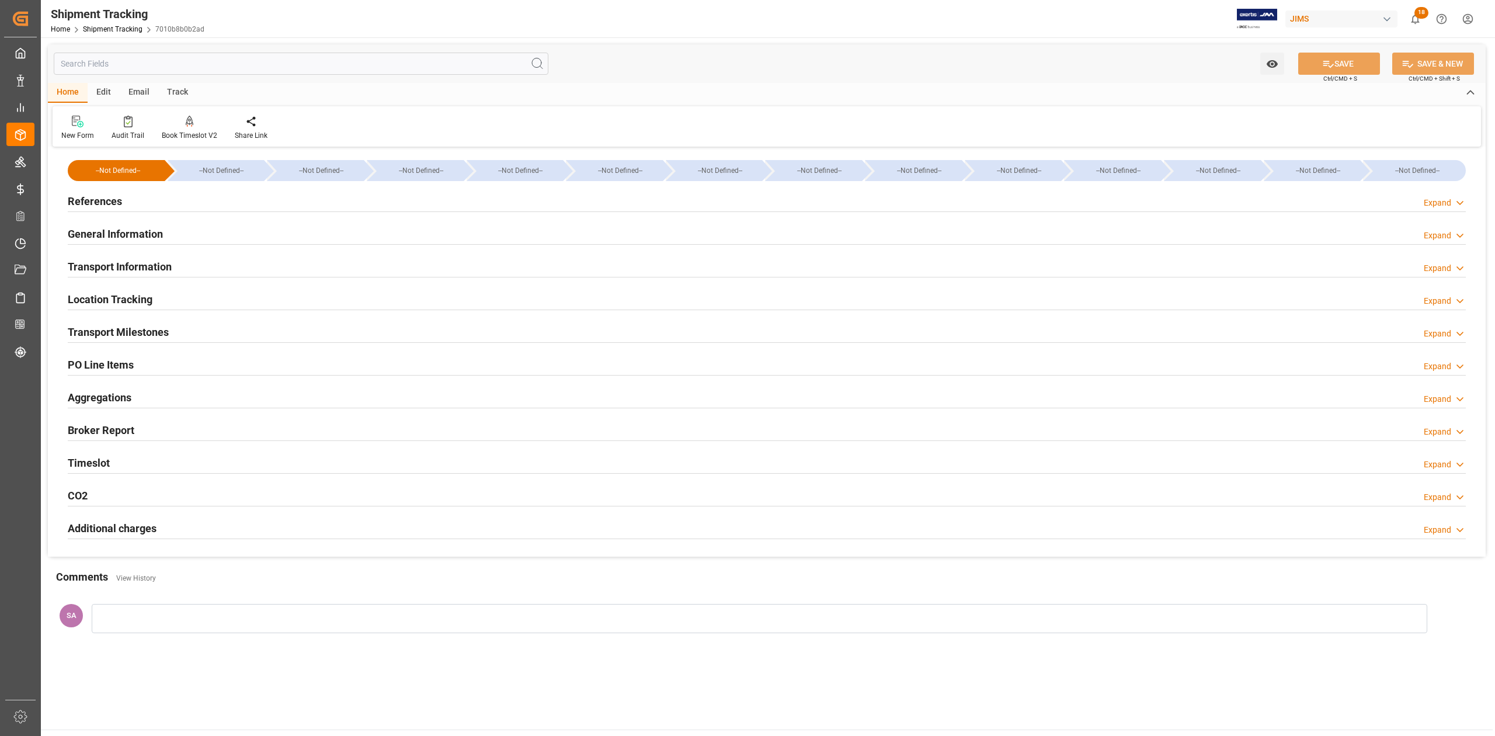
type input "21-09-2025 14:00"
type input "[DATE]"
type input "07-10-2025 00:00"
click at [141, 340] on h2 "Transport Milestones" at bounding box center [118, 332] width 101 height 16
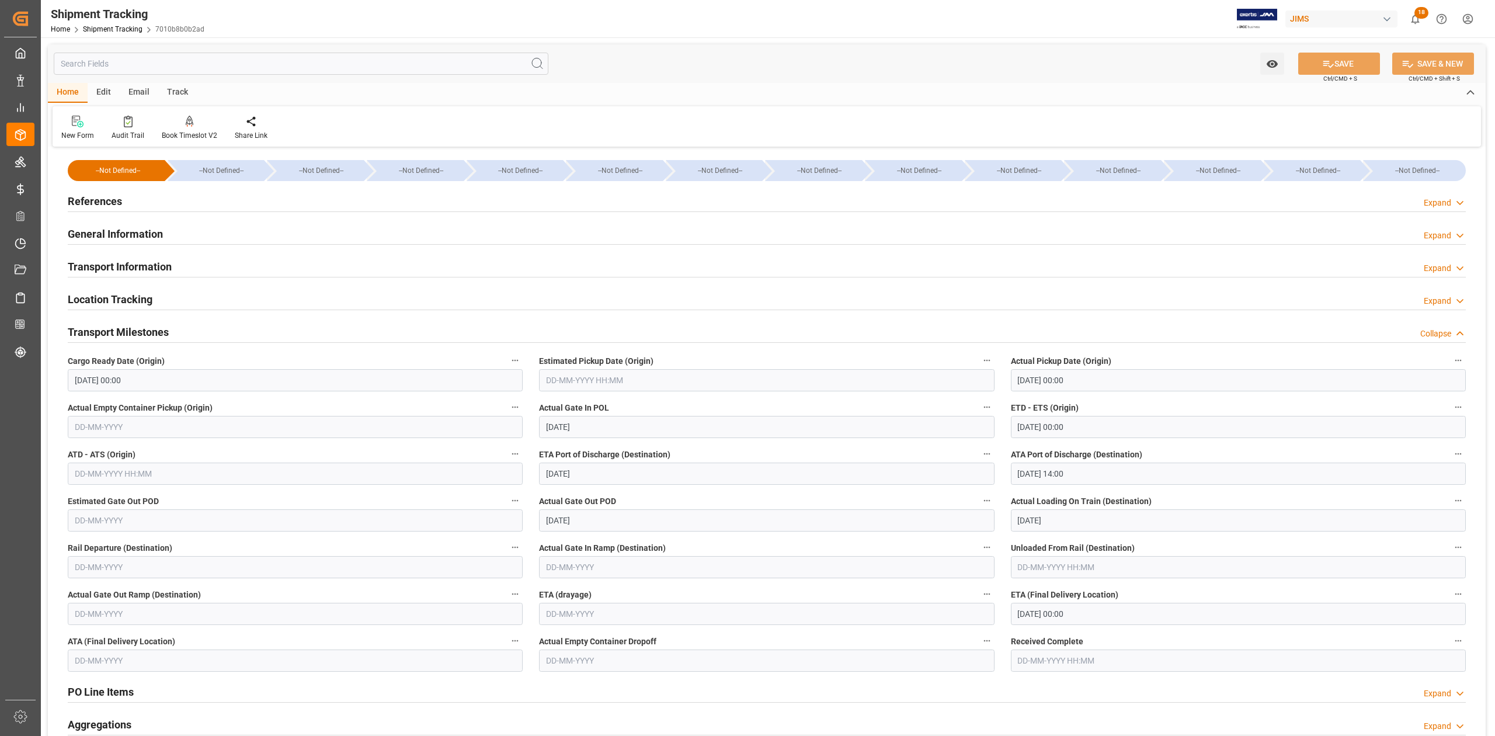
click at [106, 194] on h2 "References" at bounding box center [95, 201] width 54 height 16
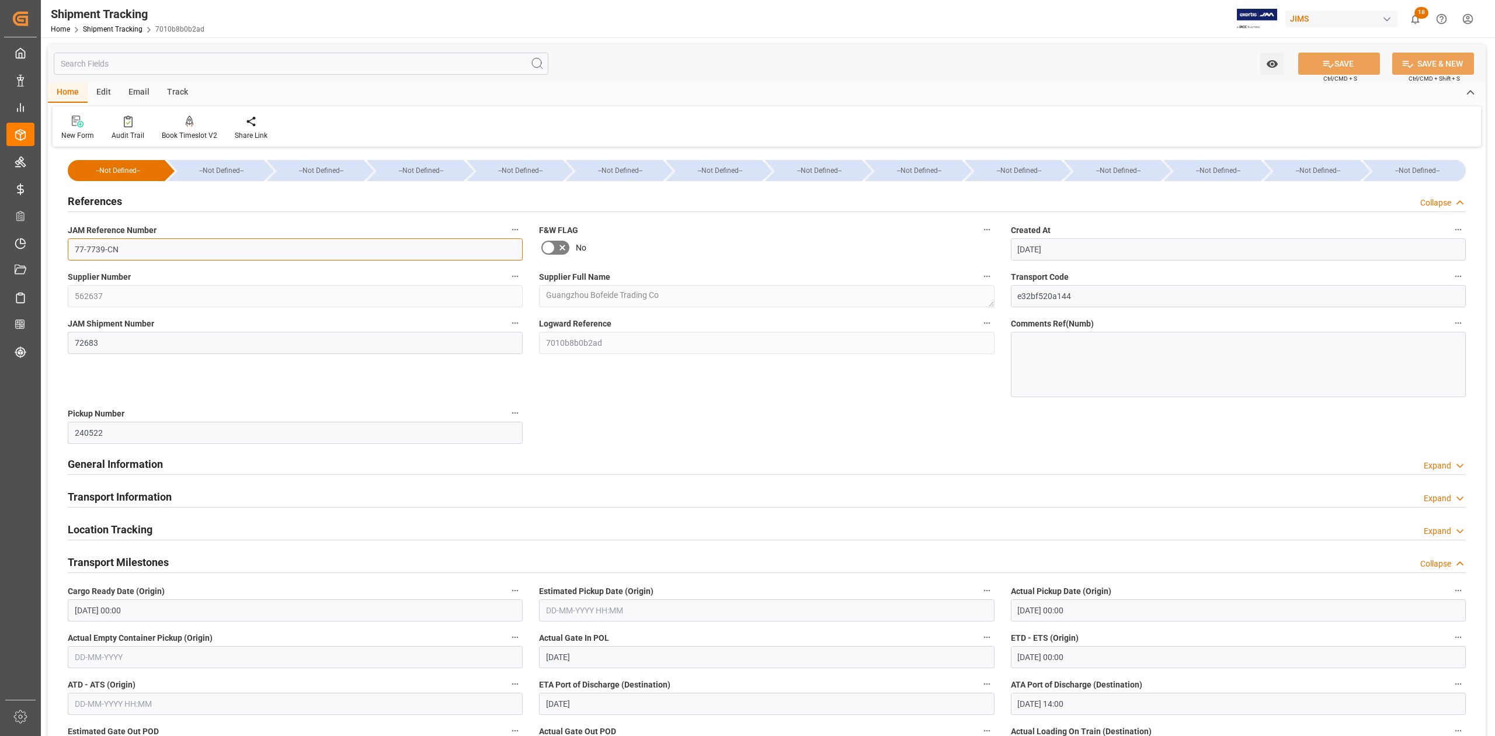
click at [120, 248] on input "77-7739-CN" at bounding box center [295, 249] width 455 height 22
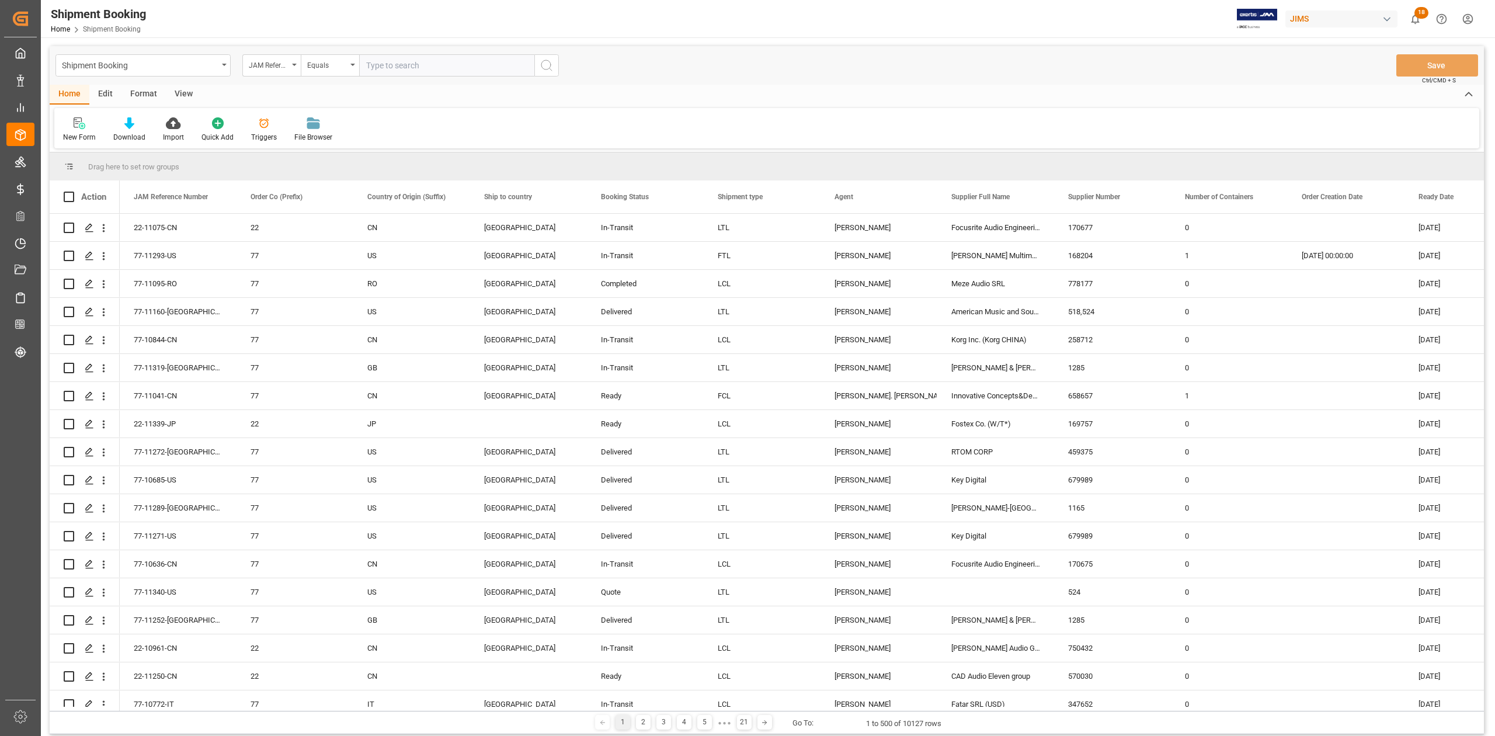
click at [400, 66] on input "text" at bounding box center [446, 65] width 175 height 22
click at [295, 67] on div "JAM Reference Number" at bounding box center [271, 65] width 58 height 22
type input "supplier"
click at [304, 141] on div "Supplier Number" at bounding box center [330, 143] width 174 height 25
click at [427, 71] on input "text" at bounding box center [446, 65] width 175 height 22
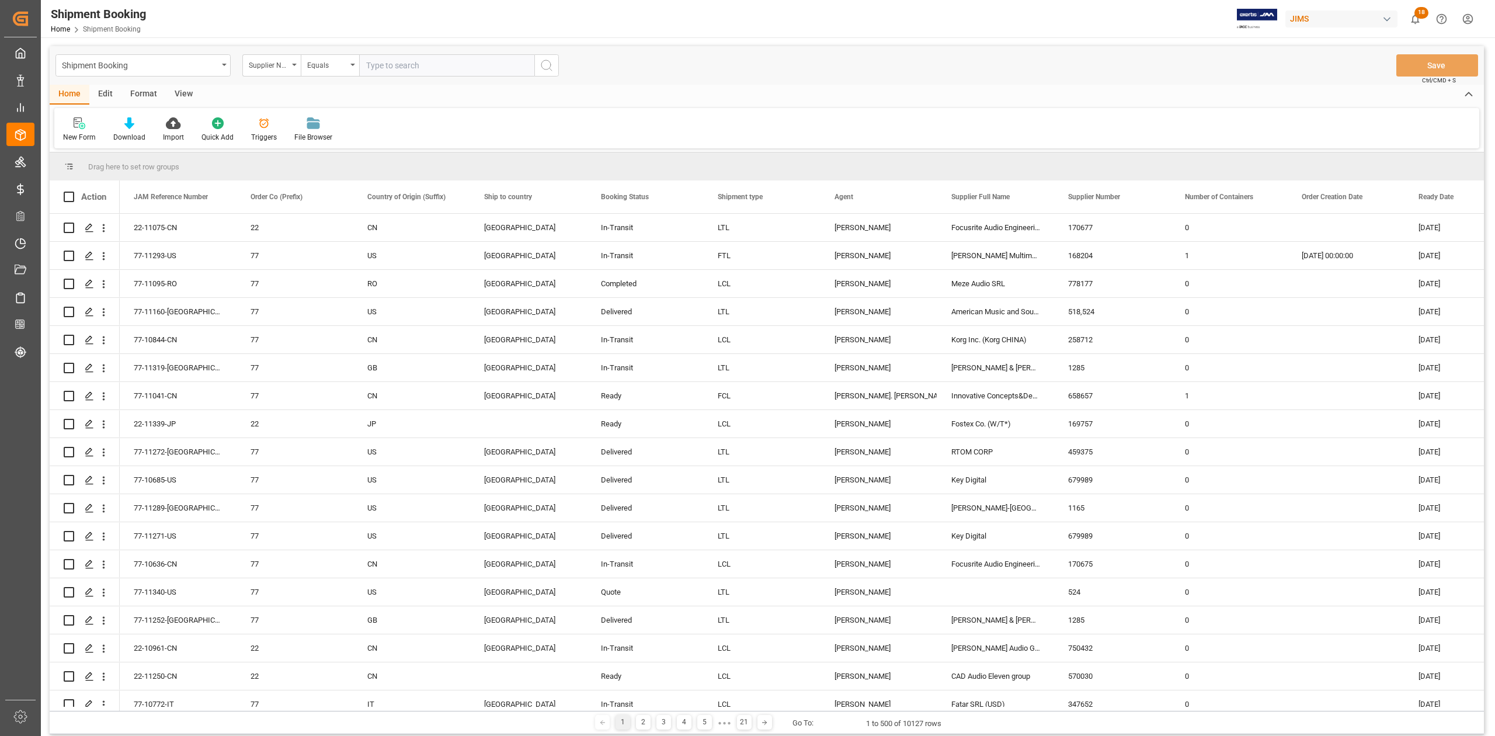
paste input "728674"
type input "728674"
click at [545, 70] on icon "search button" at bounding box center [547, 65] width 14 height 14
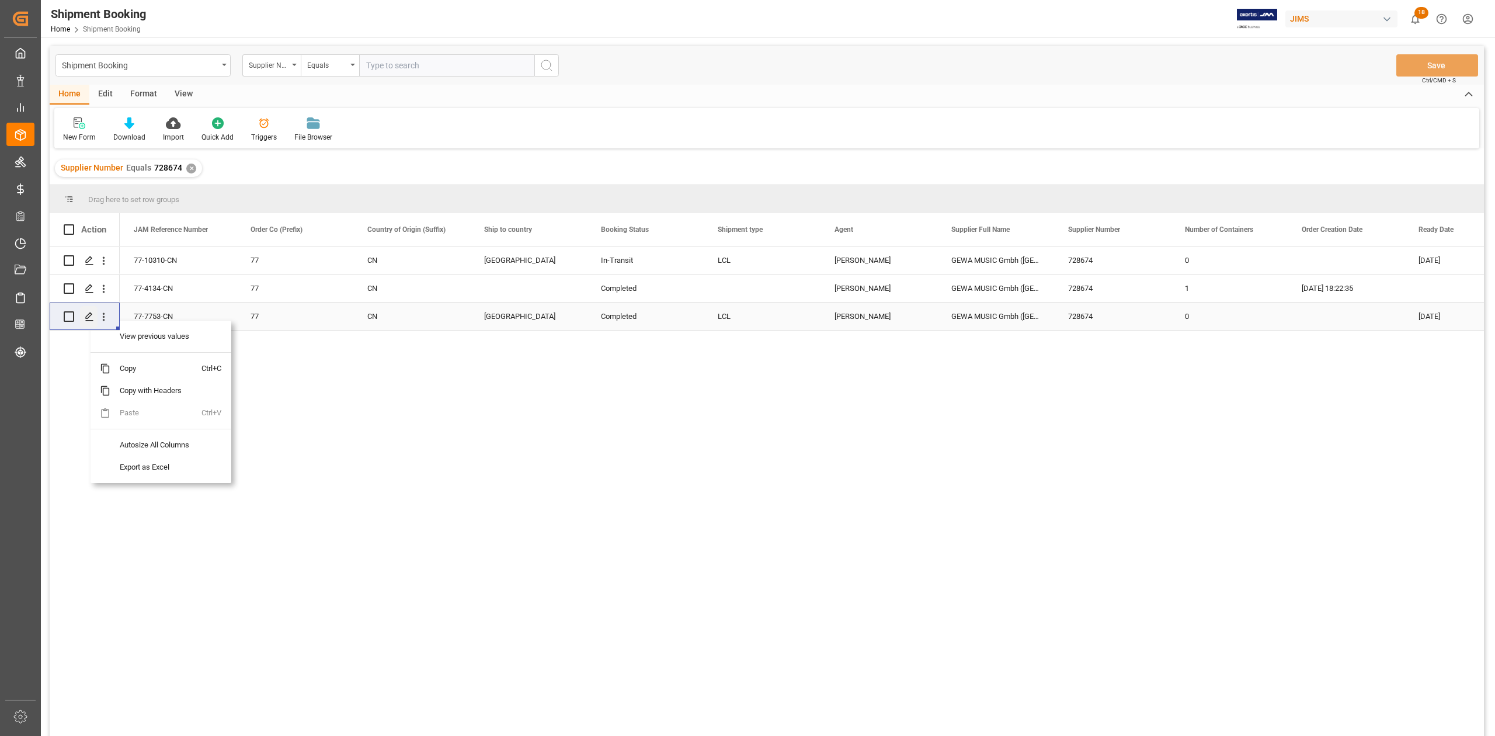
click at [86, 312] on icon "Press SPACE to select this row." at bounding box center [89, 316] width 9 height 9
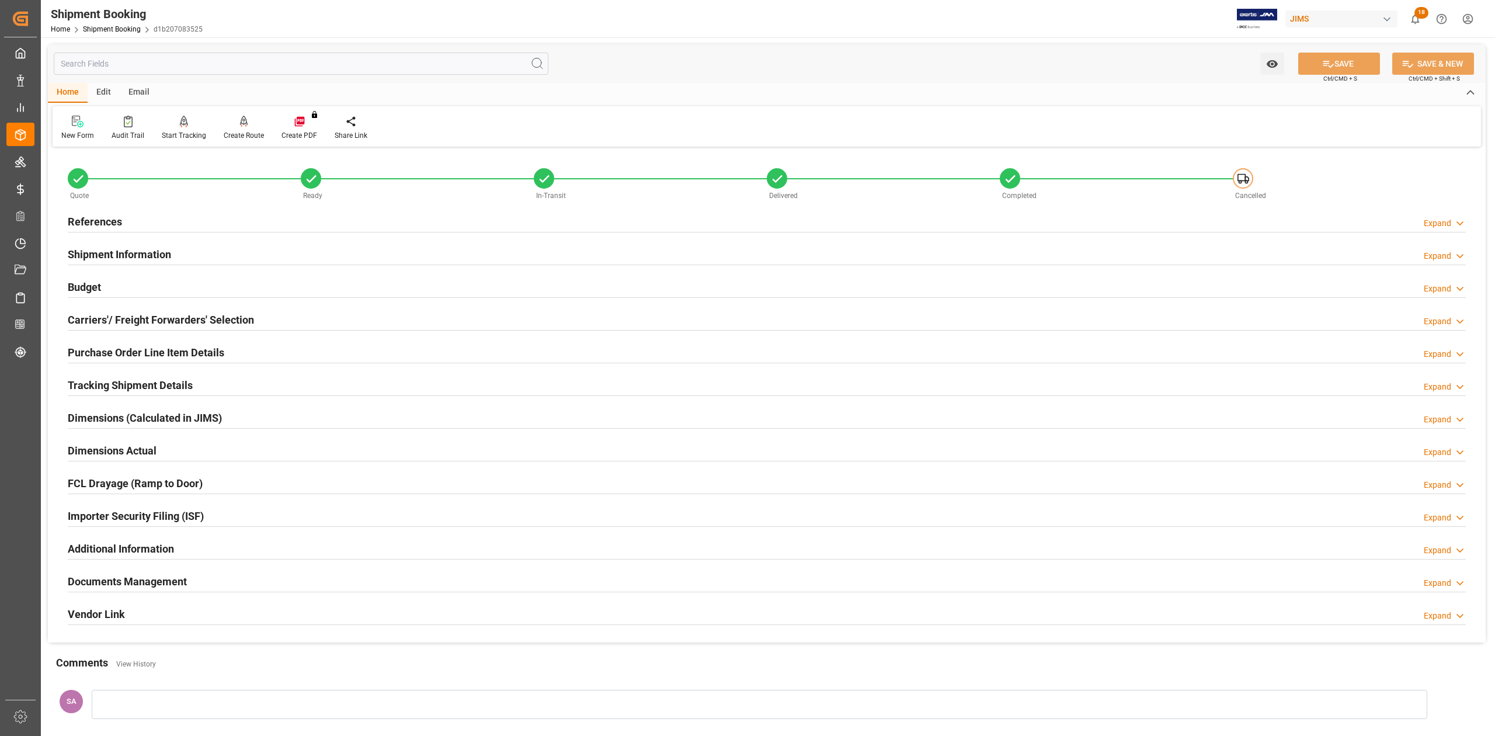
click at [161, 580] on h2 "Documents Management" at bounding box center [127, 581] width 119 height 16
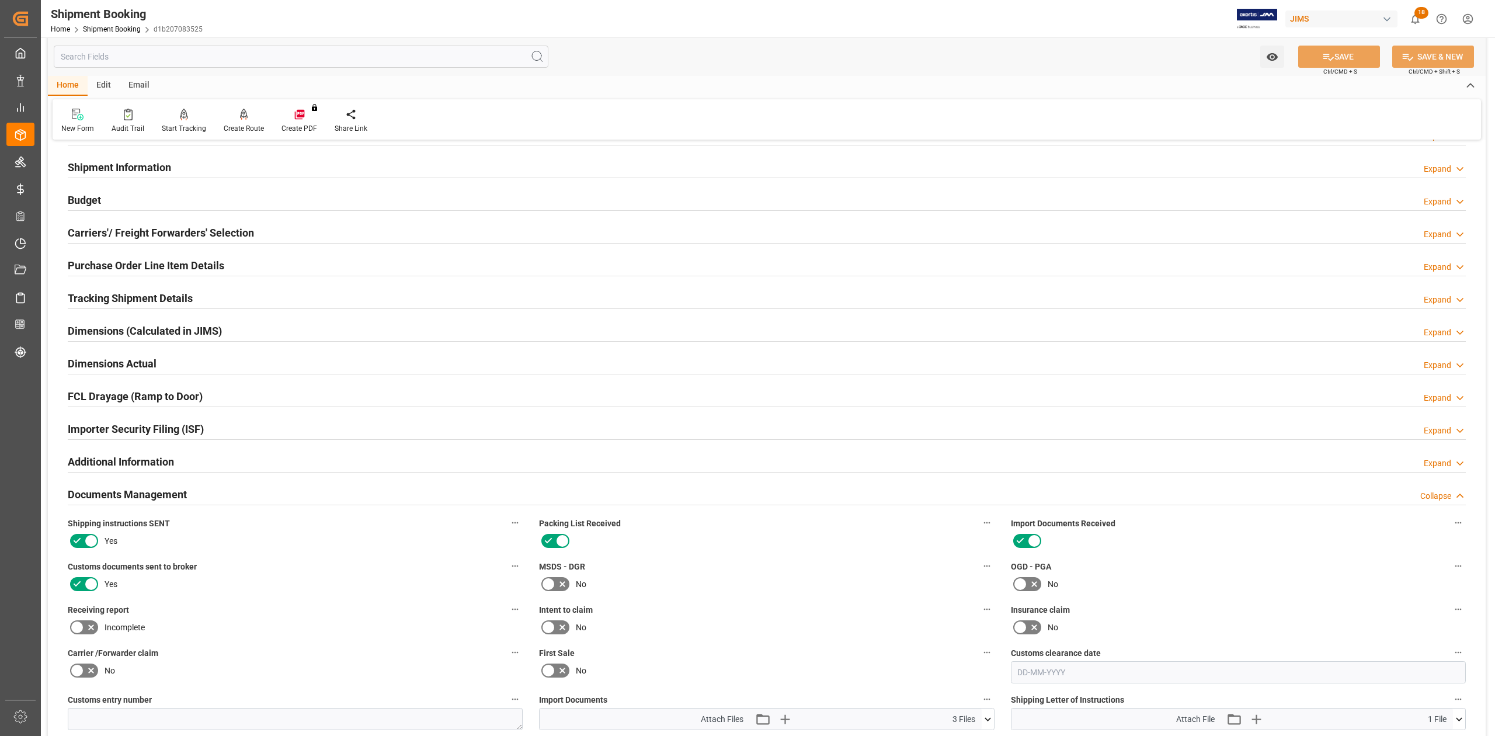
scroll to position [311, 0]
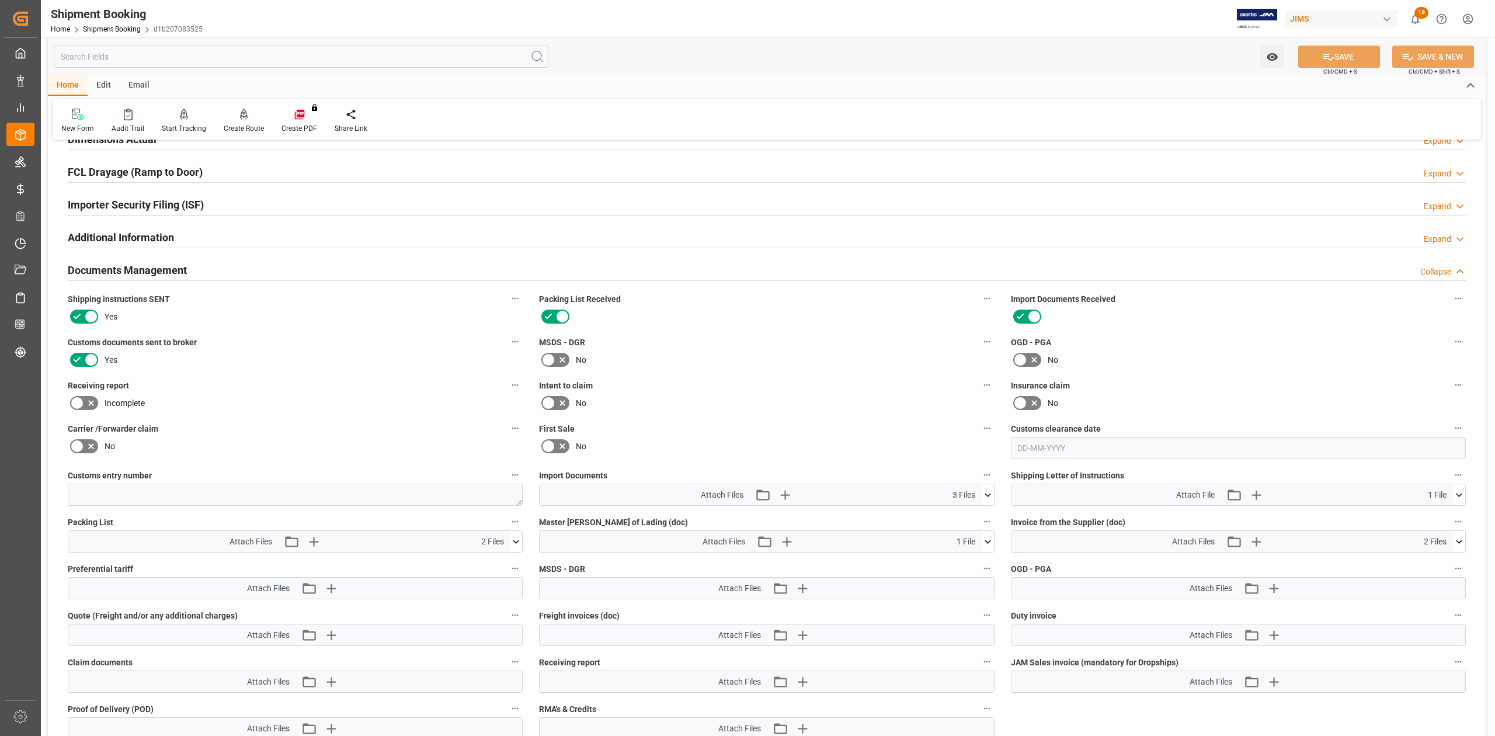
click at [987, 496] on icon at bounding box center [988, 495] width 6 height 4
click at [1457, 545] on icon at bounding box center [1459, 541] width 12 height 12
click at [1450, 563] on icon at bounding box center [1452, 563] width 11 height 8
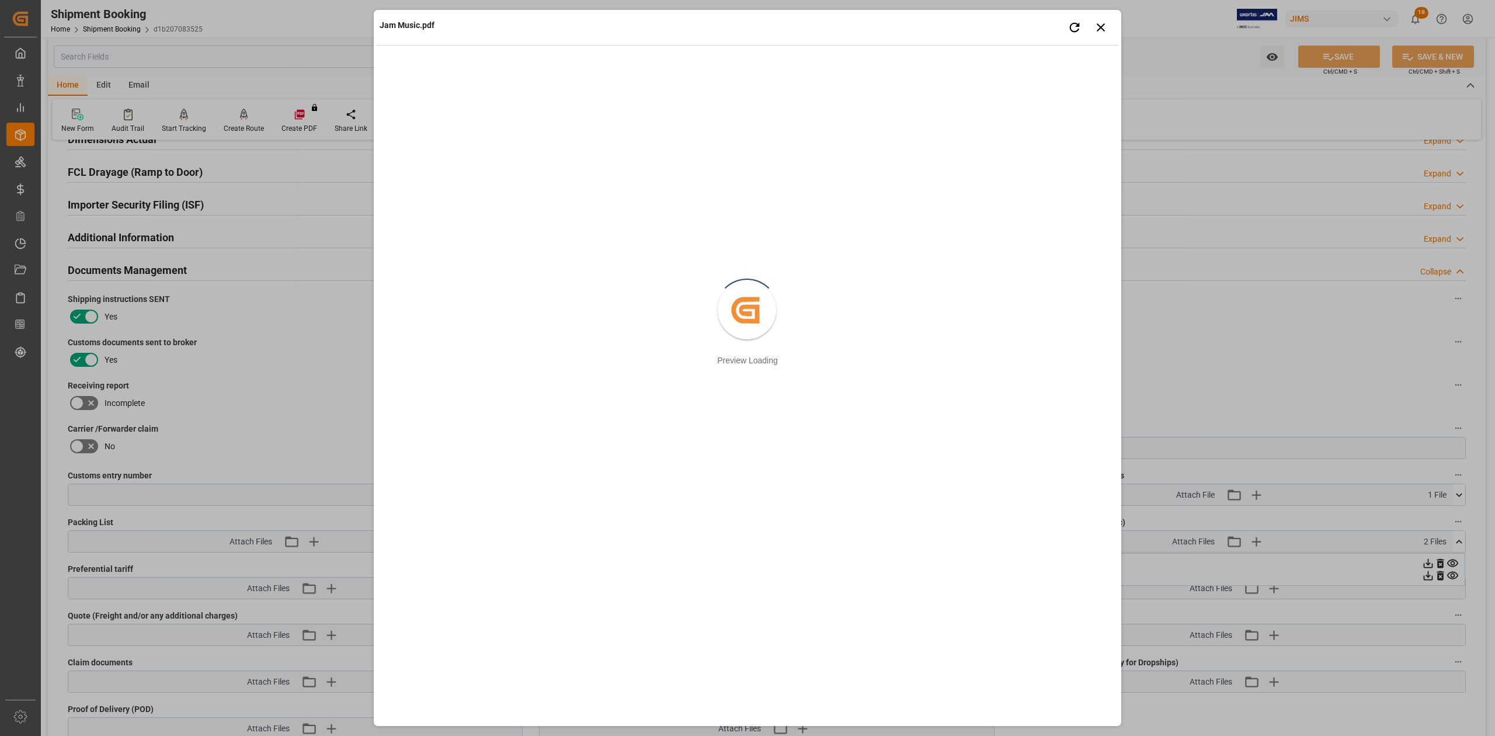
click at [1451, 575] on div "Jam Music.pdf Retry Close preview Created by potrace 1.15, written by Peter Sel…" at bounding box center [747, 368] width 1495 height 736
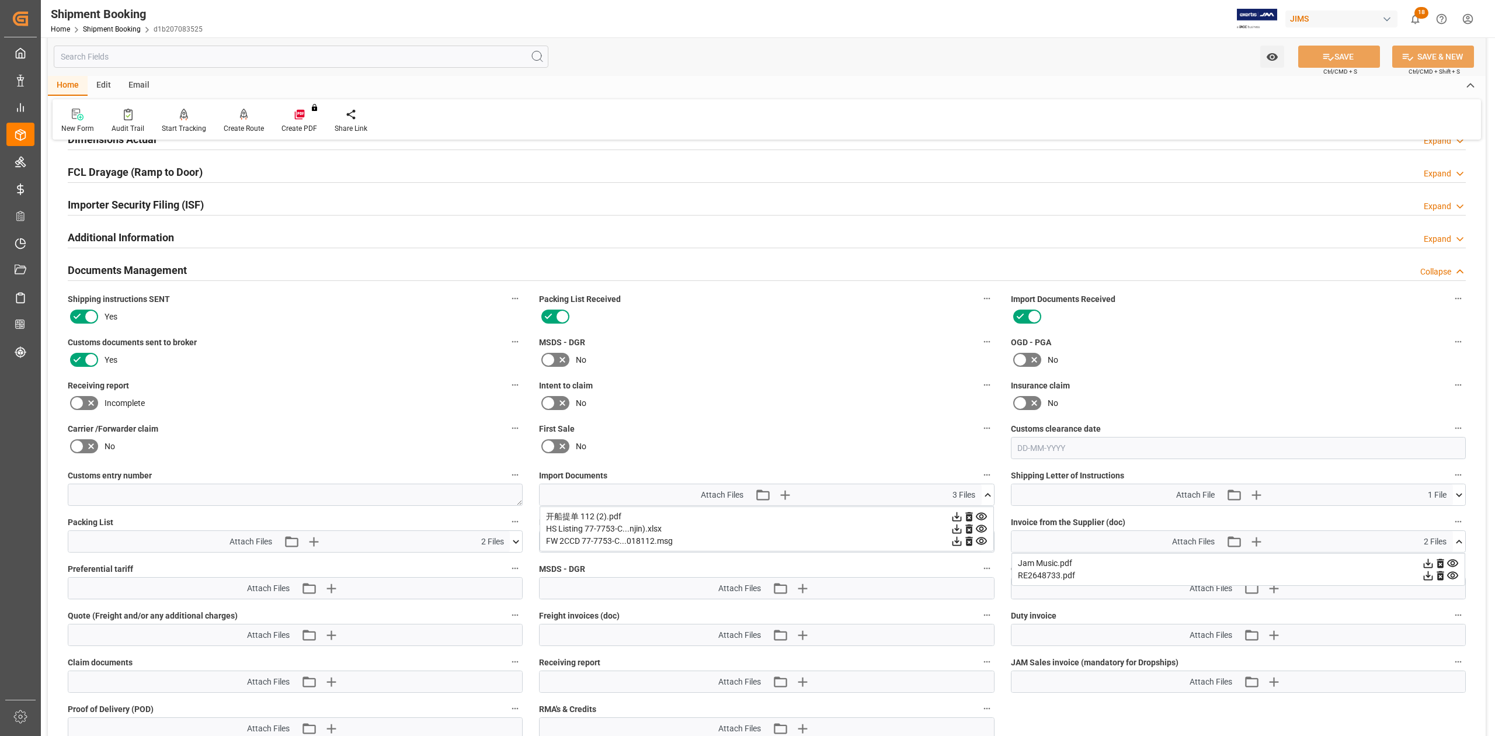
click at [1451, 575] on icon at bounding box center [1452, 575] width 12 height 12
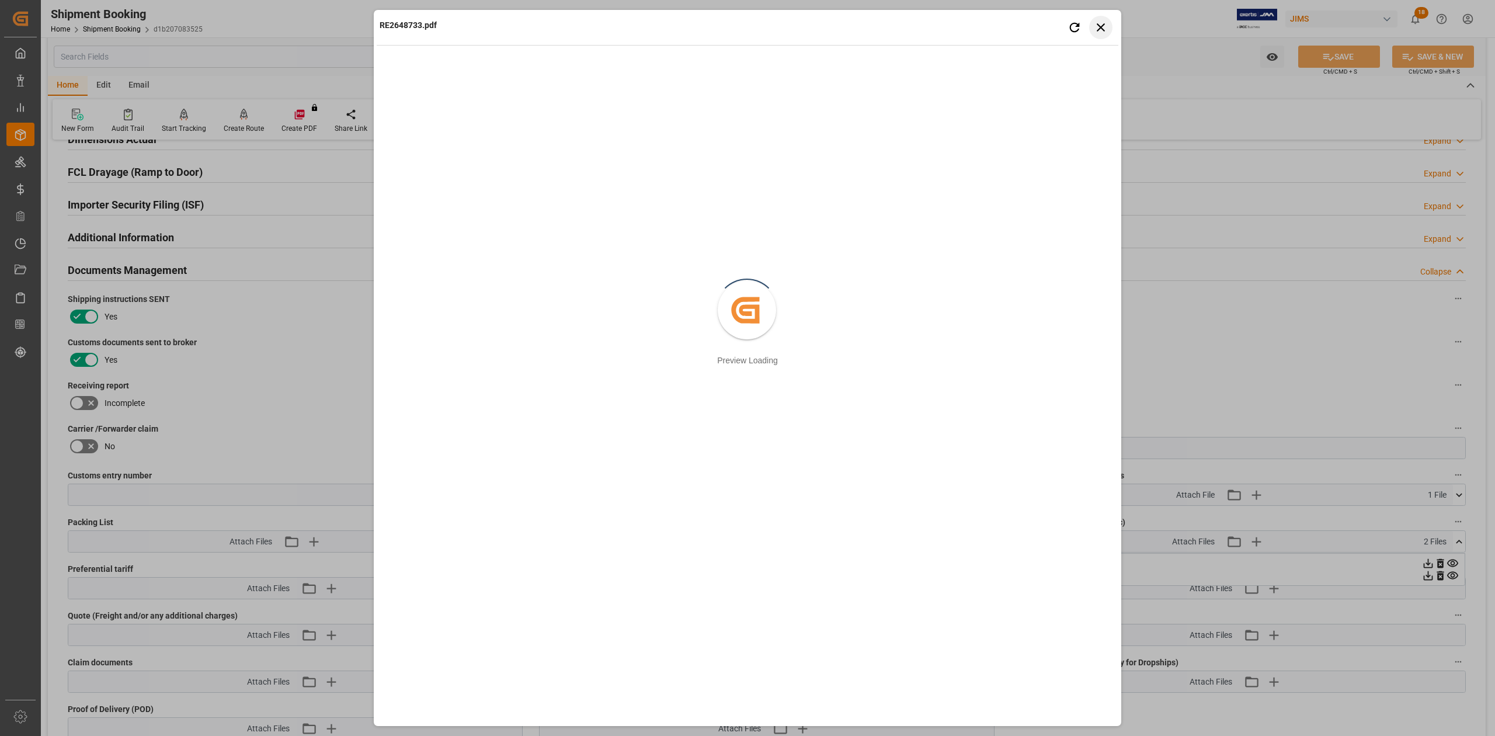
drag, startPoint x: 1109, startPoint y: 33, endPoint x: 1085, endPoint y: 61, distance: 37.7
click at [1109, 33] on button "Close preview" at bounding box center [1100, 27] width 23 height 23
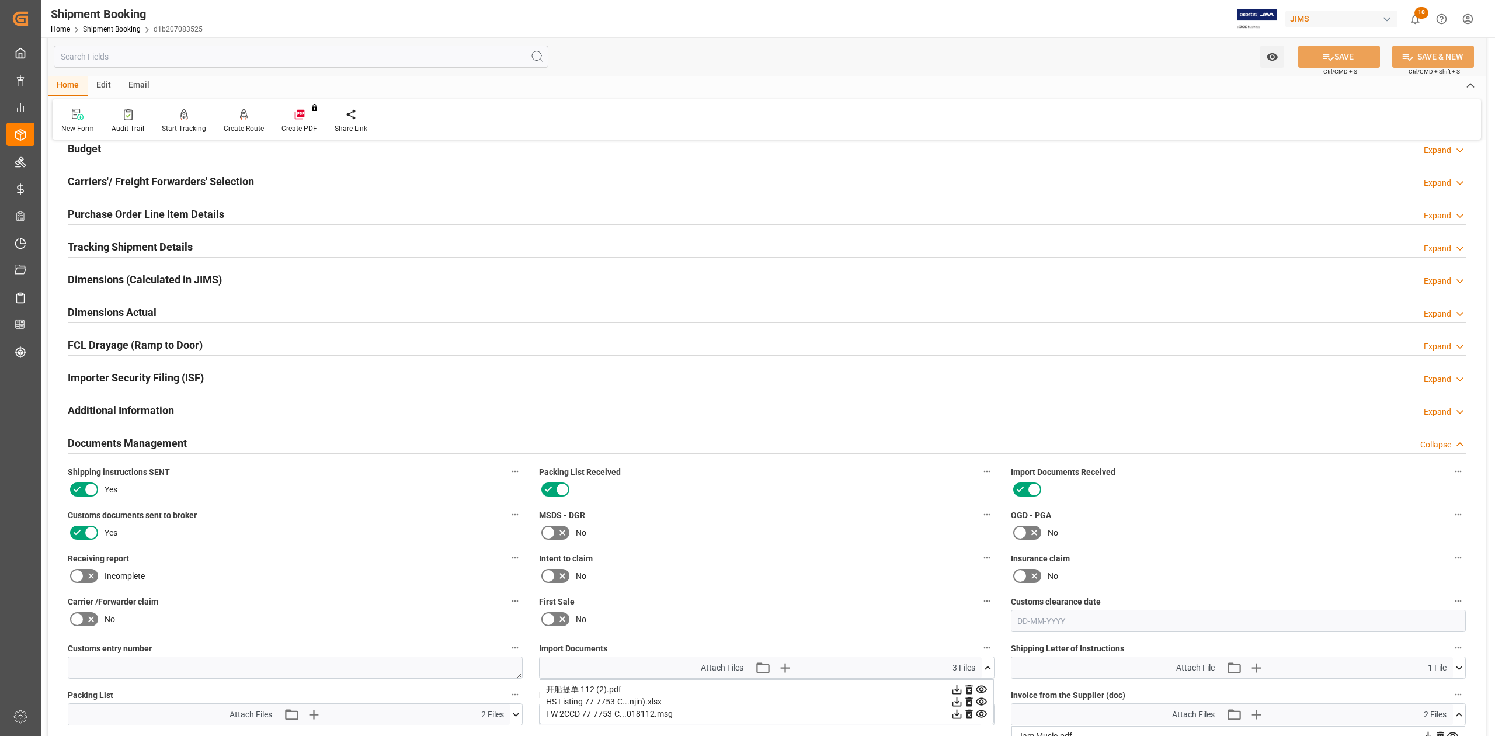
scroll to position [0, 0]
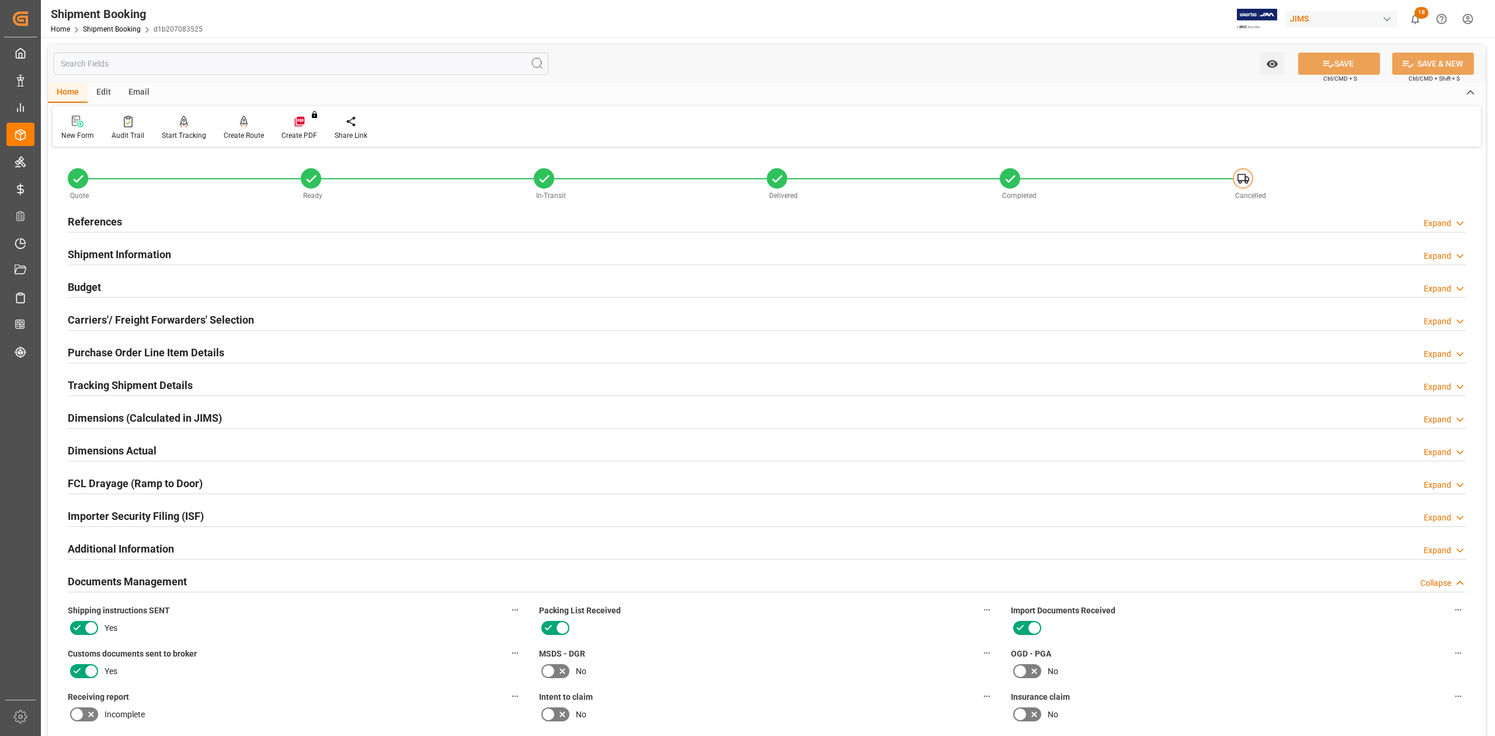
click at [99, 225] on h2 "References" at bounding box center [95, 222] width 54 height 16
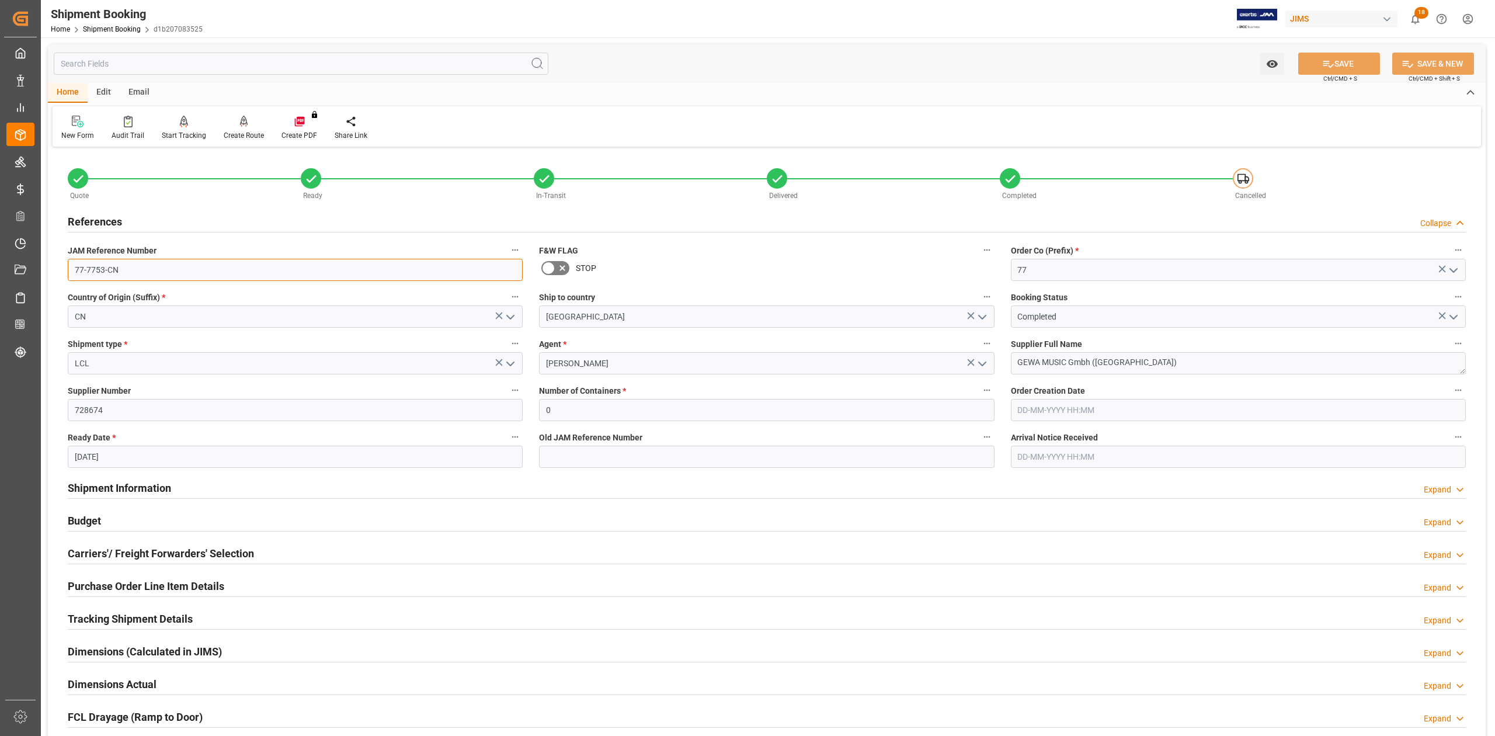
click at [137, 269] on input "77-7753-CN" at bounding box center [295, 270] width 455 height 22
